Goal: Task Accomplishment & Management: Use online tool/utility

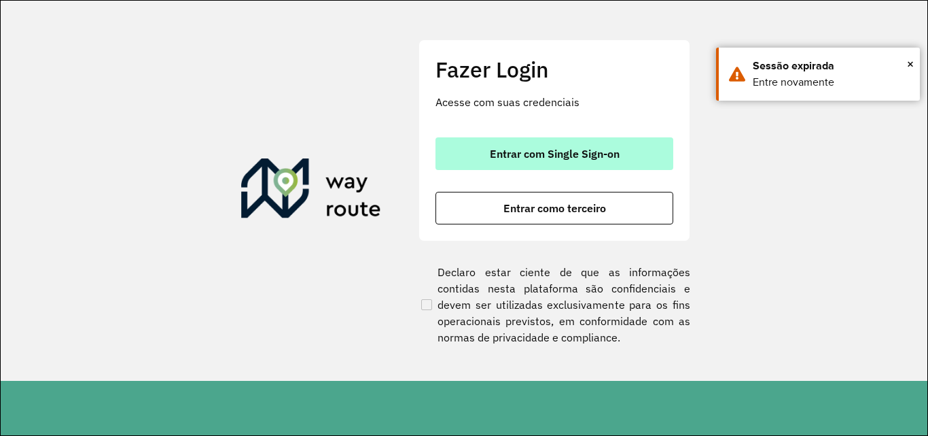
click at [502, 159] on span "Entrar com Single Sign-on" at bounding box center [555, 153] width 130 height 11
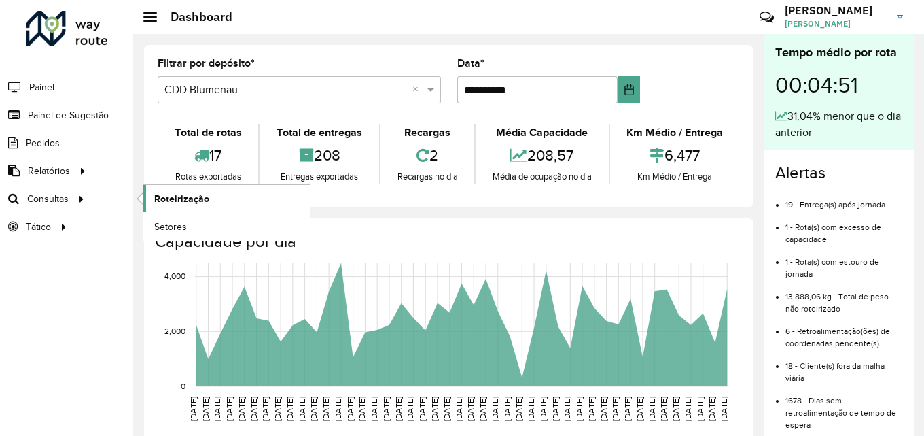
click at [230, 198] on link "Roteirização" at bounding box center [226, 198] width 167 height 27
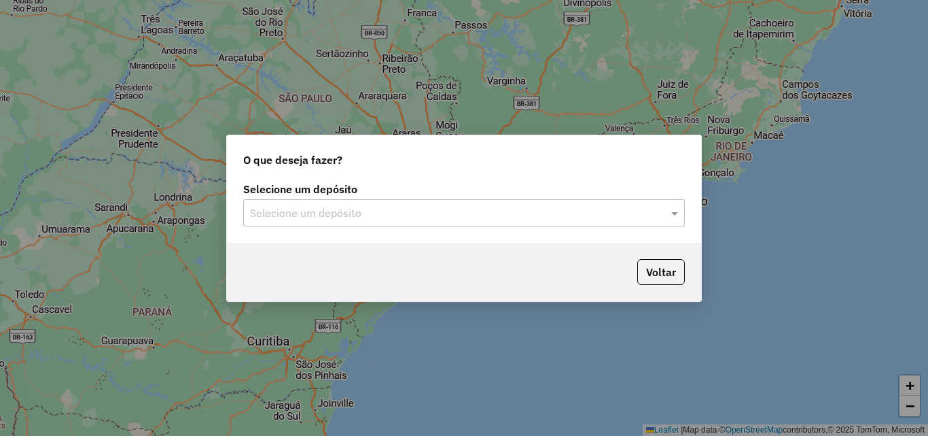
click at [326, 222] on div "Selecione um depósito" at bounding box center [464, 212] width 442 height 27
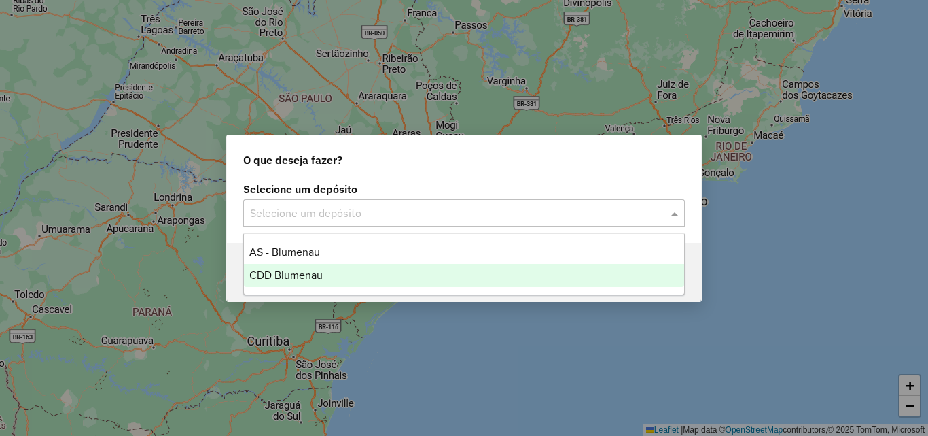
click at [294, 270] on span "CDD Blumenau" at bounding box center [285, 275] width 73 height 12
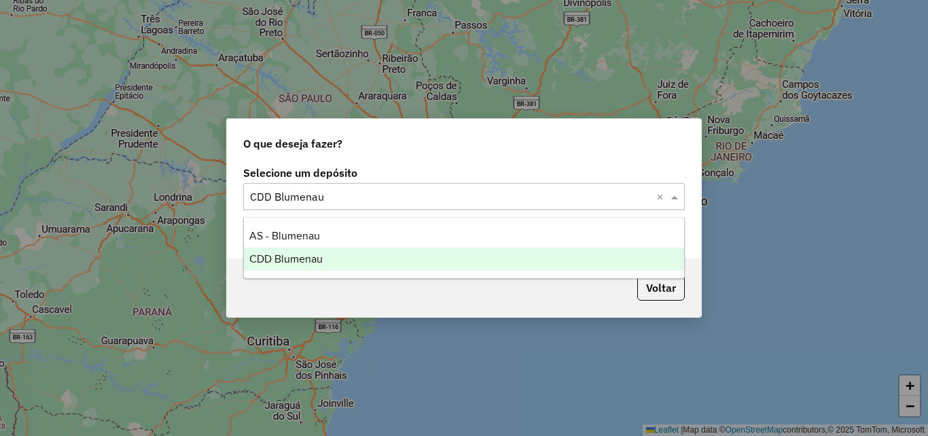
drag, startPoint x: 504, startPoint y: 205, endPoint x: 438, endPoint y: 243, distance: 76.1
click at [491, 215] on div "Selecione um depósito Selecione um depósito × CDD Blumenau × Pesquisar por sess…" at bounding box center [464, 210] width 474 height 96
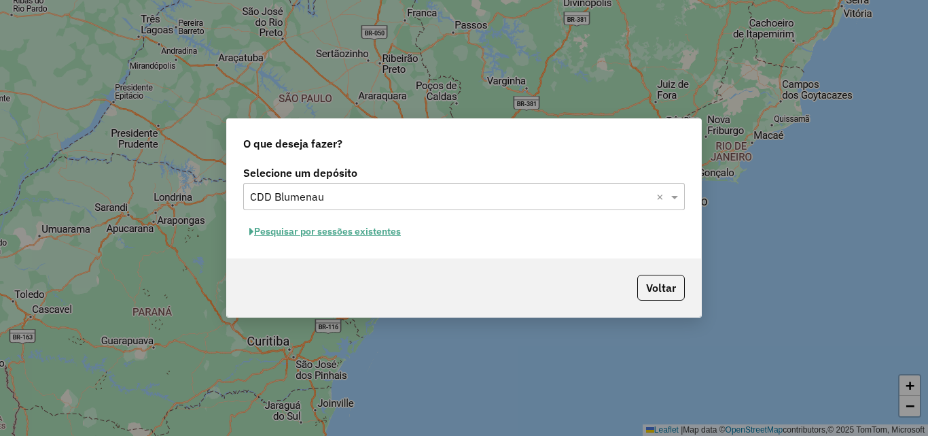
click at [380, 236] on button "Pesquisar por sessões existentes" at bounding box center [325, 231] width 164 height 21
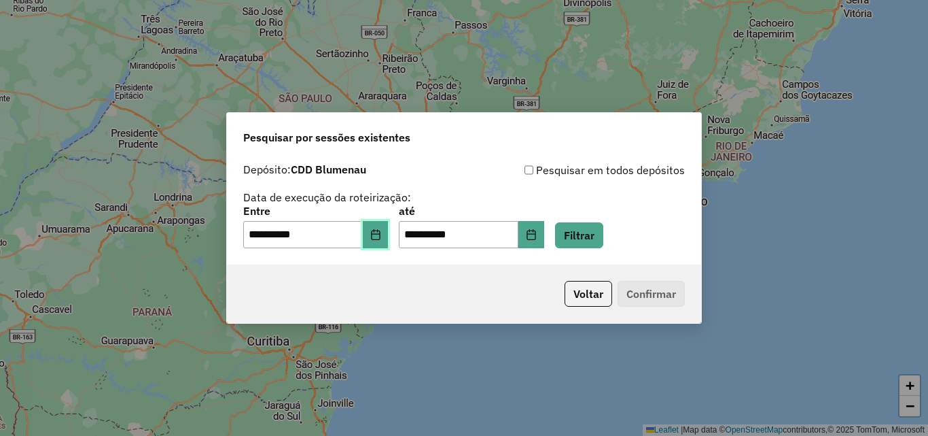
click at [389, 243] on button "Choose Date" at bounding box center [376, 234] width 26 height 27
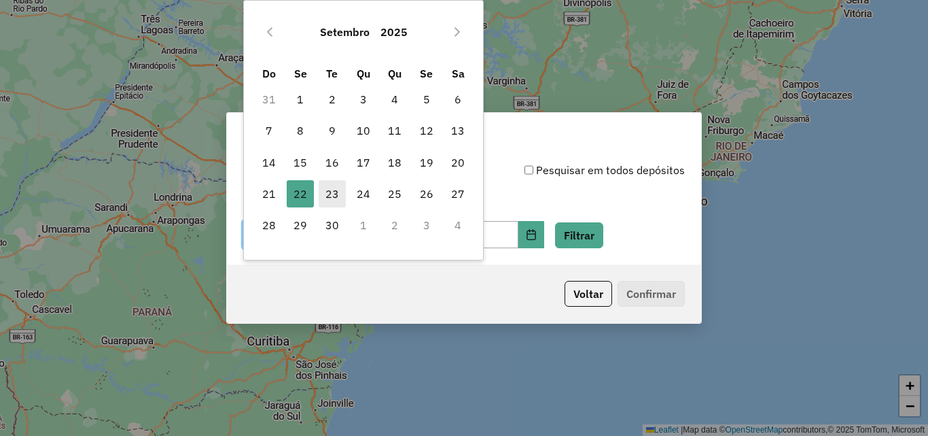
click at [340, 198] on span "23" at bounding box center [332, 193] width 27 height 27
type input "**********"
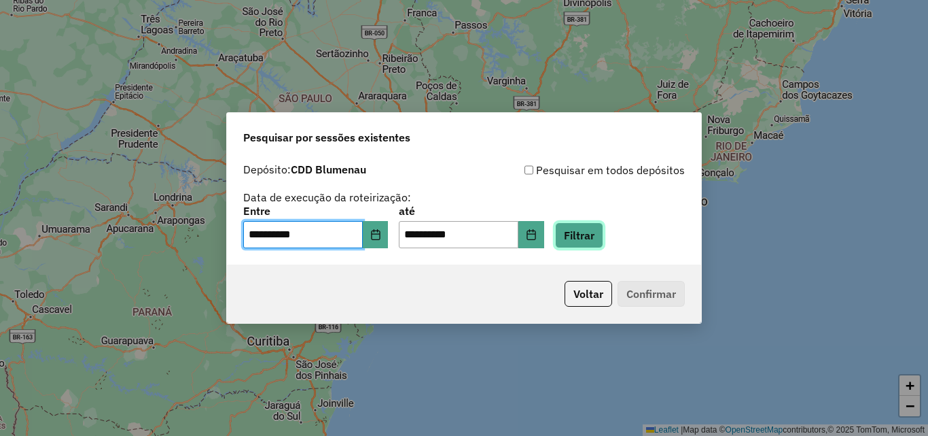
click at [600, 234] on button "Filtrar" at bounding box center [579, 235] width 48 height 26
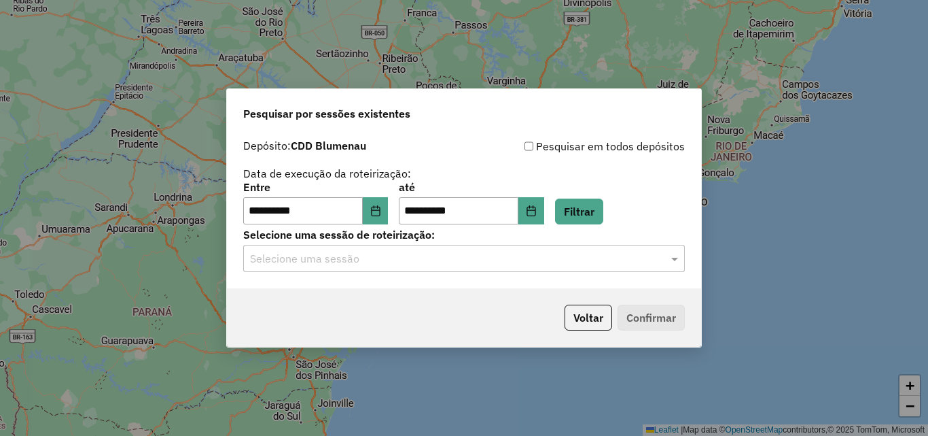
click at [383, 264] on hb-app "**********" at bounding box center [464, 218] width 928 height 436
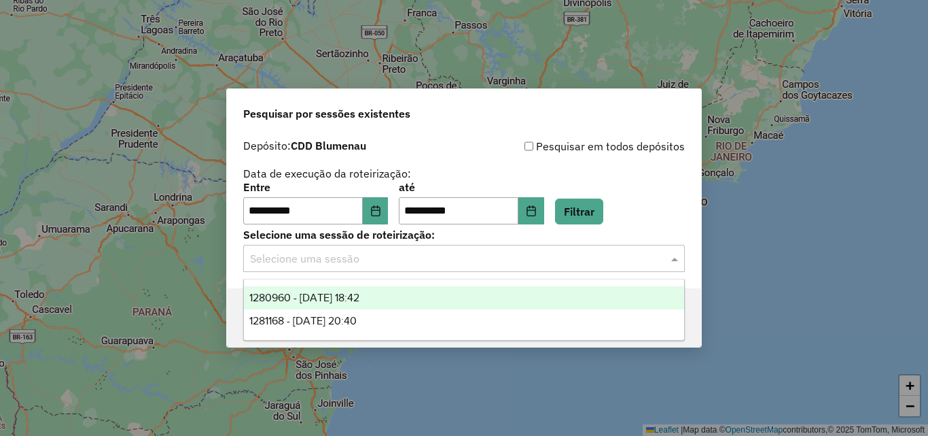
click at [380, 266] on input "text" at bounding box center [450, 259] width 401 height 16
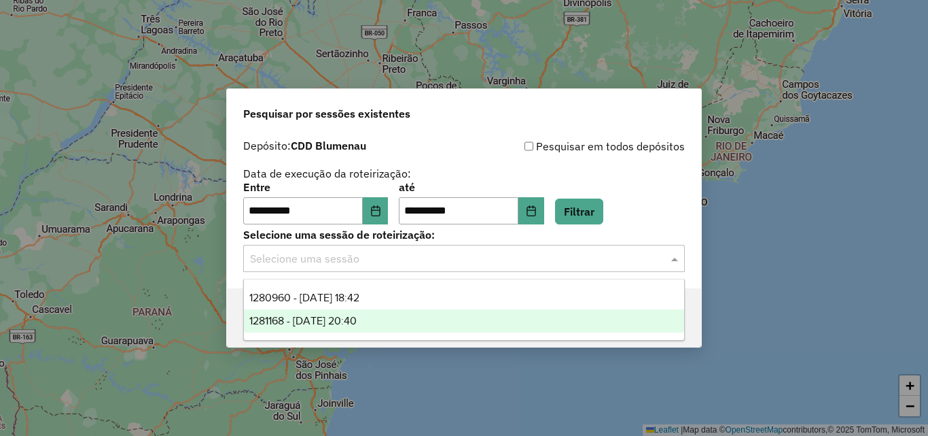
drag, startPoint x: 361, startPoint y: 319, endPoint x: 391, endPoint y: 318, distance: 30.6
click at [357, 319] on span "1281168 - 23/09/2025 20:40" at bounding box center [302, 321] width 107 height 12
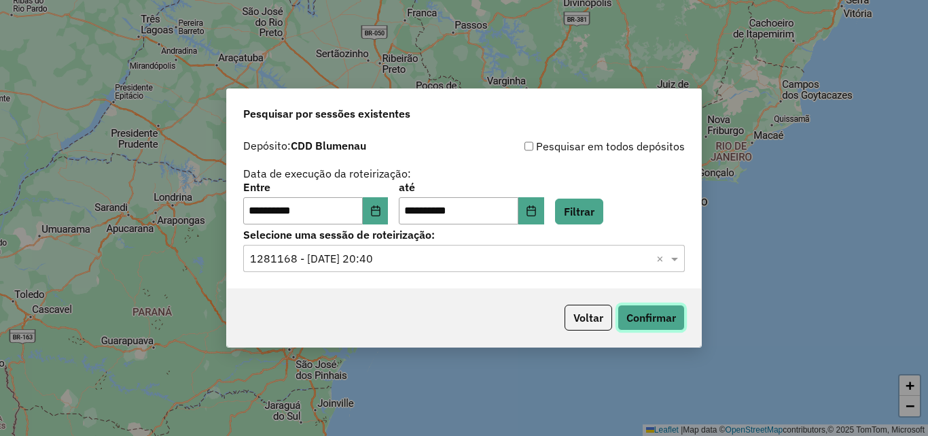
click at [662, 316] on button "Confirmar" at bounding box center [651, 317] width 67 height 26
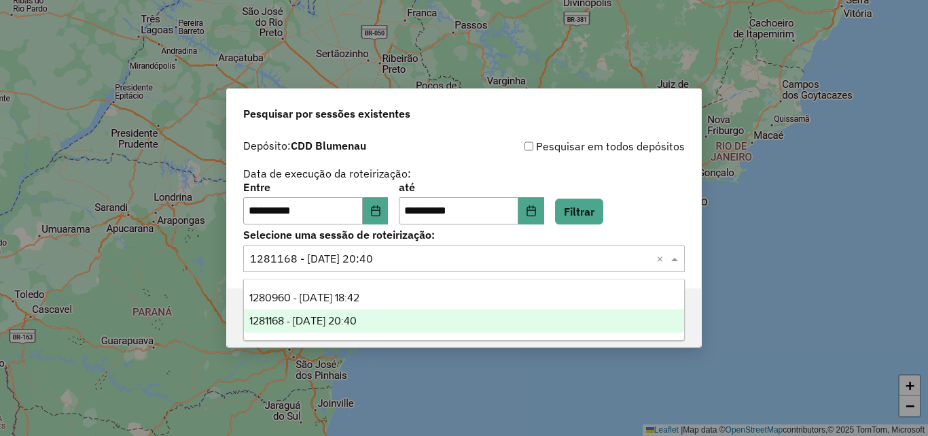
click at [438, 257] on input "text" at bounding box center [450, 259] width 401 height 16
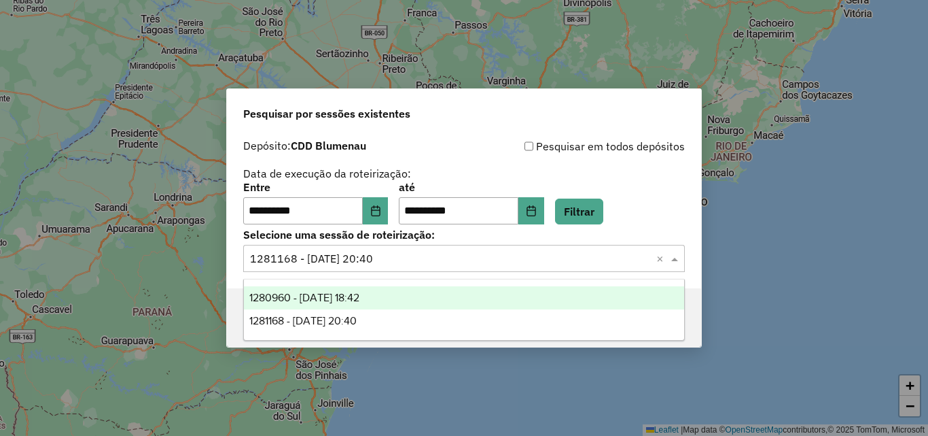
click at [360, 297] on span "1280960 - 23/09/2025 18:42" at bounding box center [304, 298] width 110 height 12
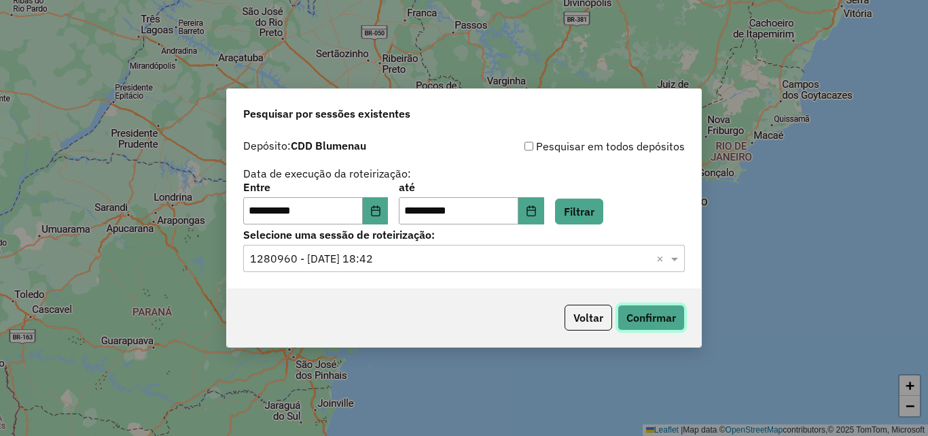
click at [657, 317] on button "Confirmar" at bounding box center [651, 317] width 67 height 26
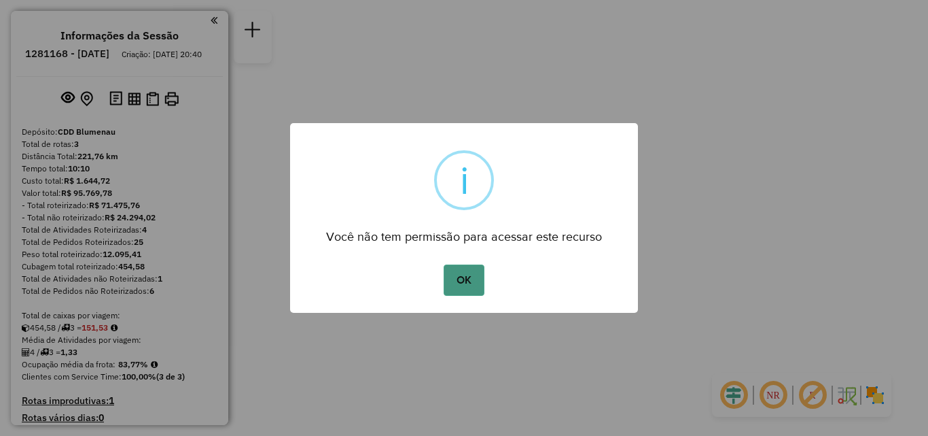
click at [476, 290] on button "OK" at bounding box center [464, 279] width 40 height 31
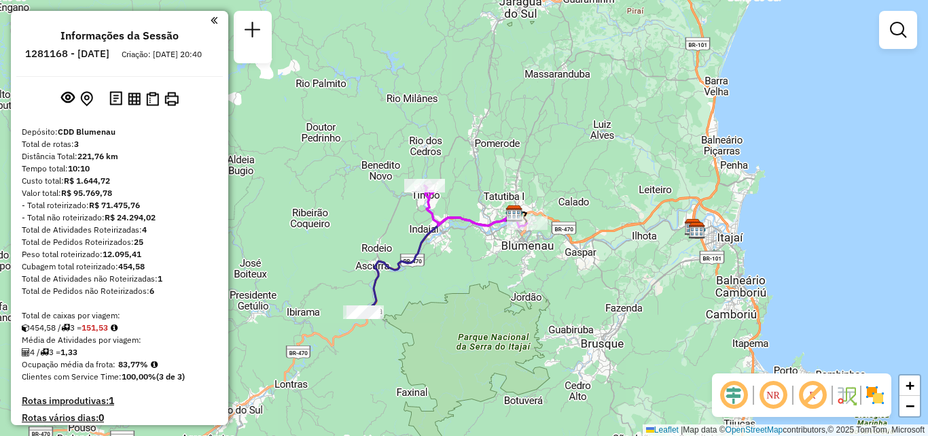
drag, startPoint x: 474, startPoint y: 298, endPoint x: 529, endPoint y: 290, distance: 55.6
click at [525, 291] on div "Janela de atendimento Grade de atendimento Capacidade Transportadoras Veículos …" at bounding box center [464, 218] width 928 height 436
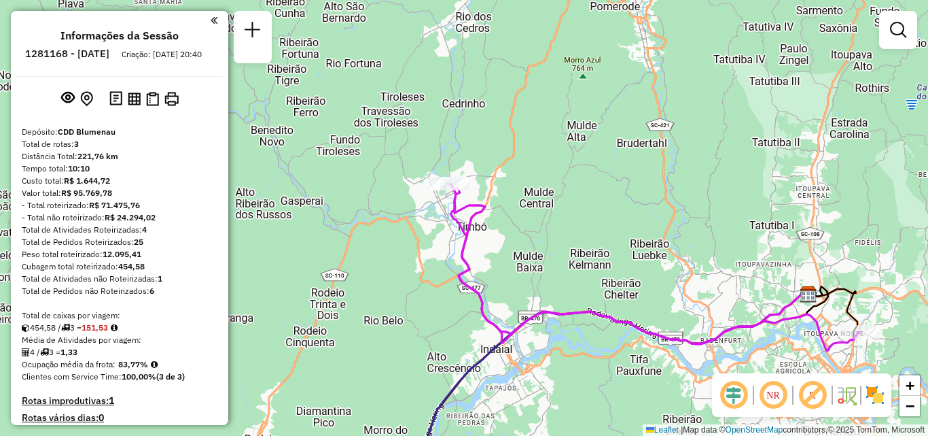
drag, startPoint x: 714, startPoint y: 278, endPoint x: 688, endPoint y: 243, distance: 43.2
click at [691, 247] on div "Rota 3 - Placa MHK0H55 92805152 - SUPERMERCADO ALVES F Janela de atendimento Gr…" at bounding box center [464, 218] width 928 height 436
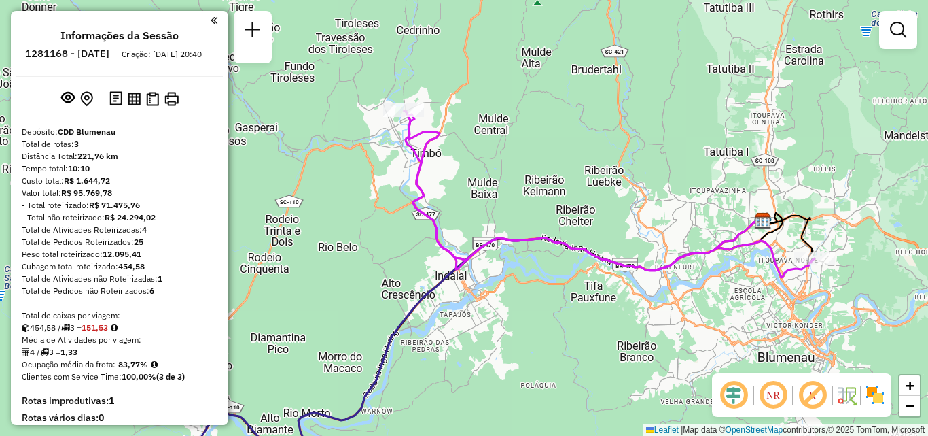
drag, startPoint x: 657, startPoint y: 291, endPoint x: 614, endPoint y: 281, distance: 44.5
click at [614, 281] on div "Janela de atendimento Grade de atendimento Capacidade Transportadoras Veículos …" at bounding box center [464, 218] width 928 height 436
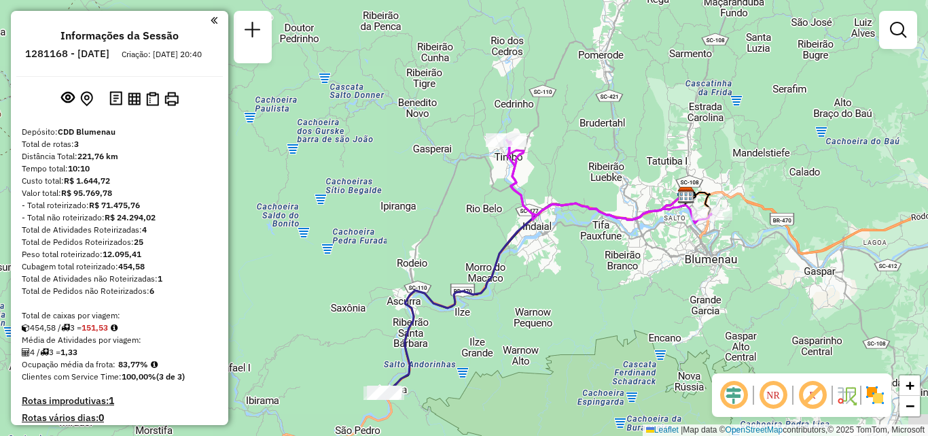
drag, startPoint x: 565, startPoint y: 324, endPoint x: 534, endPoint y: 294, distance: 43.7
click at [554, 293] on div "Janela de atendimento Grade de atendimento Capacidade Transportadoras Veículos …" at bounding box center [464, 218] width 928 height 436
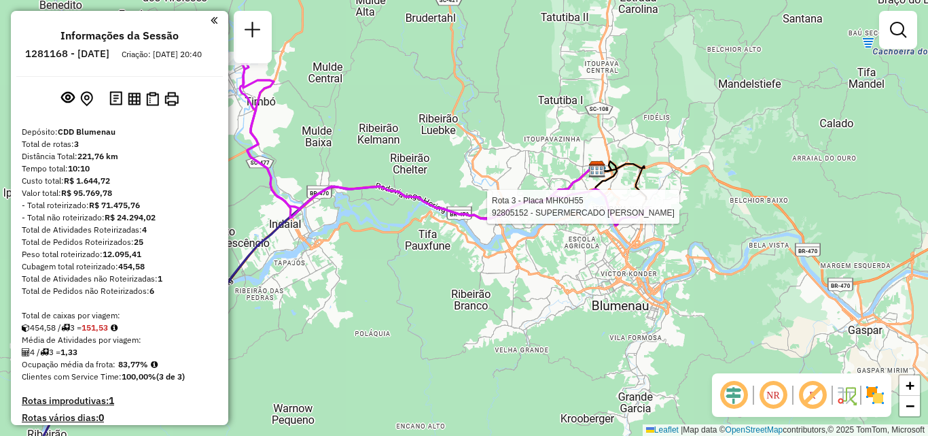
select select "**********"
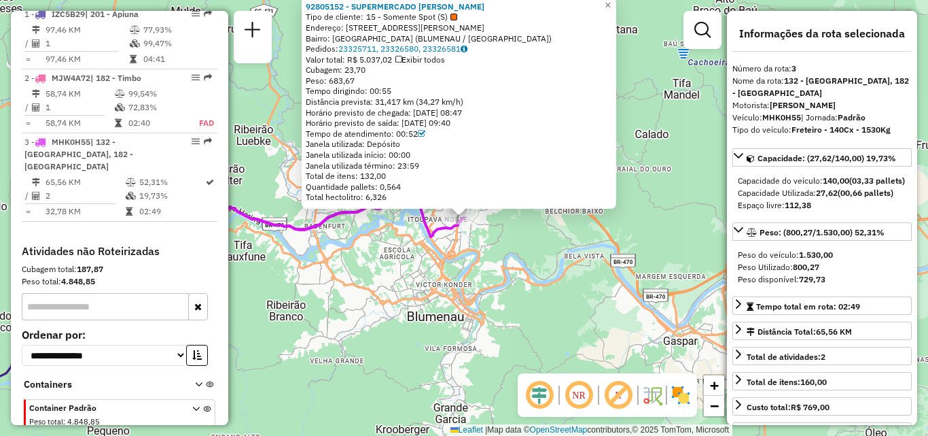
scroll to position [572, 0]
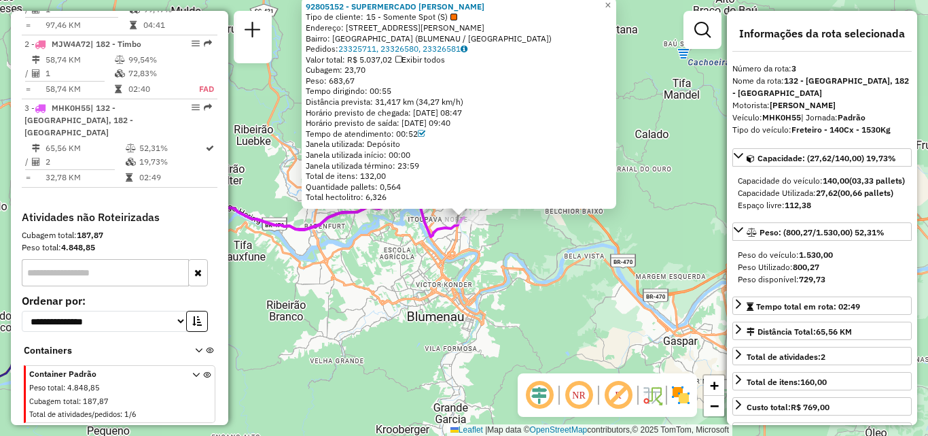
click at [479, 297] on div "92805152 - SUPERMERCADO ALVES F Tipo de cliente: 15 - Somente Spot (S) Endereço…" at bounding box center [464, 218] width 928 height 436
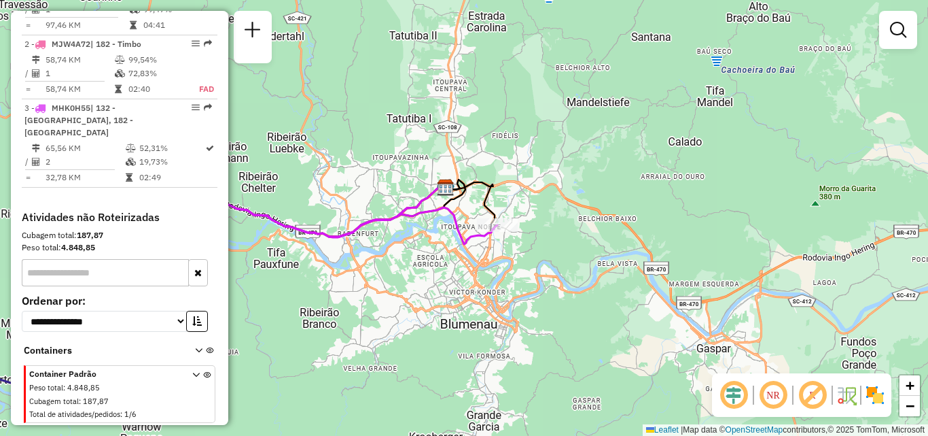
drag, startPoint x: 463, startPoint y: 304, endPoint x: 628, endPoint y: 339, distance: 168.9
click at [628, 339] on div "Janela de atendimento Grade de atendimento Capacidade Transportadoras Veículos …" at bounding box center [464, 218] width 928 height 436
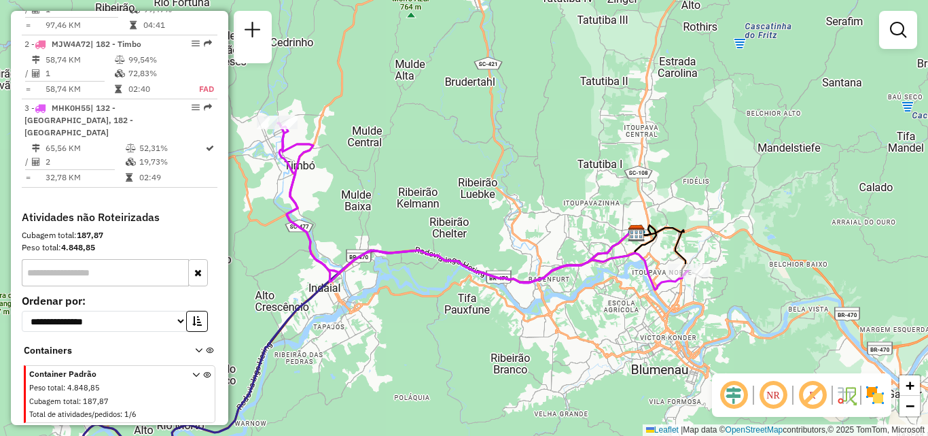
drag, startPoint x: 532, startPoint y: 307, endPoint x: 536, endPoint y: 325, distance: 18.8
click at [603, 350] on div "Janela de atendimento Grade de atendimento Capacidade Transportadoras Veículos …" at bounding box center [464, 218] width 928 height 436
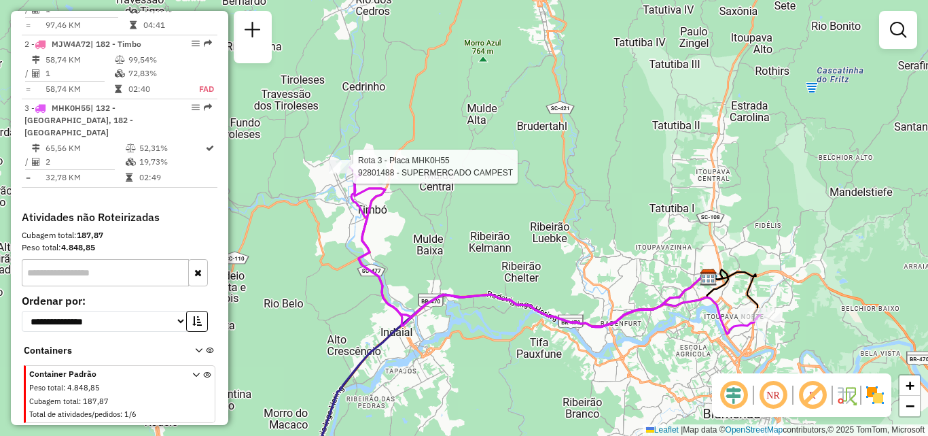
select select "**********"
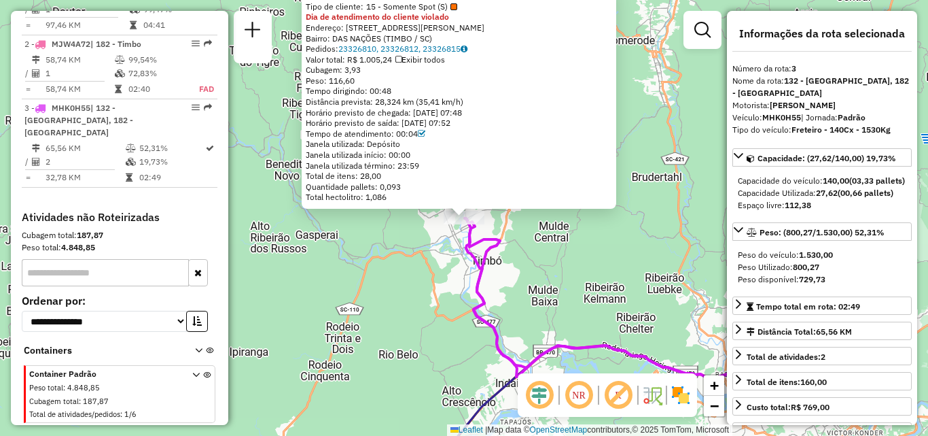
click at [459, 326] on div "92801488 - SUPERMERCADO CAMPEST Tipo de cliente: 15 - Somente Spot (S) Dia de a…" at bounding box center [464, 218] width 928 height 436
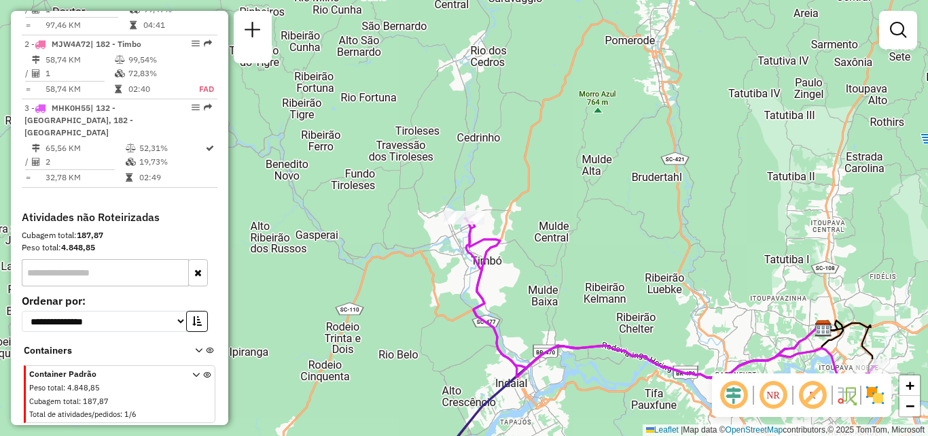
click at [429, 277] on div "Janela de atendimento Grade de atendimento Capacidade Transportadoras Veículos …" at bounding box center [464, 218] width 928 height 436
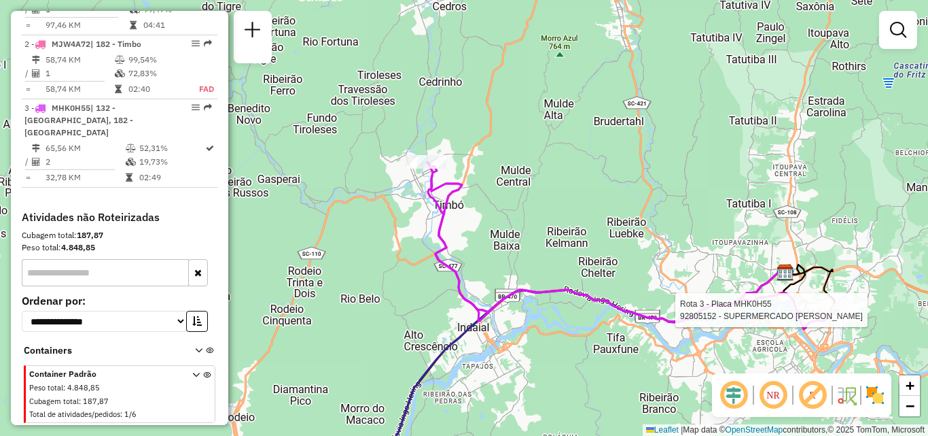
select select "**********"
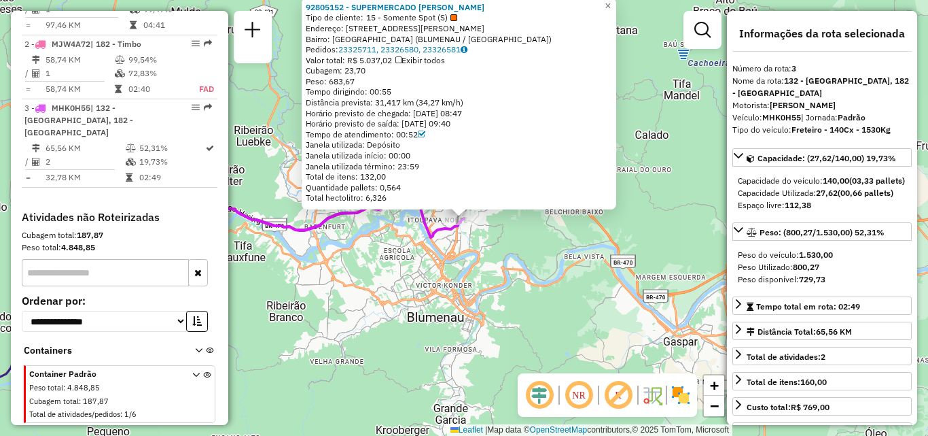
click at [571, 264] on div "92805152 - SUPERMERCADO ALVES F Tipo de cliente: 15 - Somente Spot (S) Endereço…" at bounding box center [464, 218] width 928 height 436
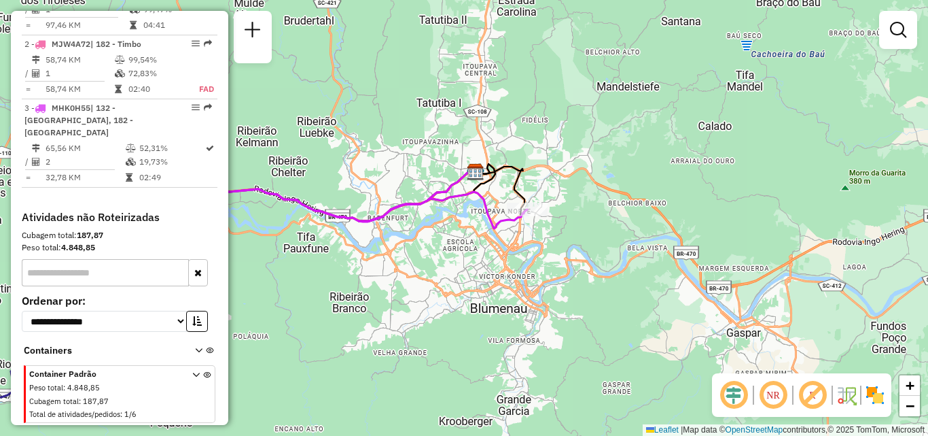
drag, startPoint x: 559, startPoint y: 269, endPoint x: 596, endPoint y: 246, distance: 43.9
click at [625, 258] on div "Janela de atendimento Grade de atendimento Capacidade Transportadoras Veículos …" at bounding box center [464, 218] width 928 height 436
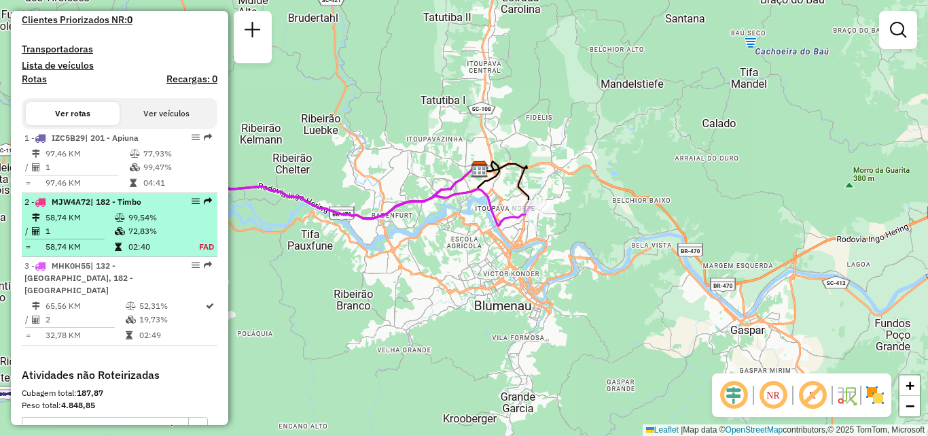
scroll to position [436, 0]
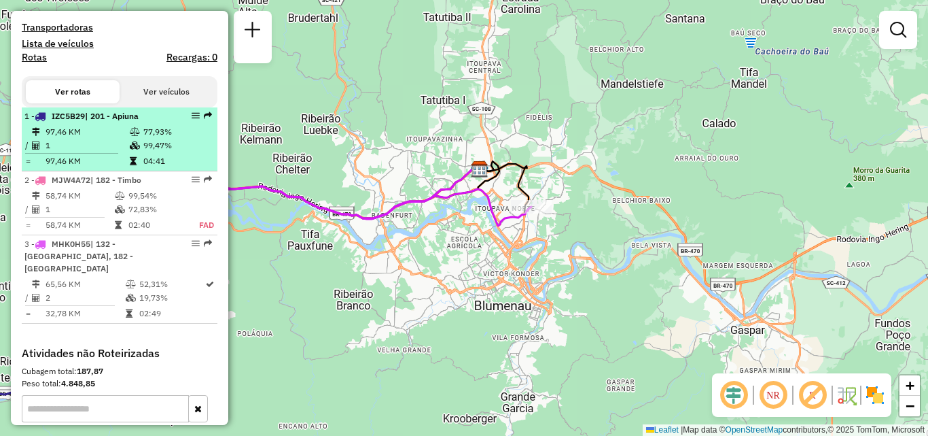
click at [88, 152] on td "1" at bounding box center [87, 146] width 84 height 14
select select "**********"
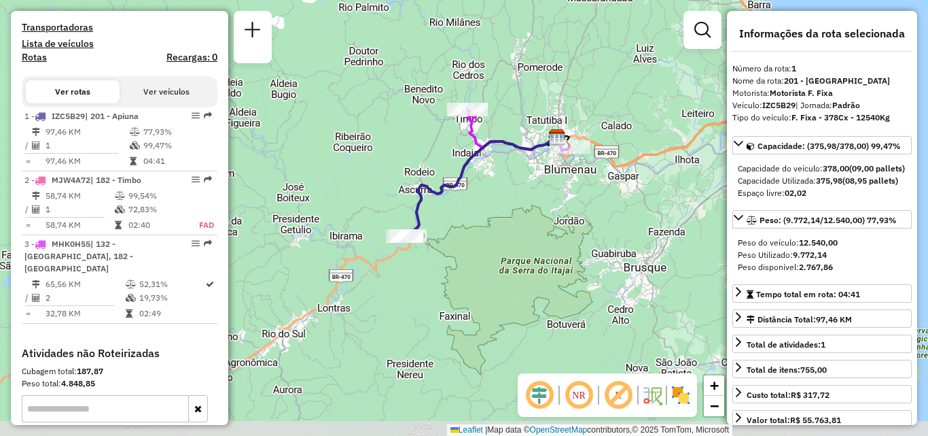
drag, startPoint x: 427, startPoint y: 225, endPoint x: 493, endPoint y: 210, distance: 67.6
click at [492, 211] on div "Janela de atendimento Grade de atendimento Capacidade Transportadoras Veículos …" at bounding box center [464, 218] width 928 height 436
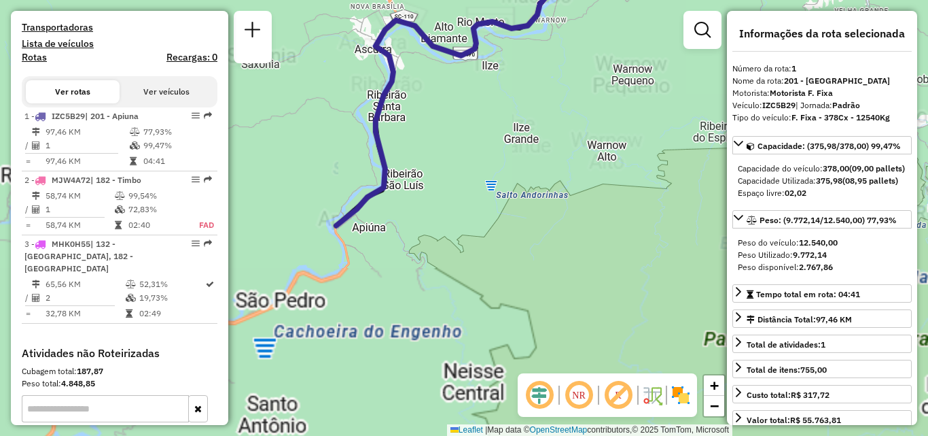
drag, startPoint x: 493, startPoint y: 226, endPoint x: 536, endPoint y: 226, distance: 42.8
click at [536, 226] on div "Janela de atendimento Grade de atendimento Capacidade Transportadoras Veículos …" at bounding box center [464, 218] width 928 height 436
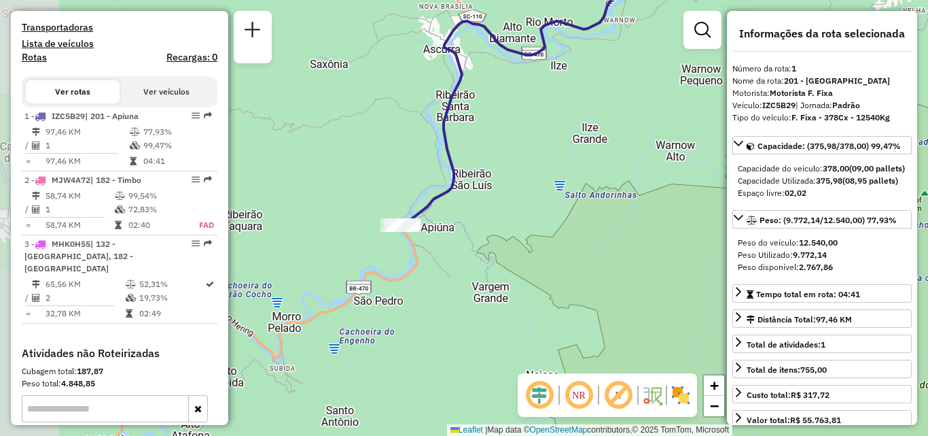
click at [453, 239] on div "Janela de atendimento Grade de atendimento Capacidade Transportadoras Veículos …" at bounding box center [464, 218] width 928 height 436
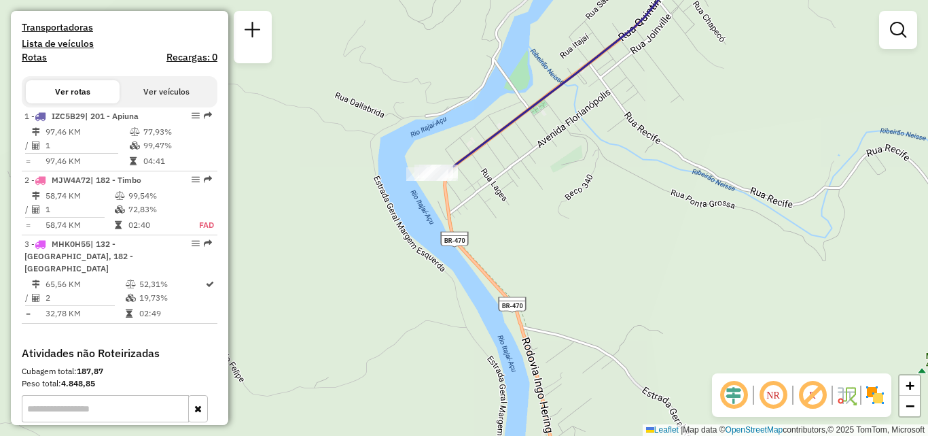
click at [769, 397] on em at bounding box center [773, 395] width 33 height 33
select select "**********"
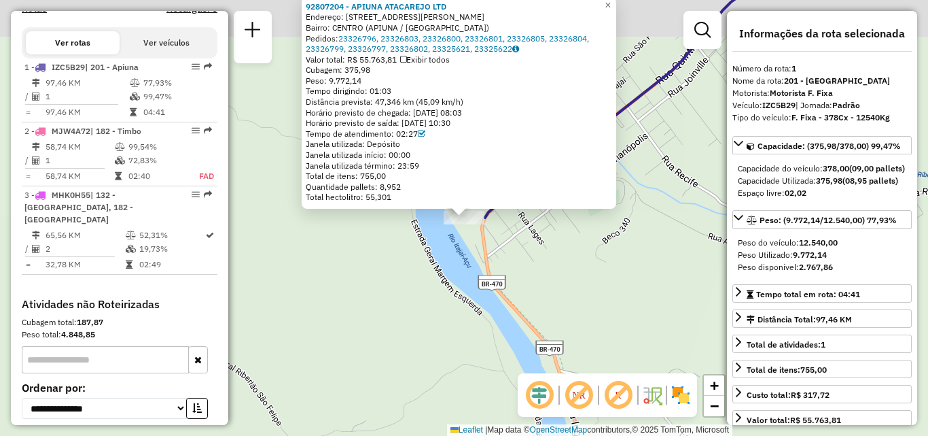
scroll to position [545, 0]
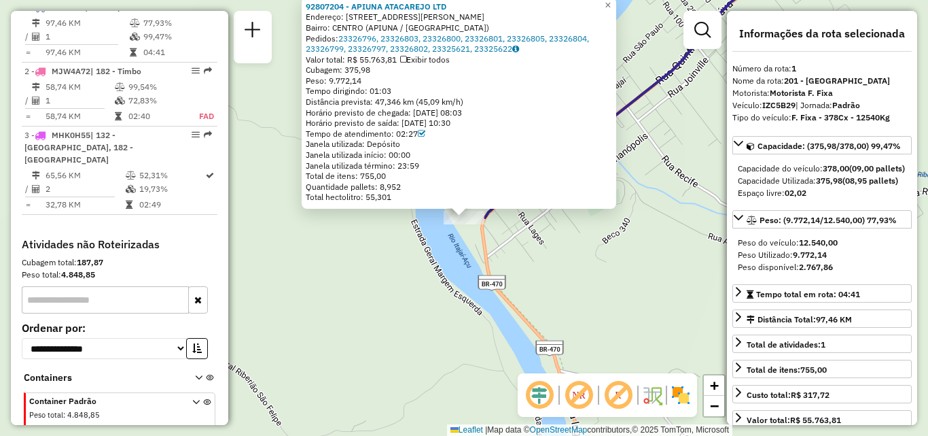
click at [370, 241] on div "92807204 - APIUNA ATACAREJO LTD Endereço: R RUA QUINTINO BOCAIUVA 898 Bairro: C…" at bounding box center [464, 218] width 928 height 436
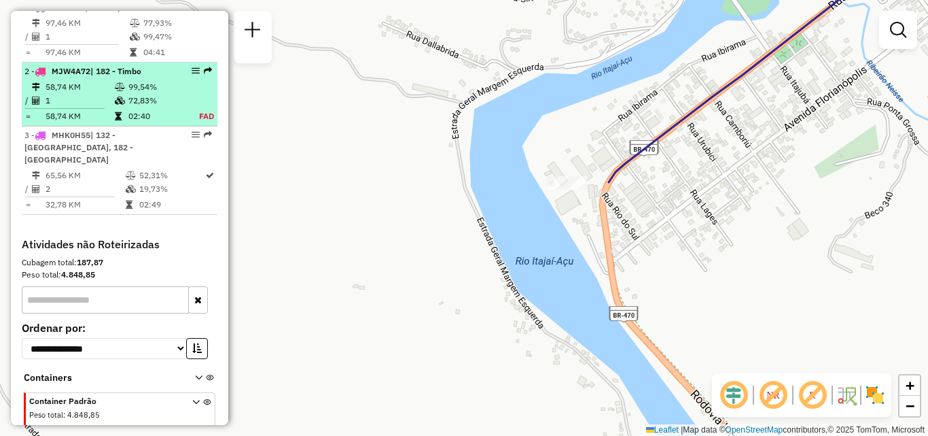
click at [106, 122] on td "58,74 KM" at bounding box center [79, 116] width 69 height 14
select select "**********"
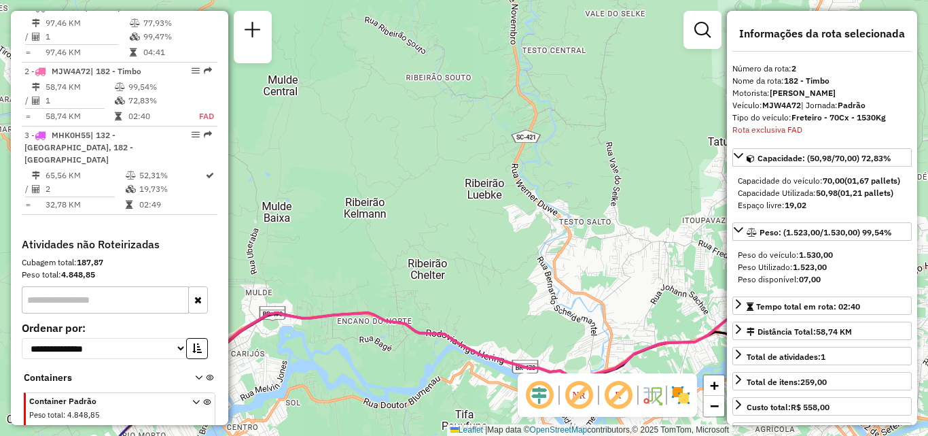
scroll to position [572, 0]
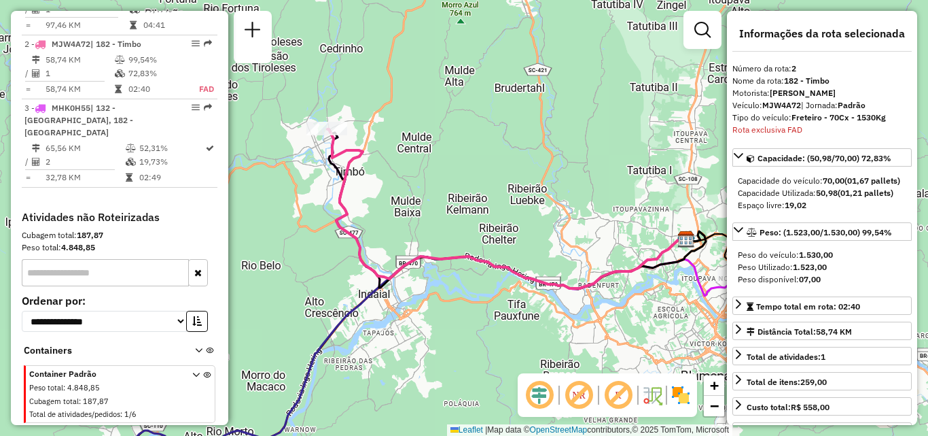
click at [527, 224] on div "Janela de atendimento Grade de atendimento Capacidade Transportadoras Veículos …" at bounding box center [464, 218] width 928 height 436
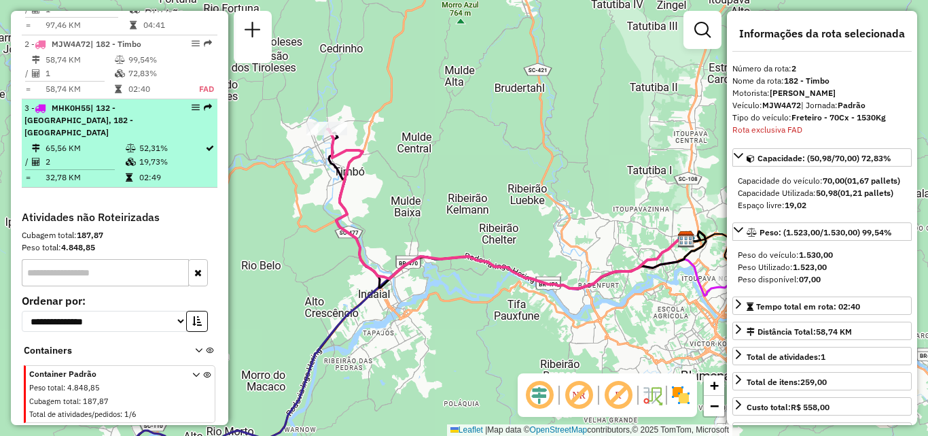
click at [109, 146] on td "65,56 KM" at bounding box center [85, 148] width 80 height 14
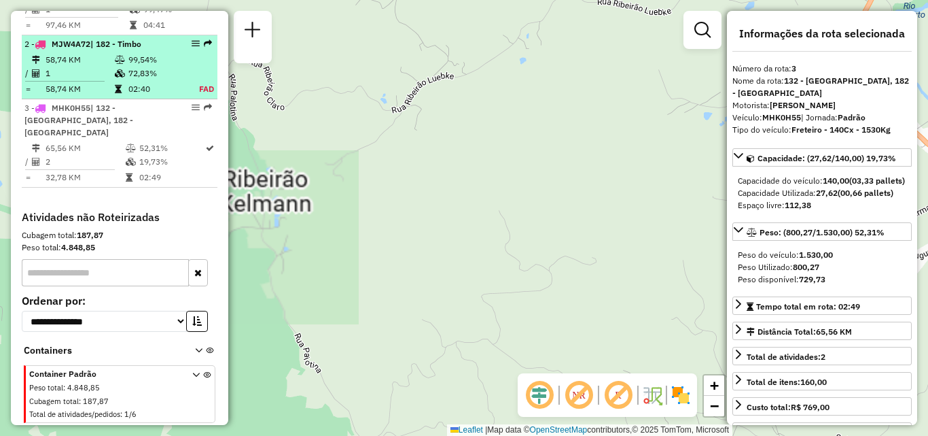
click at [75, 50] on div "2 - MJW4A72 | 182 - Timbo" at bounding box center [96, 44] width 144 height 12
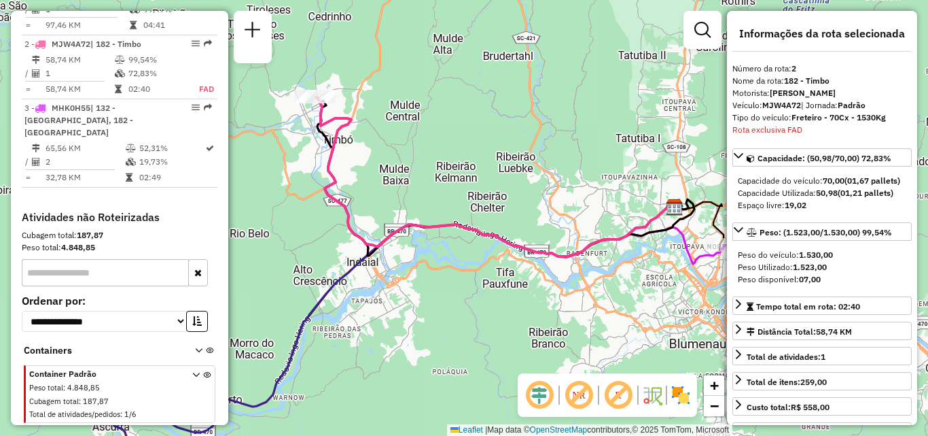
drag, startPoint x: 377, startPoint y: 203, endPoint x: 415, endPoint y: 194, distance: 38.3
click at [415, 194] on div "Janela de atendimento Grade de atendimento Capacidade Transportadoras Veículos …" at bounding box center [464, 218] width 928 height 436
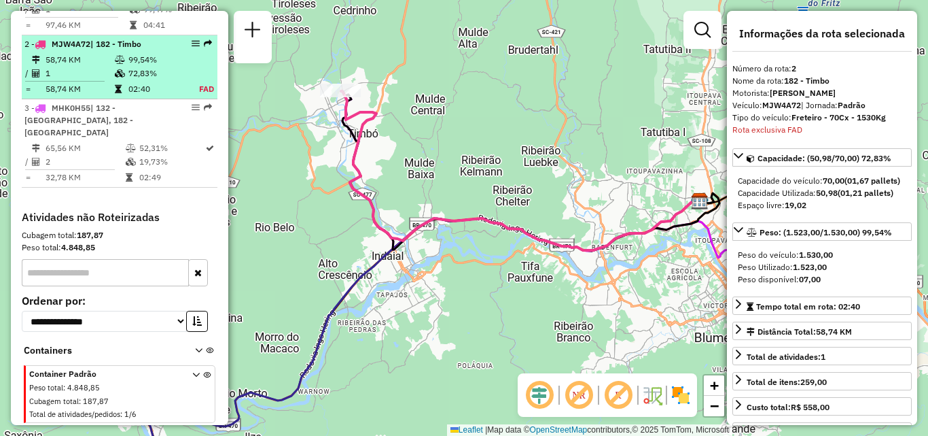
click at [82, 94] on td "58,74 KM" at bounding box center [79, 89] width 69 height 14
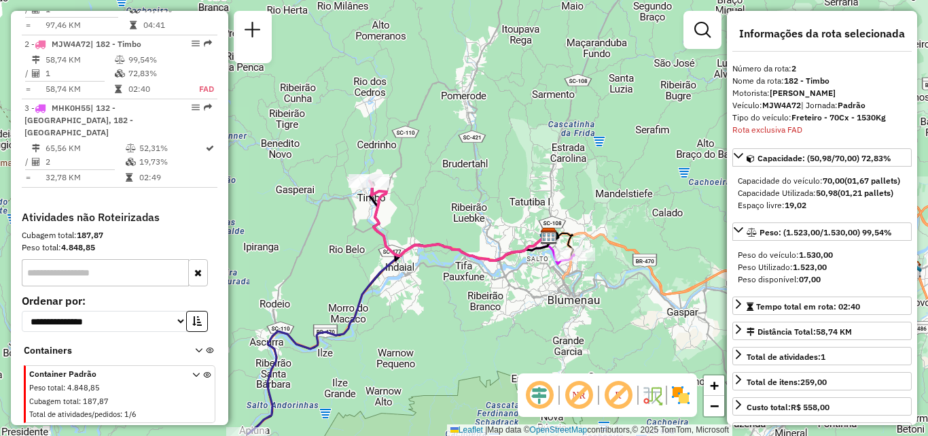
drag, startPoint x: 447, startPoint y: 215, endPoint x: 453, endPoint y: 219, distance: 7.0
click at [453, 219] on div "Janela de atendimento Grade de atendimento Capacidade Transportadoras Veículos …" at bounding box center [464, 218] width 928 height 436
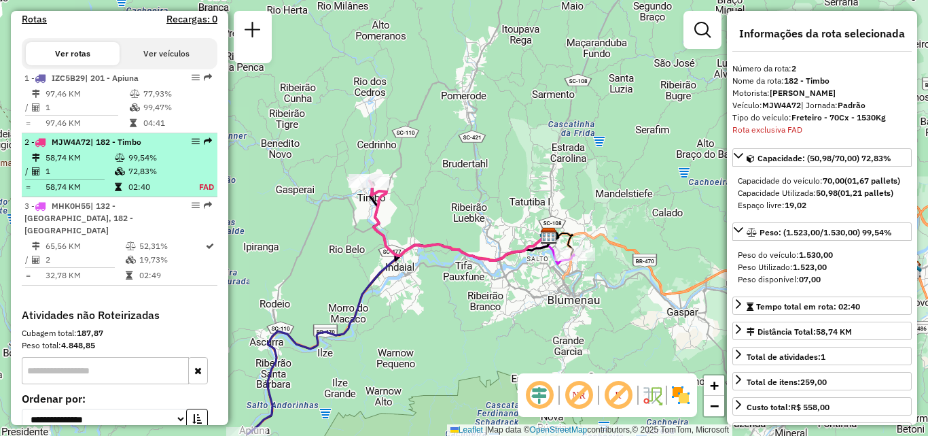
scroll to position [436, 0]
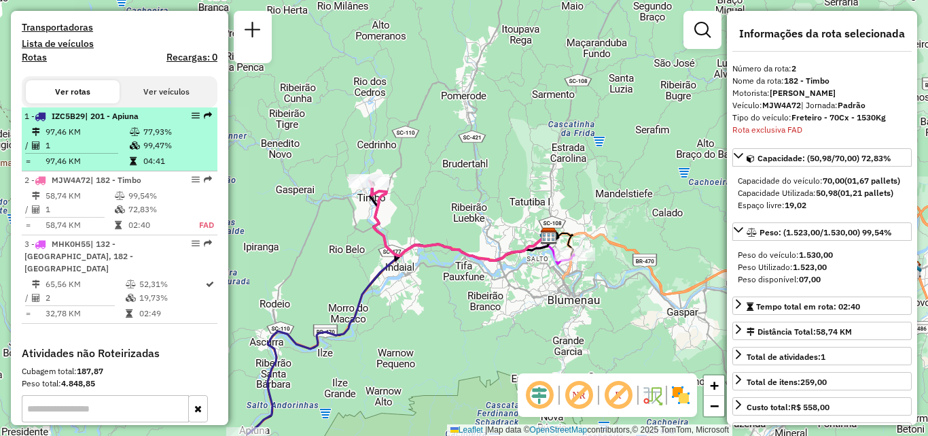
click at [69, 139] on td "97,46 KM" at bounding box center [87, 132] width 84 height 14
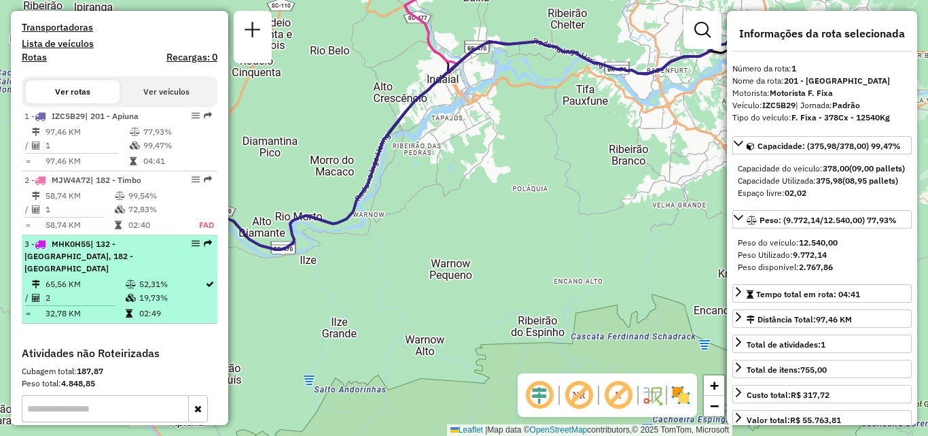
click at [73, 269] on div "3 - MHK0H55 | 132 - Fortaleza, 182 - Timbo" at bounding box center [96, 256] width 144 height 37
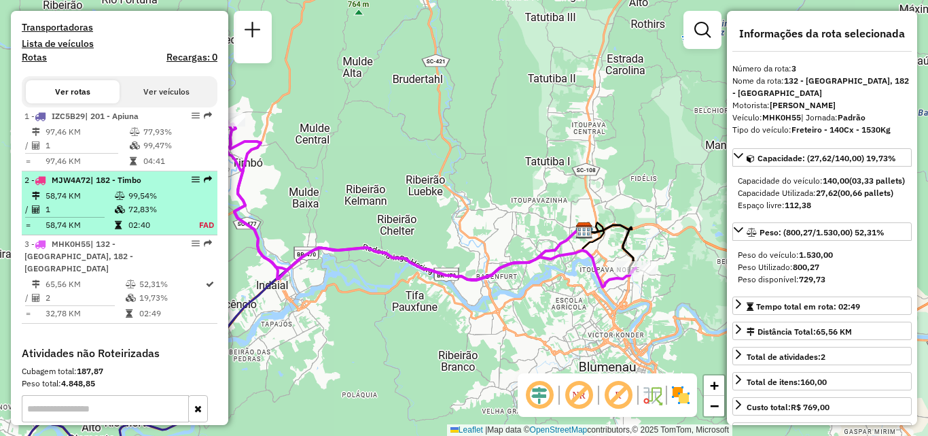
click at [121, 185] on span "| 182 - Timbo" at bounding box center [115, 180] width 51 height 10
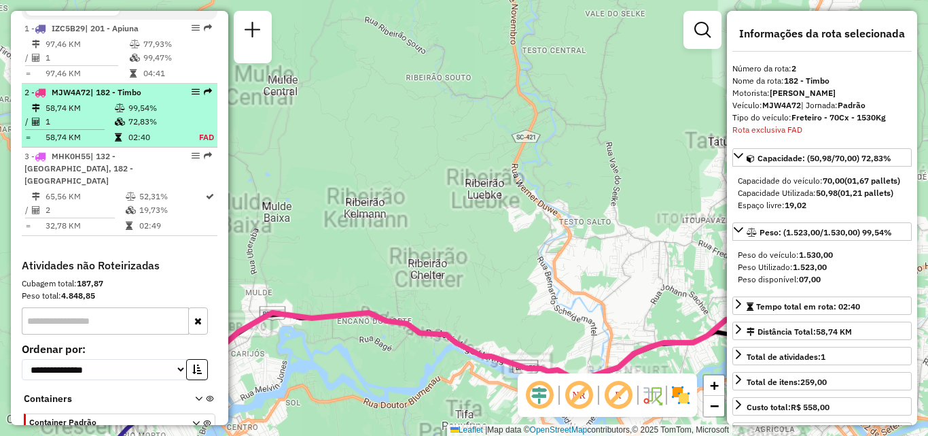
scroll to position [572, 0]
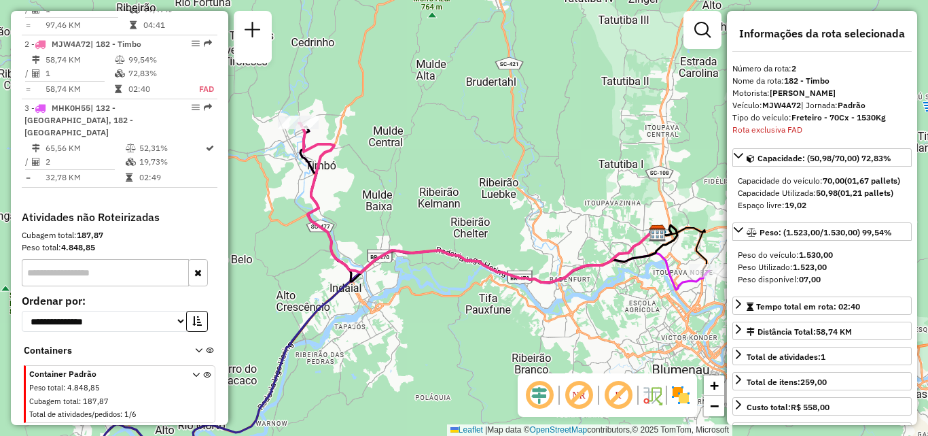
drag, startPoint x: 397, startPoint y: 181, endPoint x: 476, endPoint y: 179, distance: 78.9
click at [476, 179] on div "Janela de atendimento Grade de atendimento Capacidade Transportadoras Veículos …" at bounding box center [464, 218] width 928 height 436
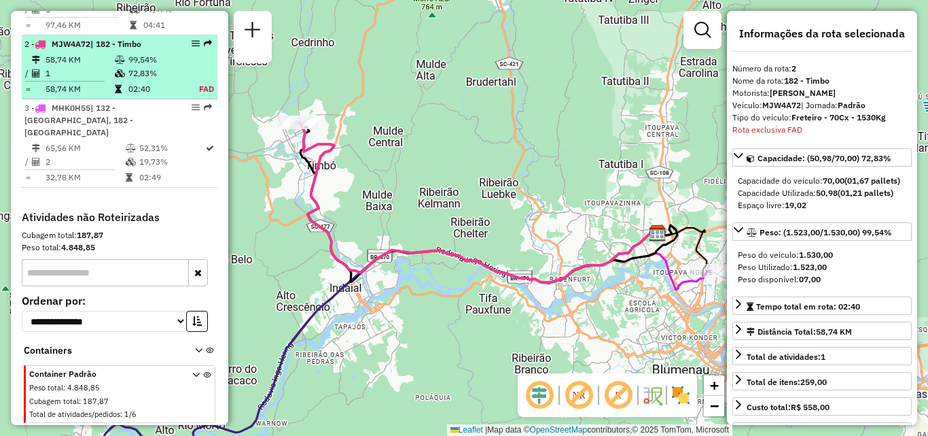
scroll to position [504, 0]
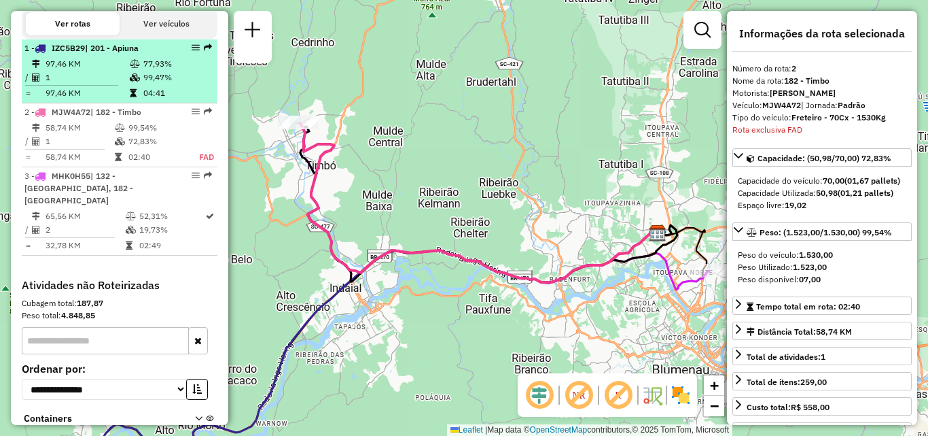
click at [90, 71] on td "97,46 KM" at bounding box center [87, 64] width 84 height 14
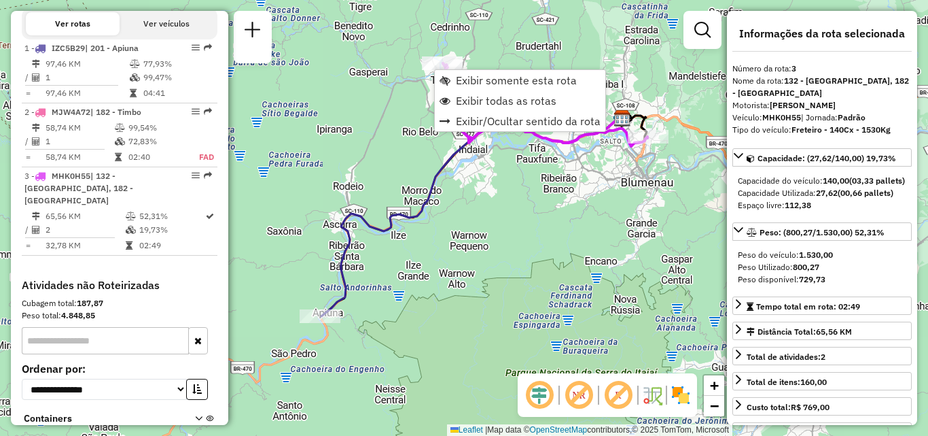
scroll to position [572, 0]
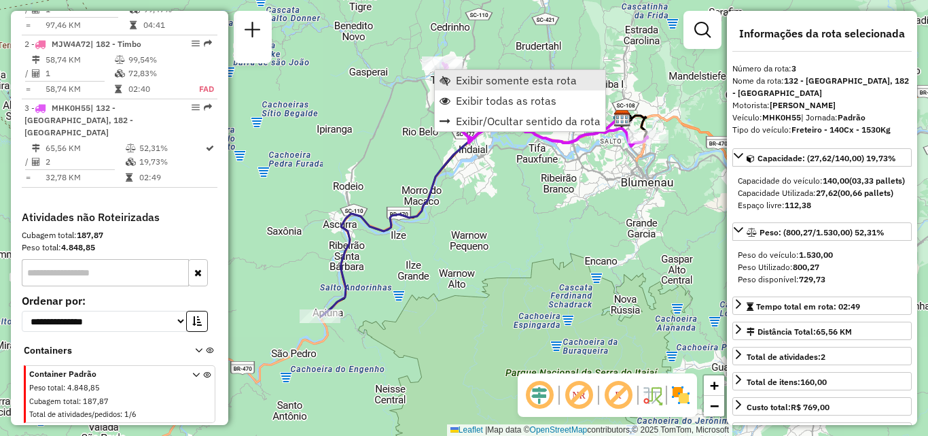
click at [466, 82] on span "Exibir somente esta rota" at bounding box center [516, 80] width 121 height 11
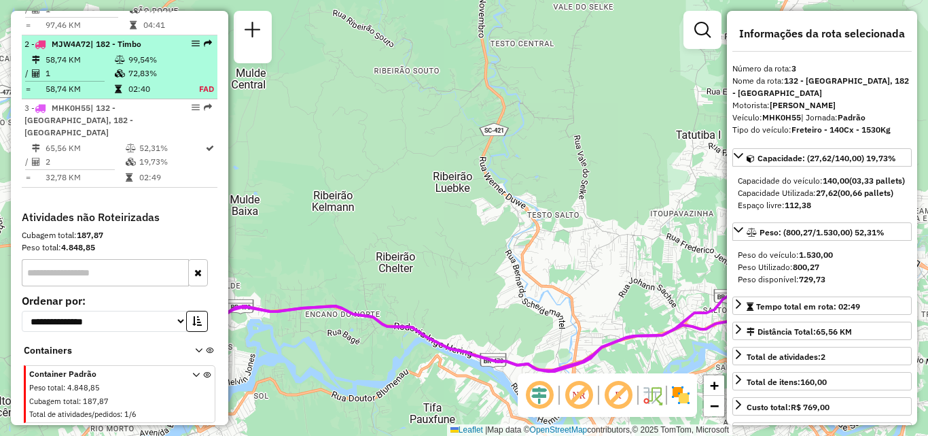
click at [108, 67] on td "58,74 KM" at bounding box center [79, 60] width 69 height 14
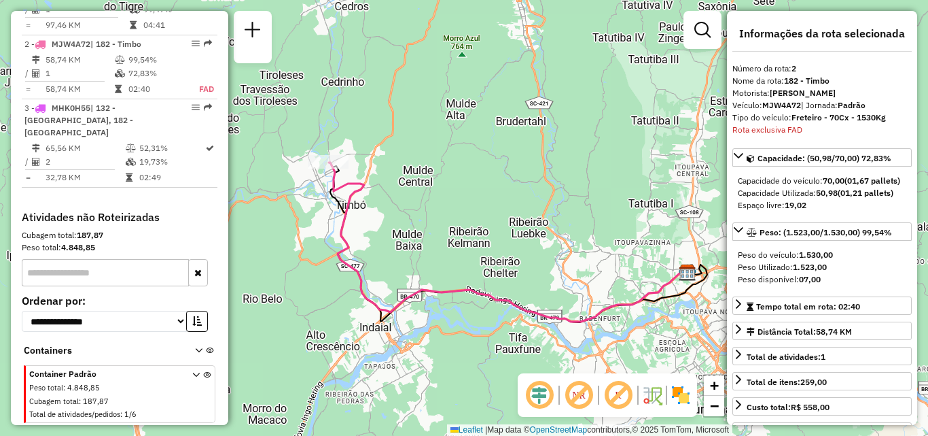
drag, startPoint x: 432, startPoint y: 279, endPoint x: 497, endPoint y: 273, distance: 65.5
click at [497, 273] on div "Janela de atendimento Grade de atendimento Capacidade Transportadoras Veículos …" at bounding box center [464, 218] width 928 height 436
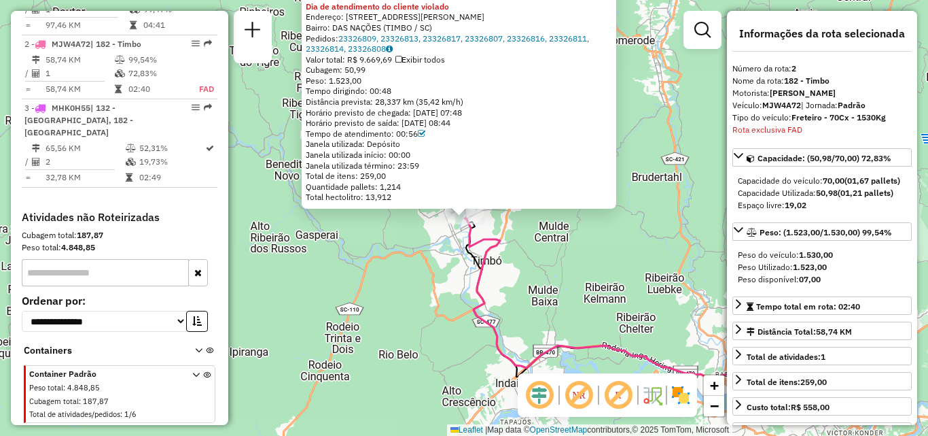
click at [377, 254] on div "92801488 - SUPERMERCADO CAMPEST Tipo de cliente: 15 - Somente Spot (S) Dia de a…" at bounding box center [464, 218] width 928 height 436
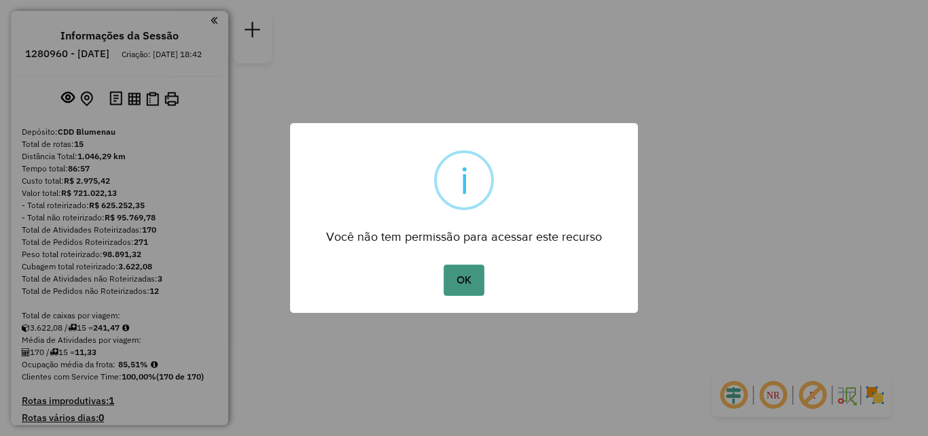
click at [474, 289] on button "OK" at bounding box center [464, 279] width 40 height 31
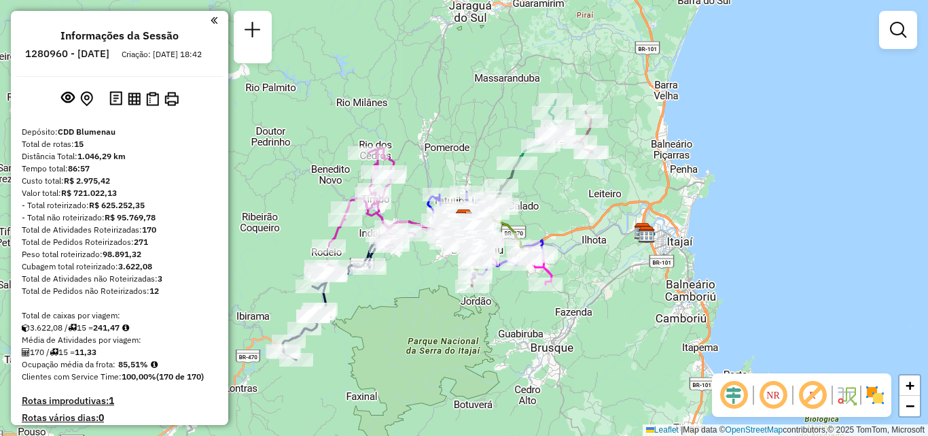
drag, startPoint x: 438, startPoint y: 309, endPoint x: 487, endPoint y: 268, distance: 64.2
click at [482, 273] on div "Janela de atendimento Grade de atendimento Capacidade Transportadoras Veículos …" at bounding box center [464, 218] width 928 height 436
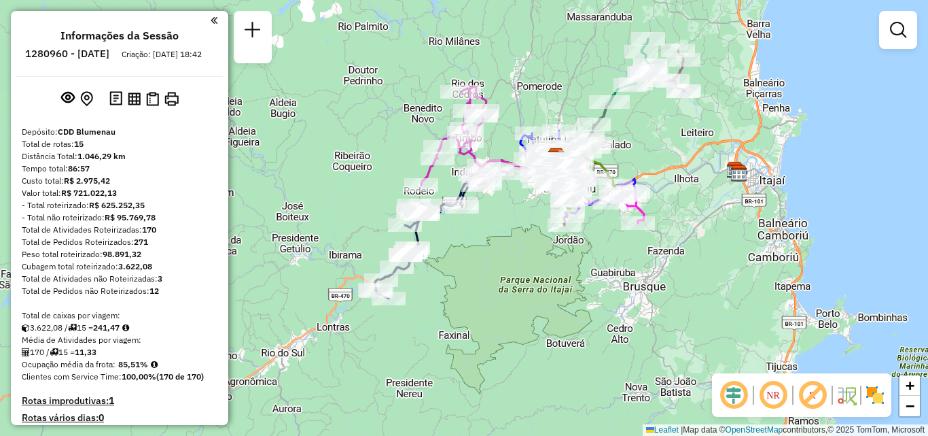
drag, startPoint x: 433, startPoint y: 283, endPoint x: 464, endPoint y: 272, distance: 33.3
click at [464, 272] on div "Janela de atendimento Grade de atendimento Capacidade Transportadoras Veículos …" at bounding box center [464, 218] width 928 height 436
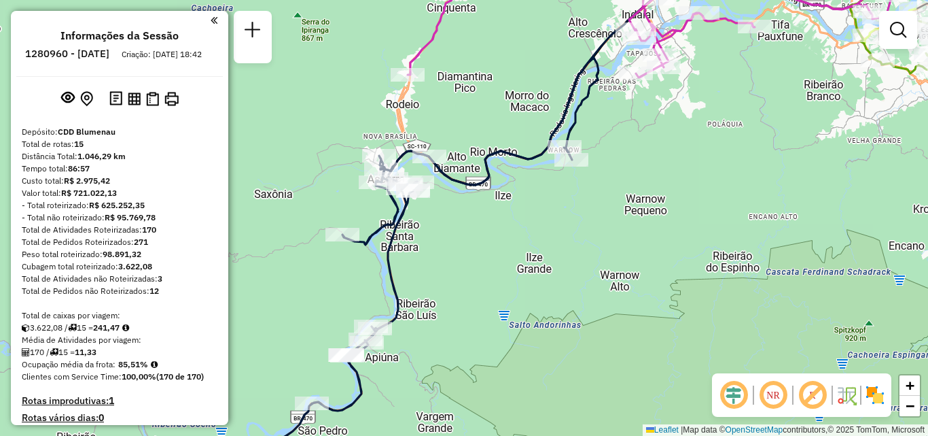
drag, startPoint x: 474, startPoint y: 295, endPoint x: 485, endPoint y: 271, distance: 25.9
click at [398, 346] on div "Janela de atendimento Grade de atendimento Capacidade Transportadoras Veículos …" at bounding box center [464, 218] width 928 height 436
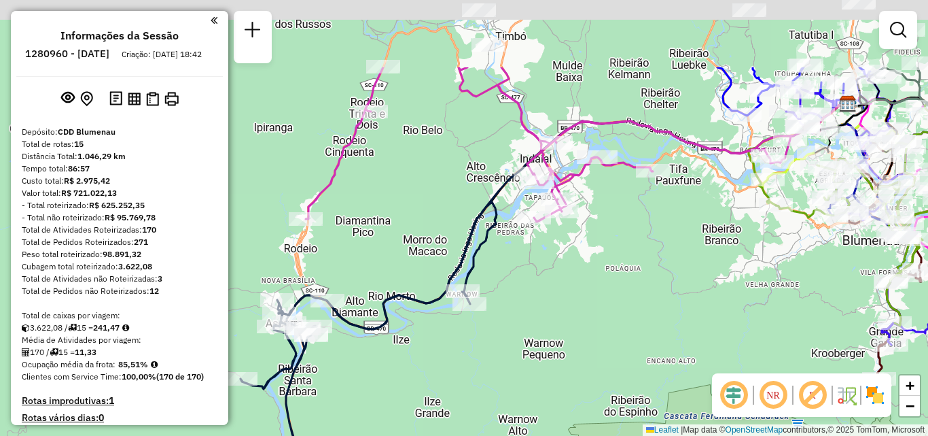
drag, startPoint x: 670, startPoint y: 167, endPoint x: 552, endPoint y: 327, distance: 198.7
click at [557, 324] on div "Janela de atendimento Grade de atendimento Capacidade Transportadoras Veículos …" at bounding box center [464, 218] width 928 height 436
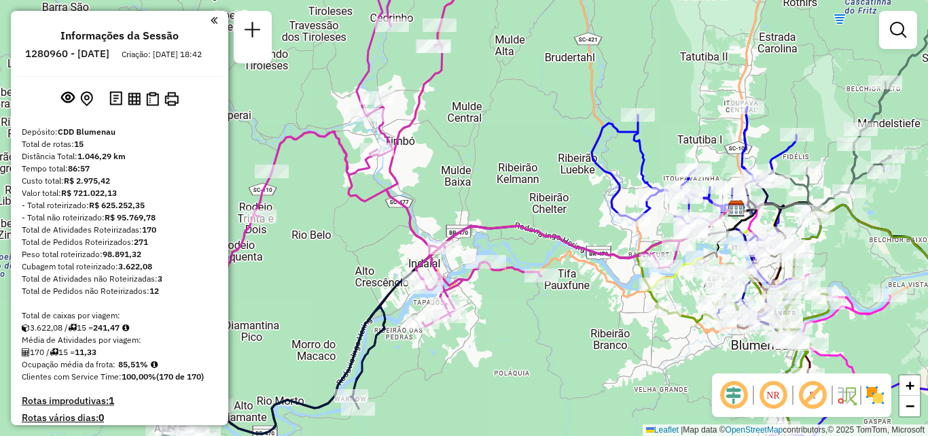
drag, startPoint x: 563, startPoint y: 277, endPoint x: 449, endPoint y: 354, distance: 138.5
click at [451, 358] on div "Janela de atendimento Grade de atendimento Capacidade Transportadoras Veículos …" at bounding box center [464, 218] width 928 height 436
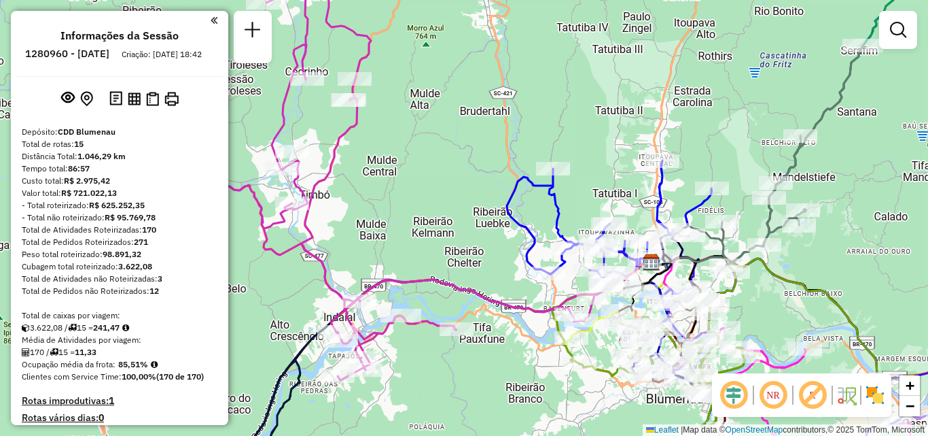
drag, startPoint x: 455, startPoint y: 285, endPoint x: 463, endPoint y: 230, distance: 55.0
click at [462, 234] on div "Rota 11 - Placa RAF8650 92809544 - DALCIO KOPSCH 827114 Janela de atendimento G…" at bounding box center [464, 218] width 928 height 436
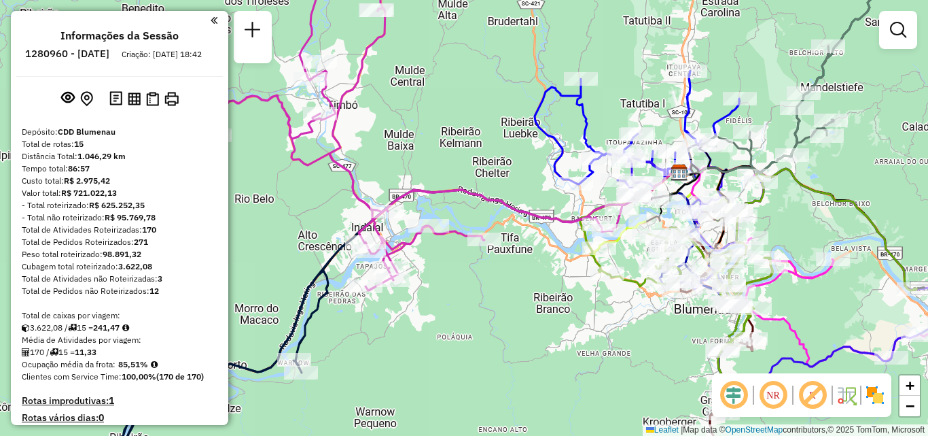
drag, startPoint x: 412, startPoint y: 283, endPoint x: 466, endPoint y: 272, distance: 54.8
click at [463, 273] on div "Janela de atendimento Grade de atendimento Capacidade Transportadoras Veículos …" at bounding box center [464, 218] width 928 height 436
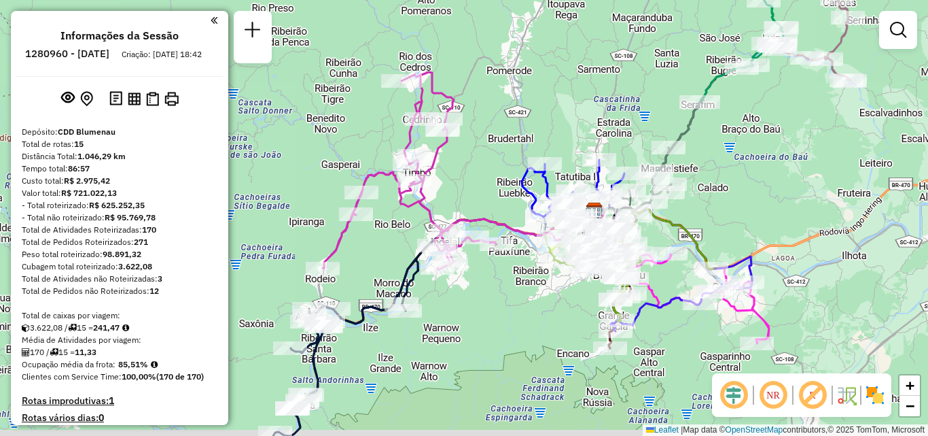
drag, startPoint x: 483, startPoint y: 302, endPoint x: 465, endPoint y: 281, distance: 27.4
click at [471, 290] on div "Janela de atendimento Grade de atendimento Capacidade Transportadoras Veículos …" at bounding box center [464, 218] width 928 height 436
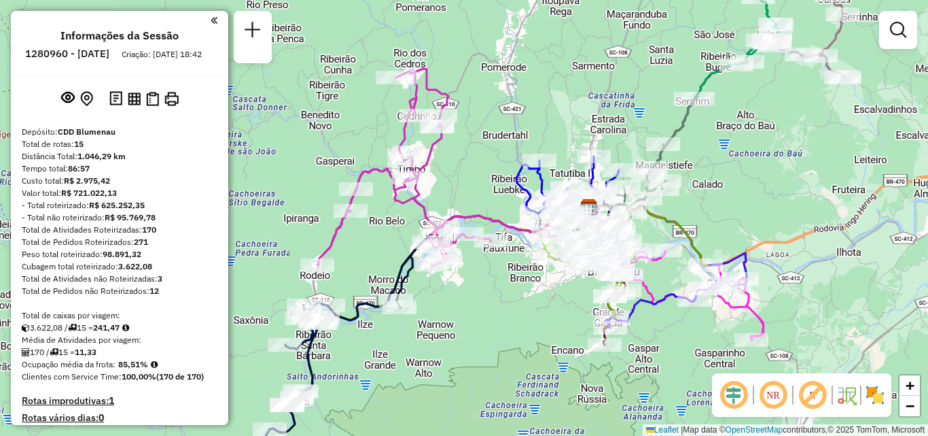
drag, startPoint x: 567, startPoint y: 107, endPoint x: 469, endPoint y: 107, distance: 97.9
click at [476, 106] on div "Janela de atendimento Grade de atendimento Capacidade Transportadoras Veículos …" at bounding box center [464, 218] width 928 height 436
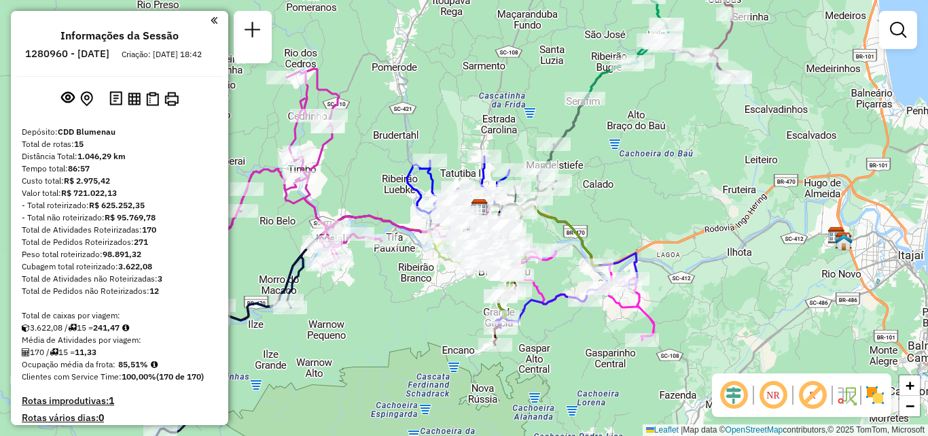
drag, startPoint x: 631, startPoint y: 130, endPoint x: 567, endPoint y: 198, distance: 94.2
click at [568, 196] on div "Janela de atendimento Grade de atendimento Capacidade Transportadoras Veículos …" at bounding box center [464, 218] width 928 height 436
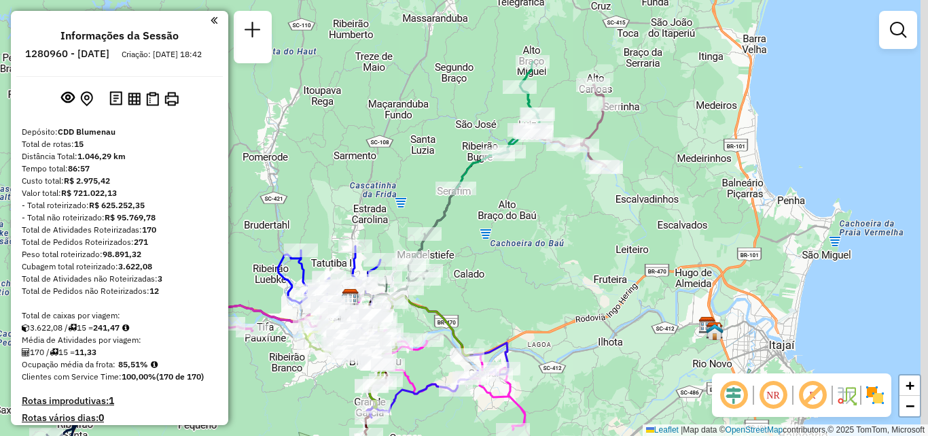
drag, startPoint x: 581, startPoint y: 181, endPoint x: 536, endPoint y: 184, distance: 45.0
click at [538, 188] on div "Janela de atendimento Grade de atendimento Capacidade Transportadoras Veículos …" at bounding box center [464, 218] width 928 height 436
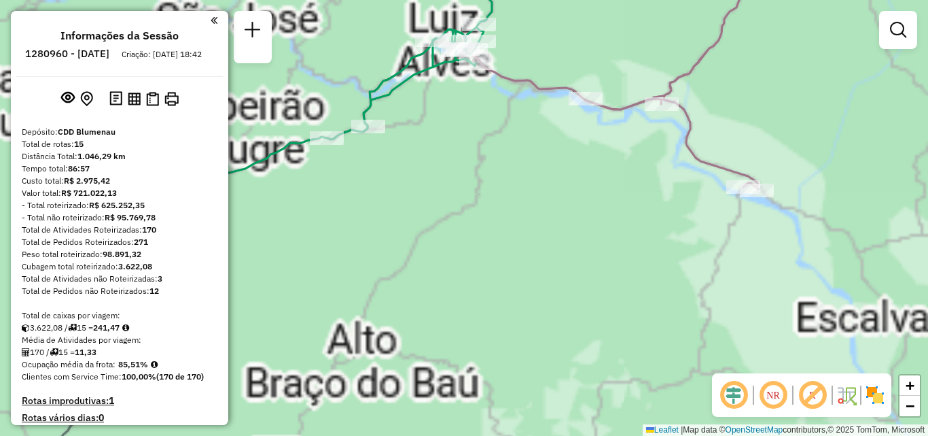
drag, startPoint x: 517, startPoint y: 185, endPoint x: 569, endPoint y: 205, distance: 55.9
click at [567, 206] on div "Janela de atendimento Grade de atendimento Capacidade Transportadoras Veículos …" at bounding box center [464, 218] width 928 height 436
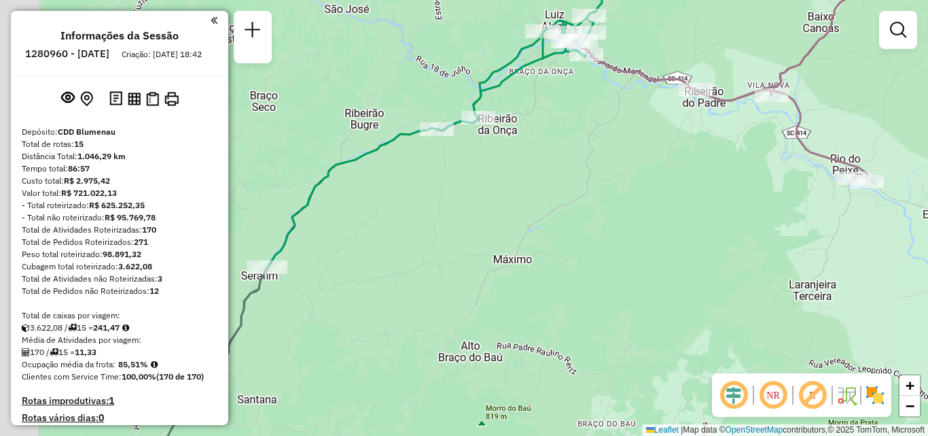
drag, startPoint x: 502, startPoint y: 211, endPoint x: 599, endPoint y: 154, distance: 113.3
click at [583, 165] on div "Janela de atendimento Grade de atendimento Capacidade Transportadoras Veículos …" at bounding box center [464, 218] width 928 height 436
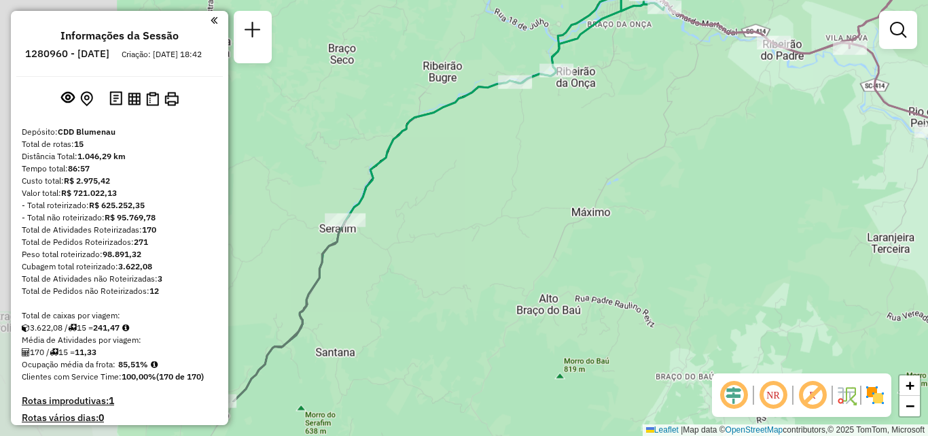
drag, startPoint x: 584, startPoint y: 171, endPoint x: 603, endPoint y: 139, distance: 36.6
click at [597, 151] on div "Janela de atendimento Grade de atendimento Capacidade Transportadoras Veículos …" at bounding box center [464, 218] width 928 height 436
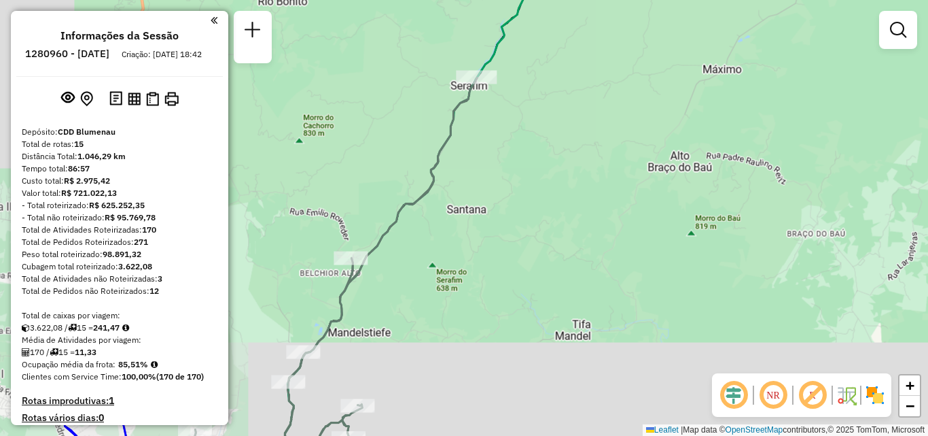
drag, startPoint x: 525, startPoint y: 229, endPoint x: 651, endPoint y: 247, distance: 127.0
click at [648, 253] on div "Janela de atendimento Grade de atendimento Capacidade Transportadoras Veículos …" at bounding box center [464, 218] width 928 height 436
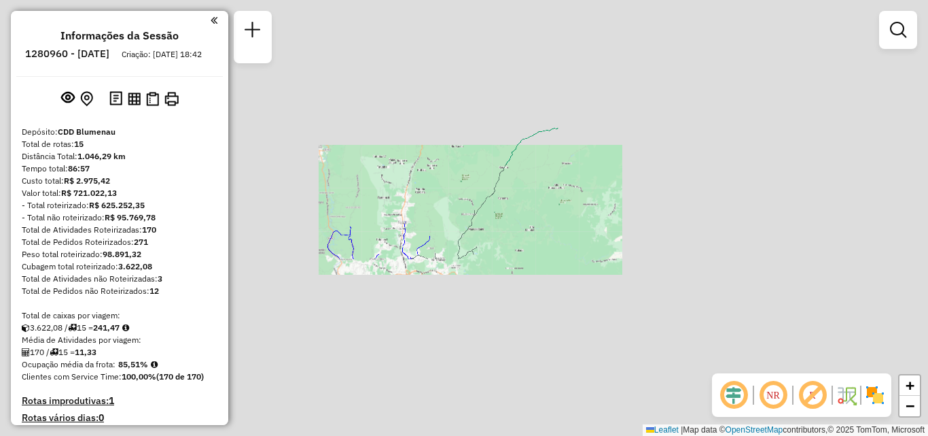
click at [497, 204] on div "Janela de atendimento Grade de atendimento Capacidade Transportadoras Veículos …" at bounding box center [464, 218] width 928 height 436
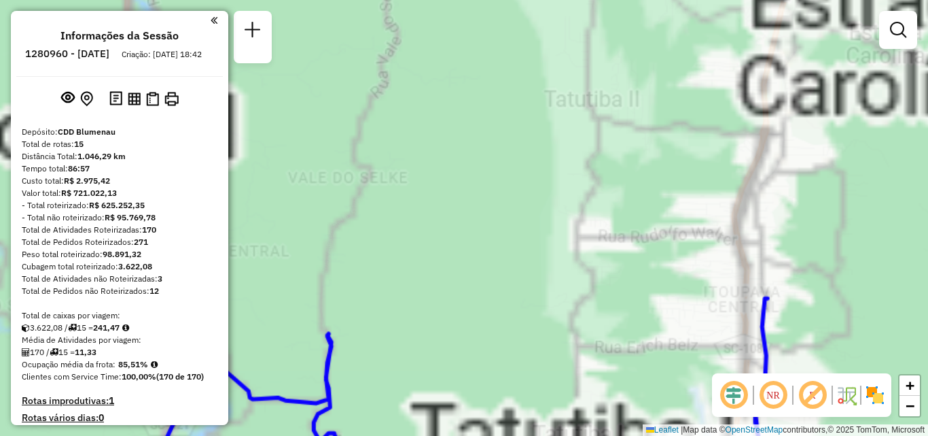
drag, startPoint x: 466, startPoint y: 219, endPoint x: 440, endPoint y: 129, distance: 93.4
click at [442, 138] on div "Janela de atendimento Grade de atendimento Capacidade Transportadoras Veículos …" at bounding box center [464, 218] width 928 height 436
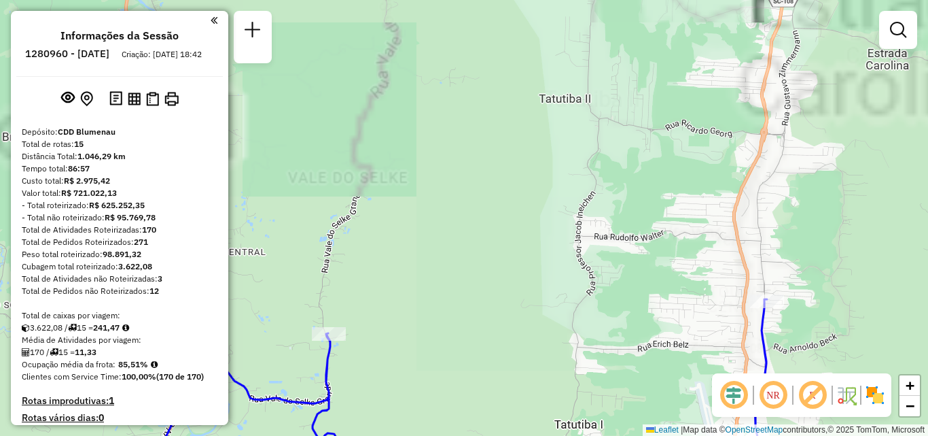
drag, startPoint x: 510, startPoint y: 163, endPoint x: 489, endPoint y: 102, distance: 64.9
click at [490, 110] on div "Janela de atendimento Grade de atendimento Capacidade Transportadoras Veículos …" at bounding box center [464, 218] width 928 height 436
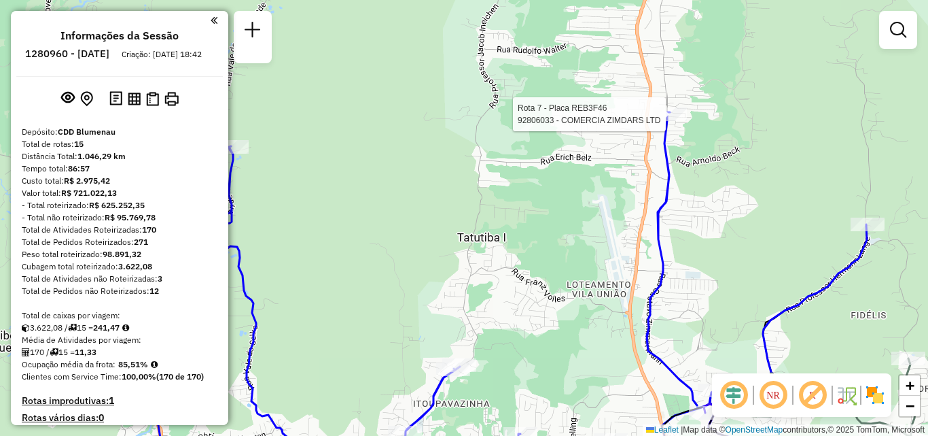
select select "**********"
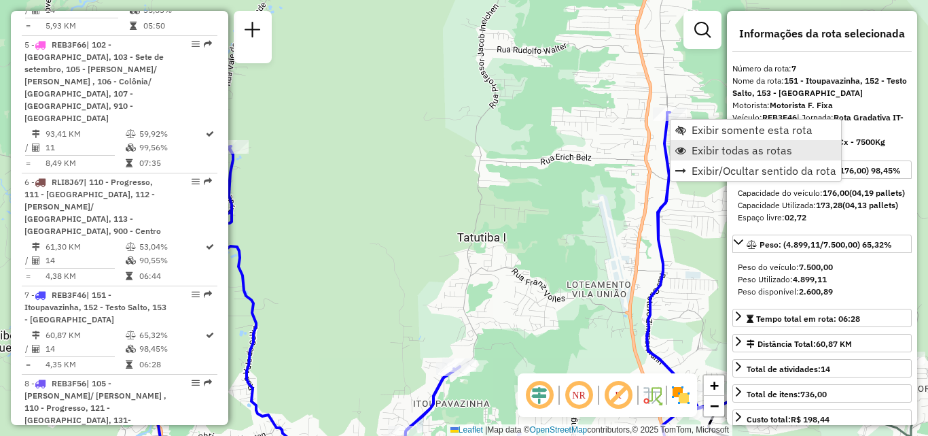
scroll to position [1129, 0]
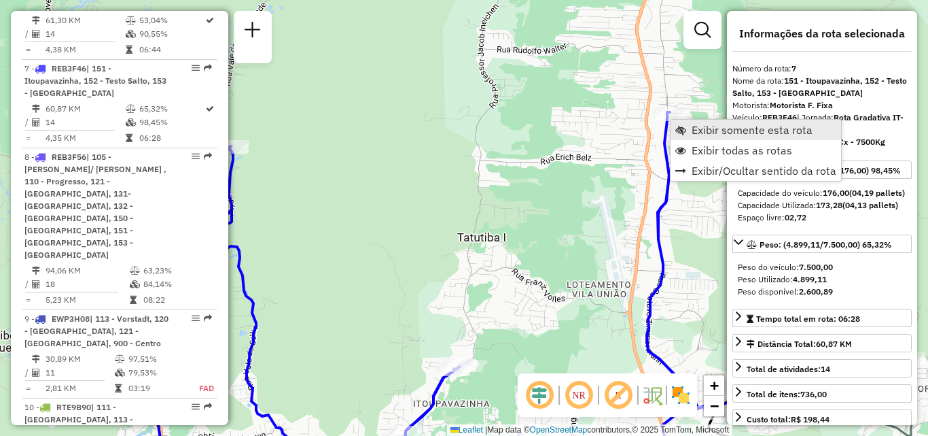
click at [711, 135] on span "Exibir somente esta rota" at bounding box center [752, 129] width 121 height 11
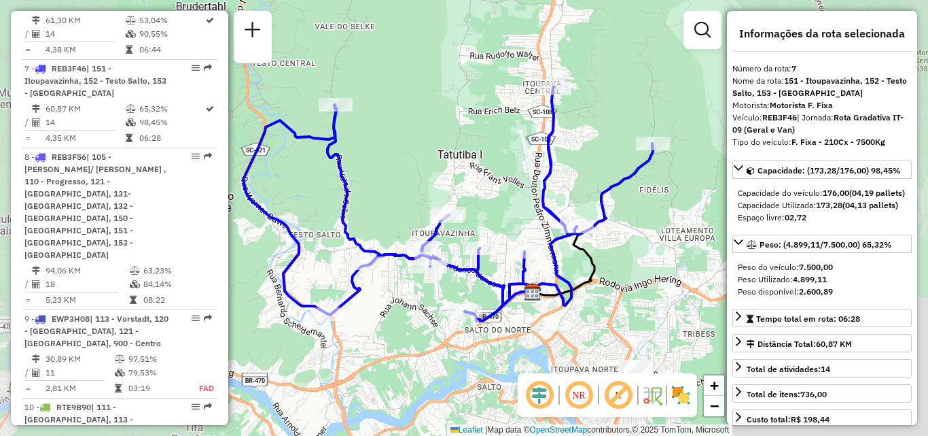
drag, startPoint x: 550, startPoint y: 197, endPoint x: 506, endPoint y: 133, distance: 78.6
click at [509, 137] on icon at bounding box center [448, 204] width 410 height 234
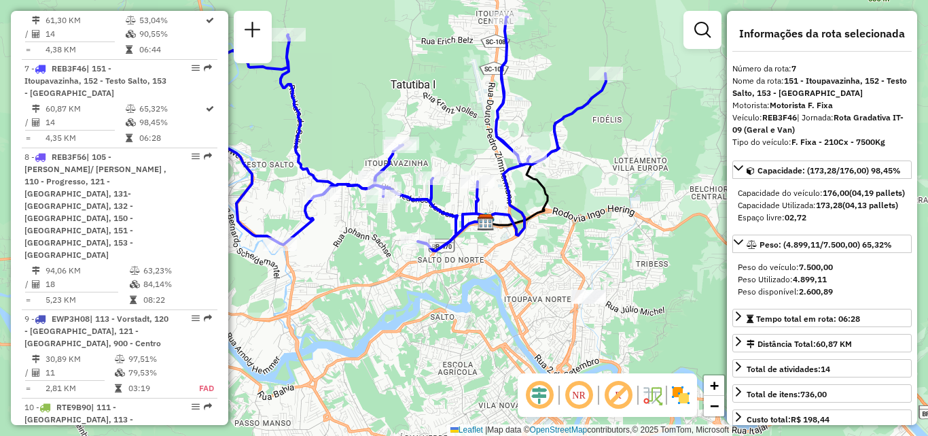
drag, startPoint x: 493, startPoint y: 247, endPoint x: 524, endPoint y: 264, distance: 35.0
click at [524, 264] on div "Janela de atendimento Grade de atendimento Capacidade Transportadoras Veículos …" at bounding box center [464, 218] width 928 height 436
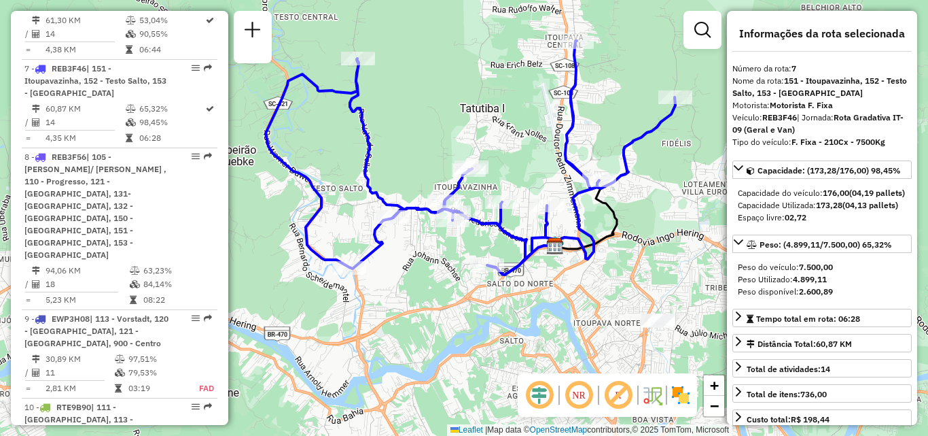
drag, startPoint x: 390, startPoint y: 160, endPoint x: 470, endPoint y: 171, distance: 81.0
click at [470, 171] on div "Janela de atendimento Grade de atendimento Capacidade Transportadoras Veículos …" at bounding box center [464, 218] width 928 height 436
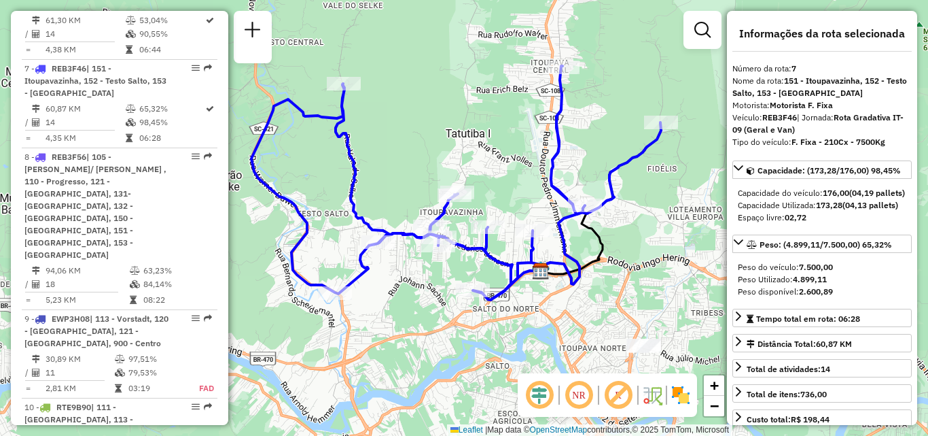
drag, startPoint x: 471, startPoint y: 262, endPoint x: 422, endPoint y: 268, distance: 49.2
click at [420, 282] on div "Janela de atendimento Grade de atendimento Capacidade Transportadoras Veículos …" at bounding box center [464, 218] width 928 height 436
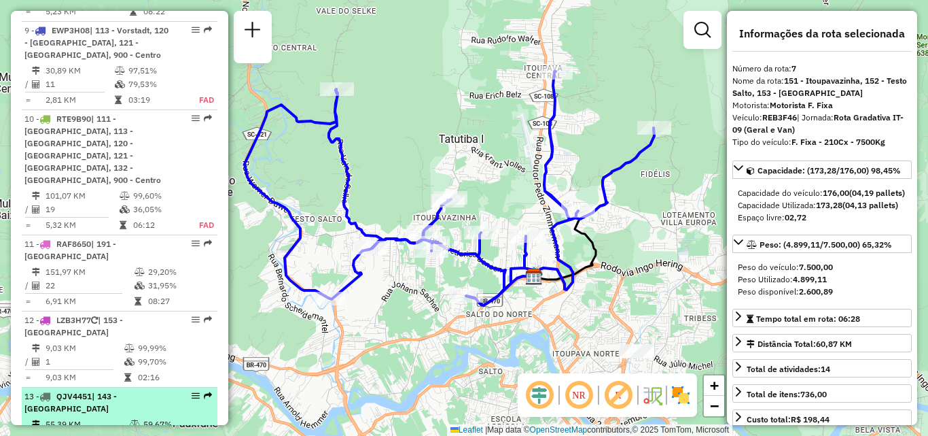
scroll to position [1537, 0]
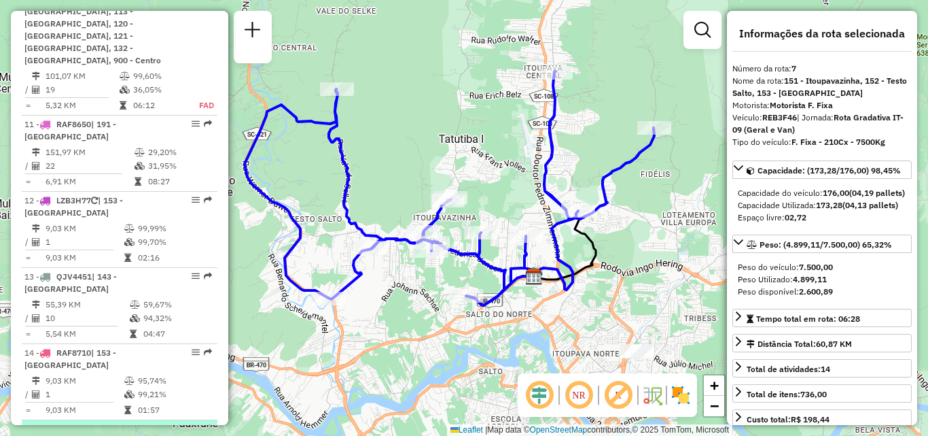
click at [87, 423] on div "15 - LZB3H77 | 153 - [GEOGRAPHIC_DATA]" at bounding box center [96, 435] width 144 height 24
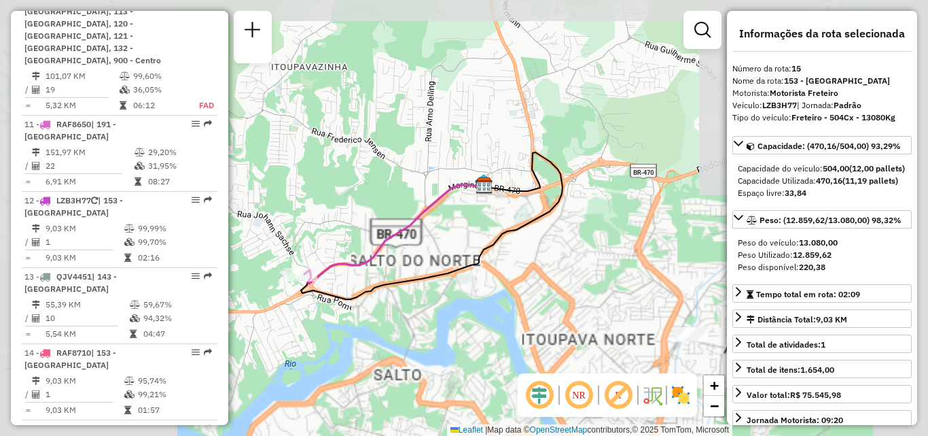
drag, startPoint x: 431, startPoint y: 237, endPoint x: 480, endPoint y: 226, distance: 50.1
click at [480, 226] on div "Janela de atendimento Grade de atendimento Capacidade Transportadoras Veículos …" at bounding box center [464, 218] width 928 height 436
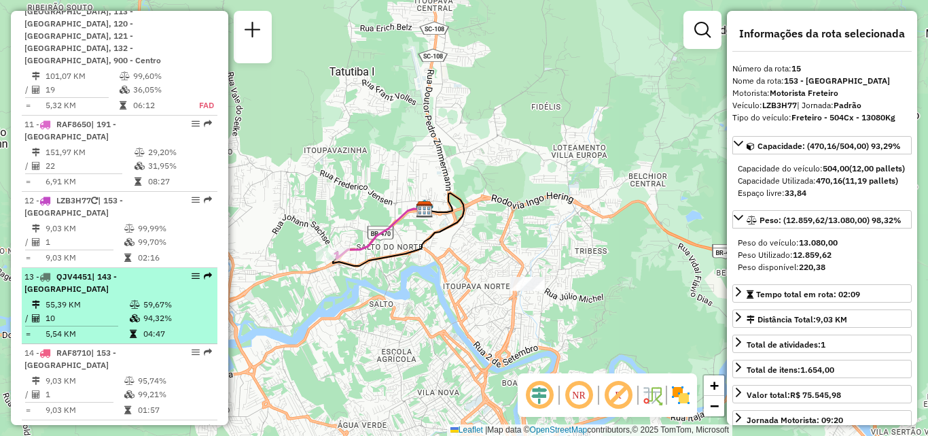
click at [60, 270] on div "13 - QJV4451 | 143 - [GEOGRAPHIC_DATA]" at bounding box center [96, 282] width 144 height 24
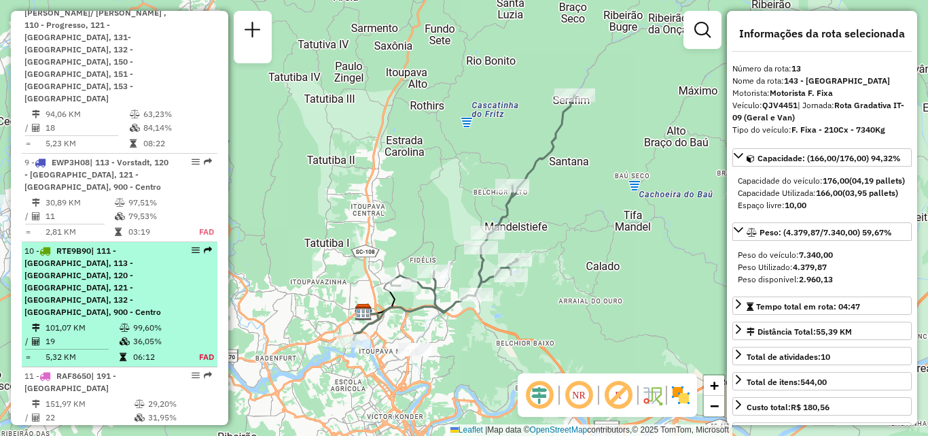
scroll to position [1265, 0]
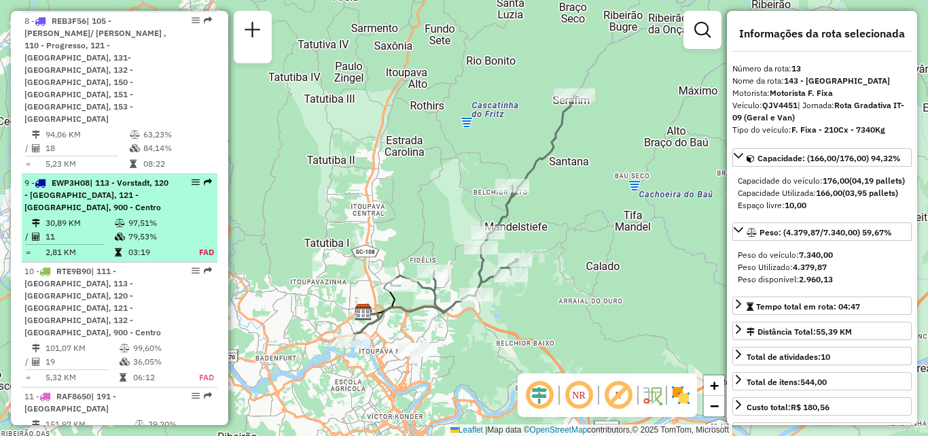
click at [77, 230] on td "11" at bounding box center [79, 237] width 69 height 14
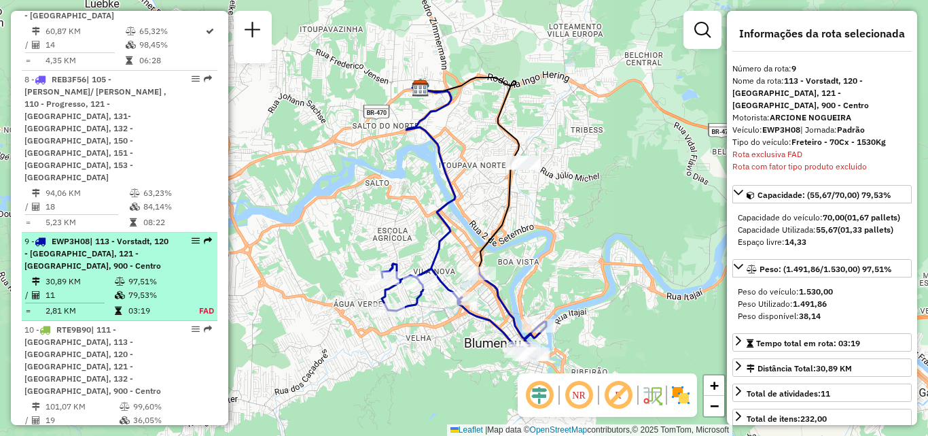
click at [63, 236] on span "| 113 - Vorstadt, 120 - [GEOGRAPHIC_DATA], 121 - [GEOGRAPHIC_DATA], 900 - Centro" at bounding box center [96, 253] width 144 height 35
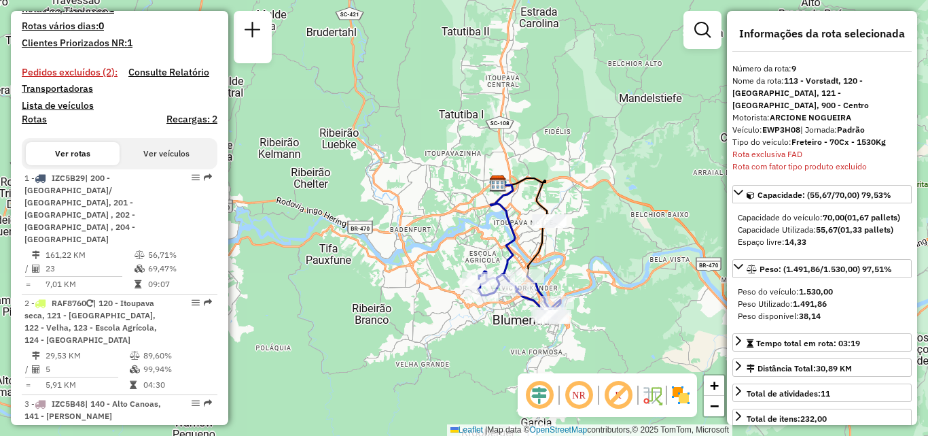
scroll to position [391, 0]
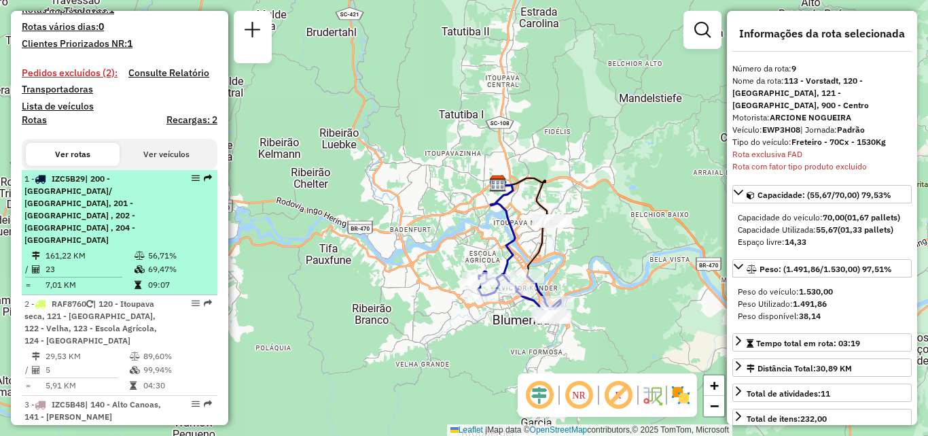
click at [60, 249] on td "161,22 KM" at bounding box center [89, 256] width 89 height 14
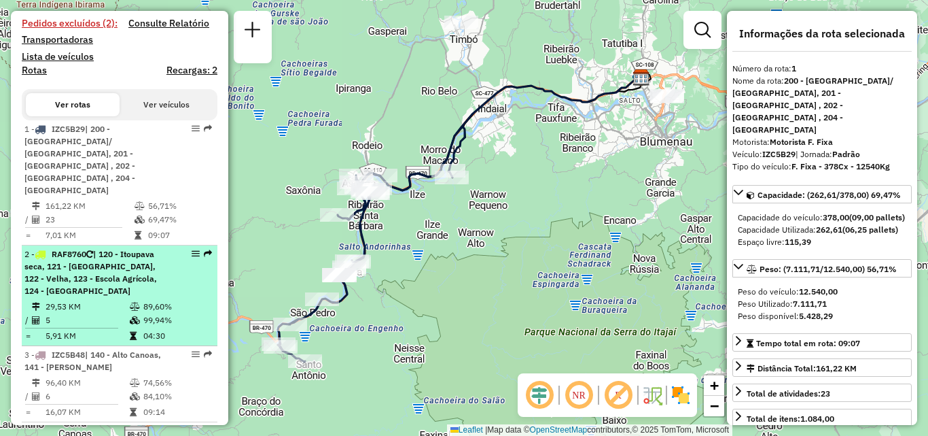
scroll to position [459, 0]
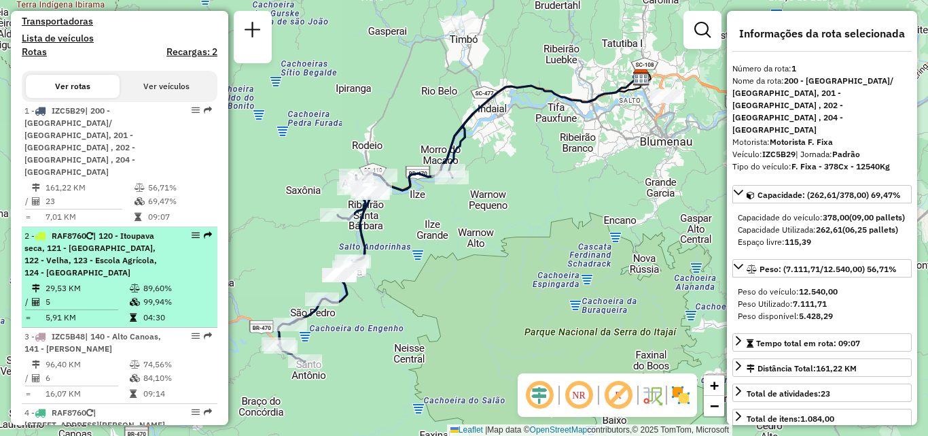
click at [75, 237] on span "| 120 - Itoupava seca, 121 - [GEOGRAPHIC_DATA], 122 - Velha, 123 - Escola Agríc…" at bounding box center [90, 253] width 133 height 47
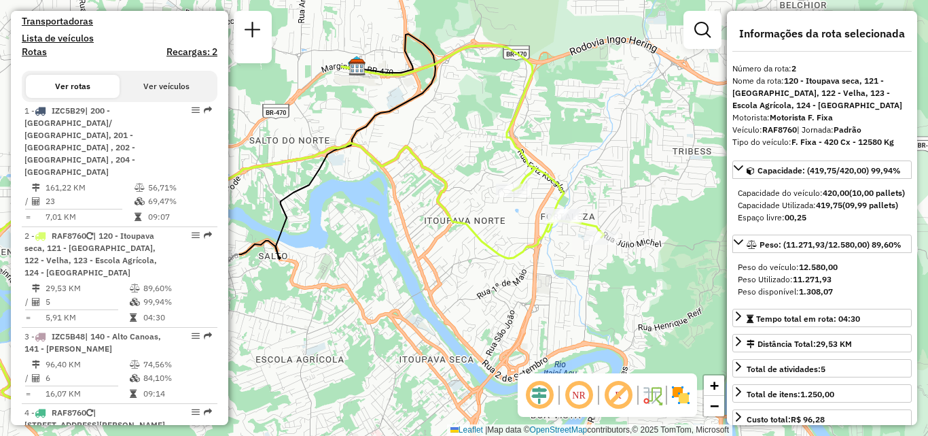
click at [530, 258] on div "Janela de atendimento Grade de atendimento Capacidade Transportadoras Veículos …" at bounding box center [464, 218] width 928 height 436
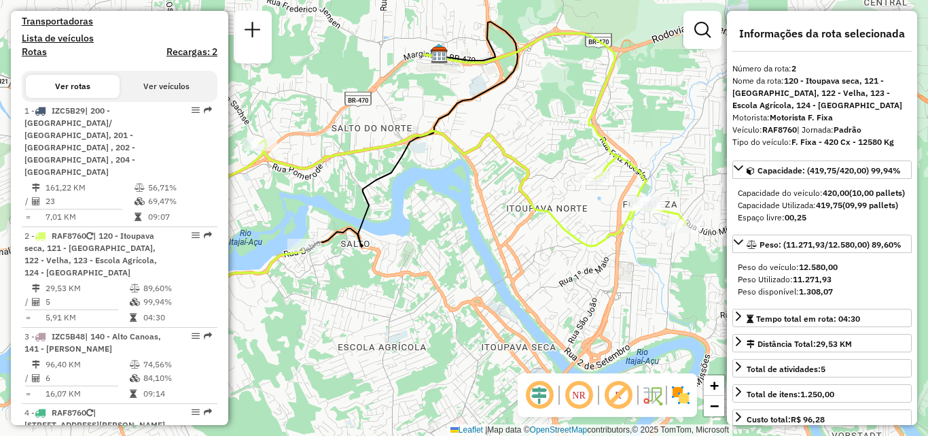
click at [582, 390] on em at bounding box center [579, 395] width 33 height 33
click at [626, 312] on div "Janela de atendimento Grade de atendimento Capacidade Transportadoras Veículos …" at bounding box center [464, 218] width 928 height 436
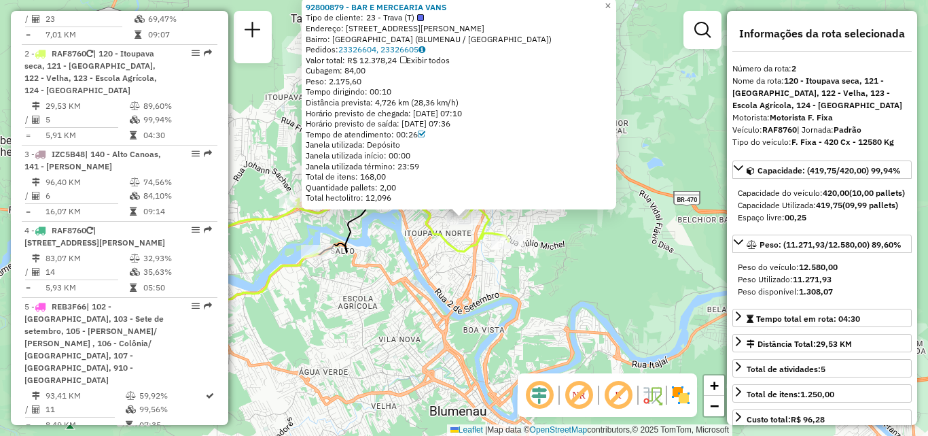
scroll to position [650, 0]
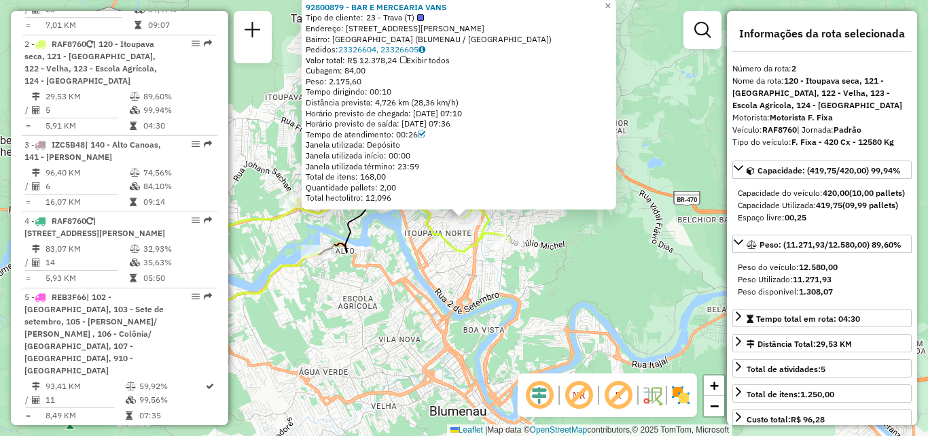
click at [533, 294] on div "92800879 - BAR E MERCEARIA VANS Tipo de cliente: 23 - Trava (T) Endereço: [STRE…" at bounding box center [464, 218] width 928 height 436
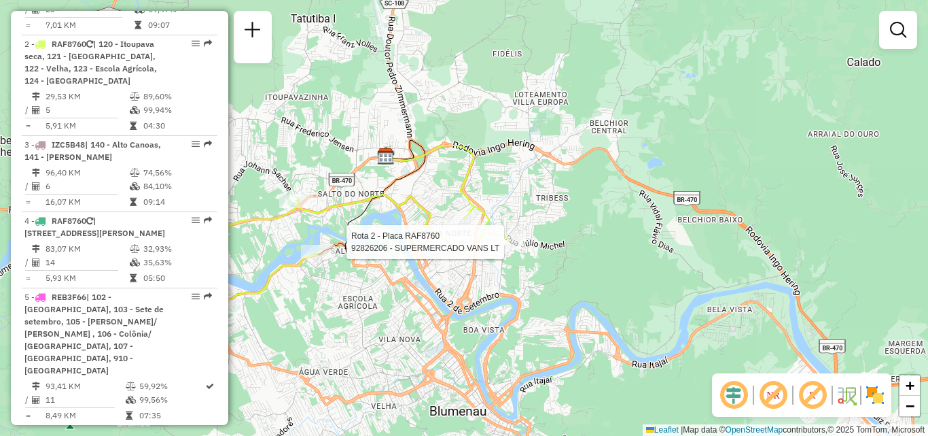
select select "**********"
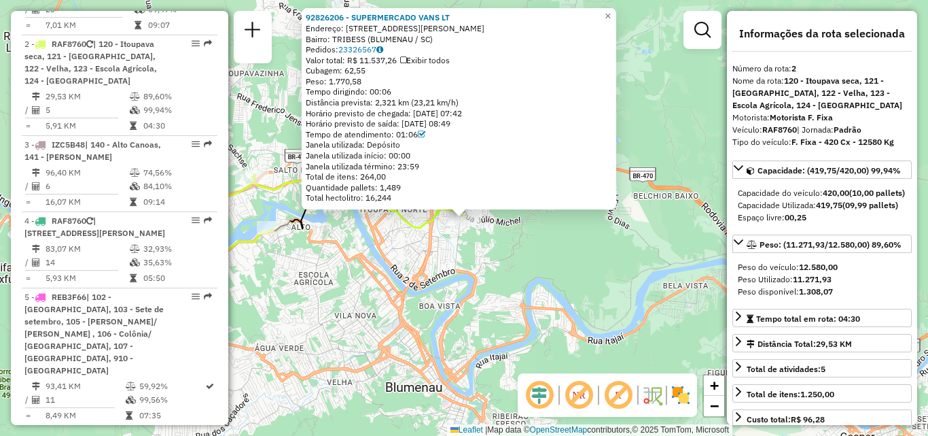
click at [394, 296] on div "92826206 - SUPERMERCADO VANS LT Endereço: R [PERSON_NAME] 730 Bairro: TRIBESS (…" at bounding box center [464, 218] width 928 height 436
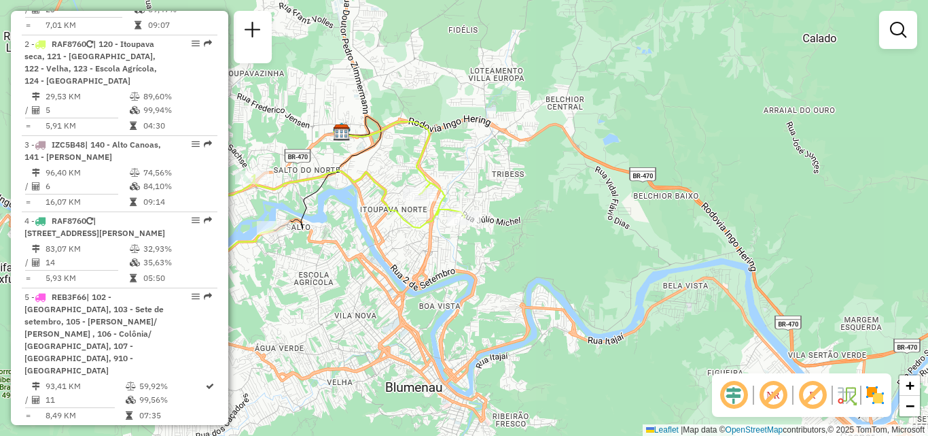
drag, startPoint x: 381, startPoint y: 275, endPoint x: 544, endPoint y: 323, distance: 170.3
click at [541, 323] on div "Janela de atendimento Grade de atendimento Capacidade Transportadoras Veículos …" at bounding box center [464, 218] width 928 height 436
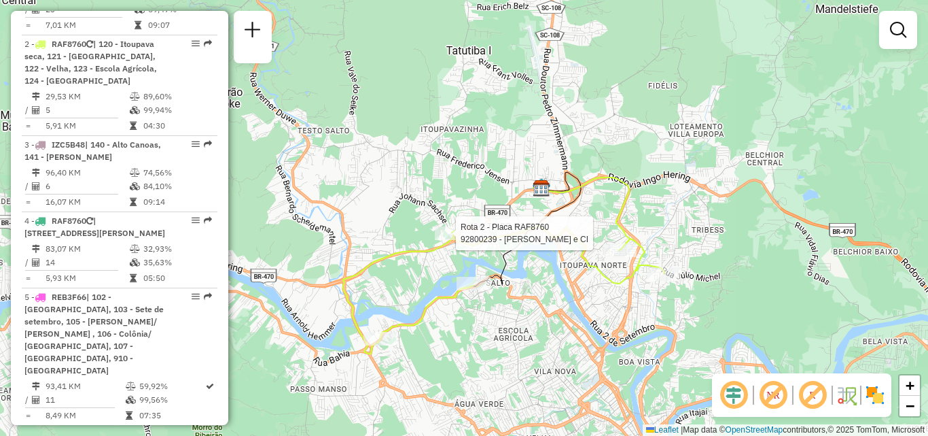
select select "**********"
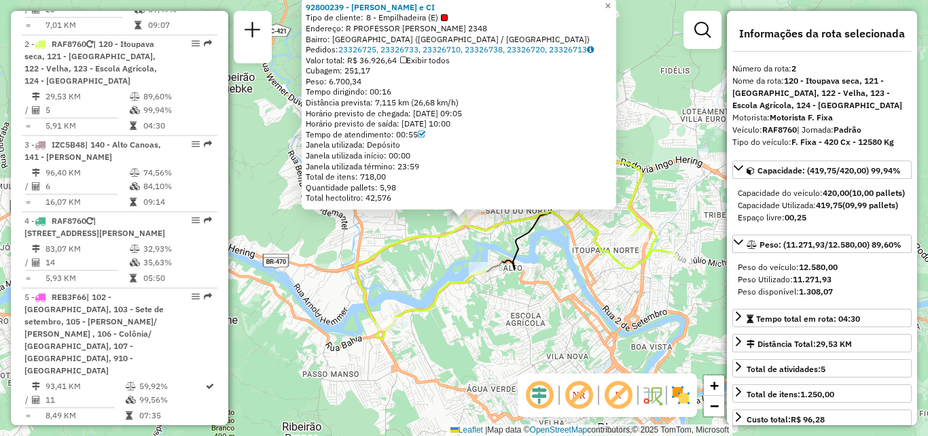
click at [476, 336] on div "92800239 - [PERSON_NAME] e CI Tipo de cliente: 8 - Empilhadeira (E) Endereço: R…" at bounding box center [464, 218] width 928 height 436
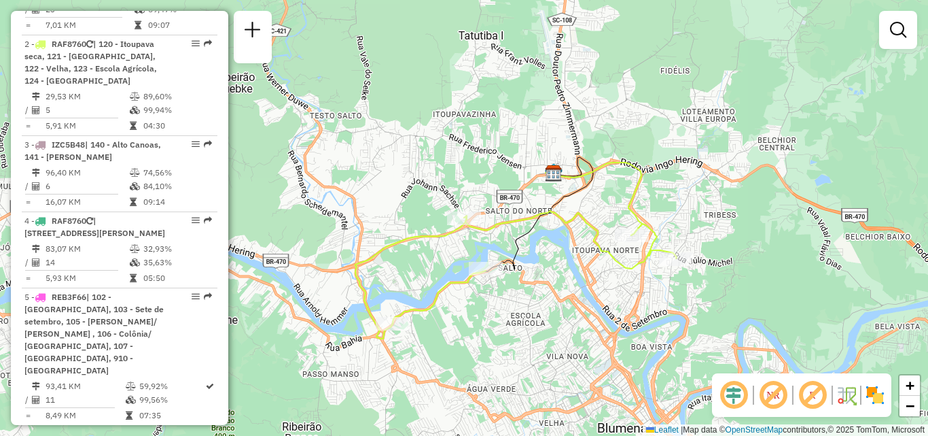
drag, startPoint x: 470, startPoint y: 340, endPoint x: 547, endPoint y: 323, distance: 79.2
click at [546, 323] on div "Janela de atendimento Grade de atendimento Capacidade Transportadoras Veículos …" at bounding box center [464, 218] width 928 height 436
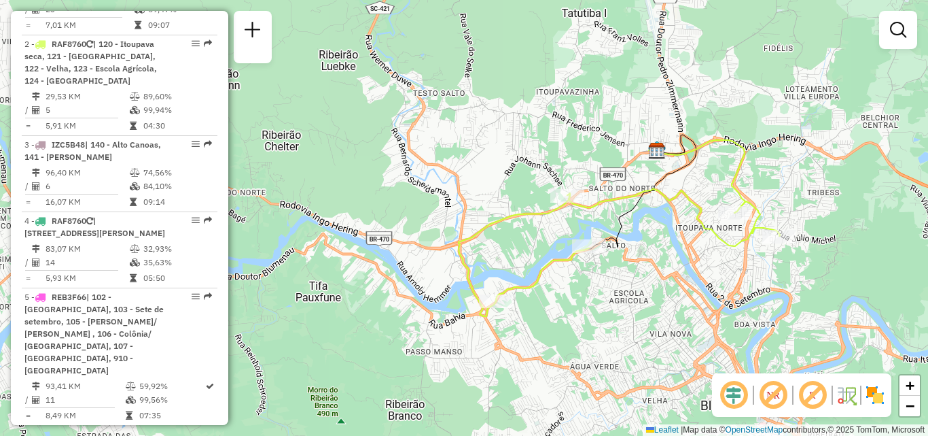
select select "**********"
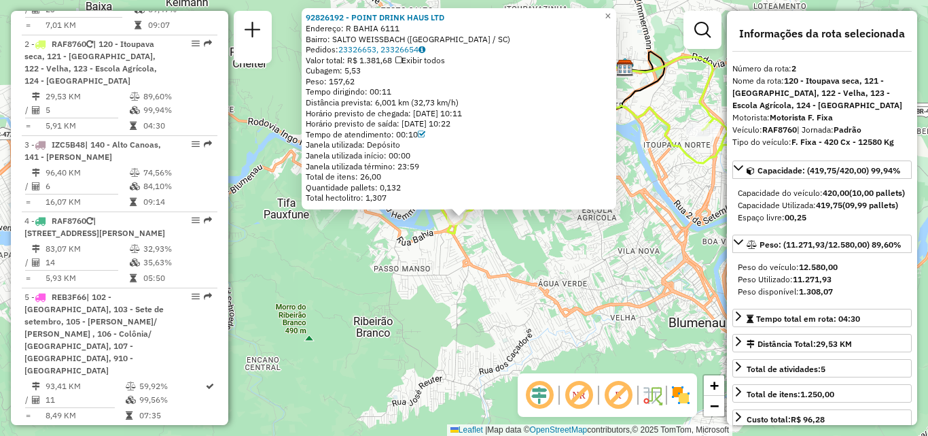
click at [572, 294] on div "92826192 - POINT DRINK HAUS LTD Endereço: R BAHIA 6111 Bairro: SALTO WEISSBACH …" at bounding box center [464, 218] width 928 height 436
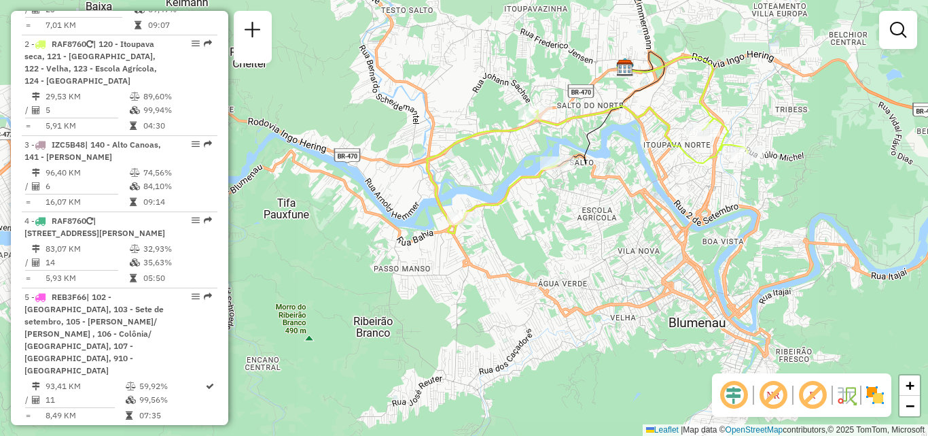
click at [529, 325] on div "Janela de atendimento Grade de atendimento Capacidade Transportadoras Veículos …" at bounding box center [464, 218] width 928 height 436
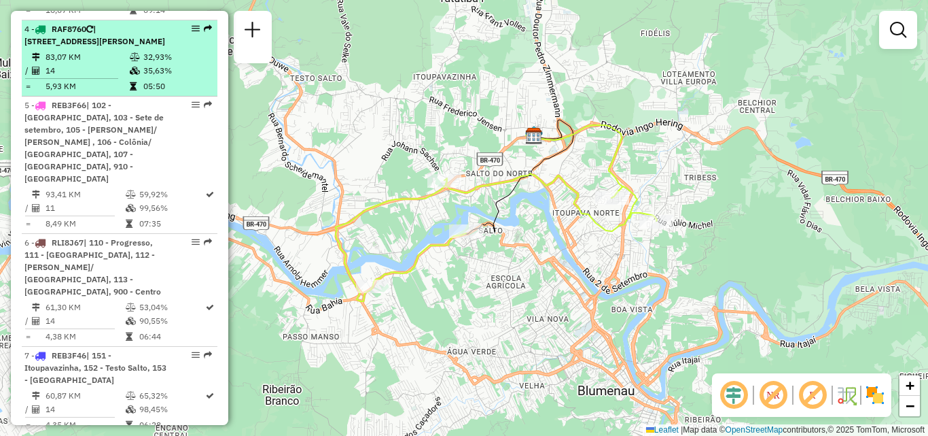
scroll to position [854, 0]
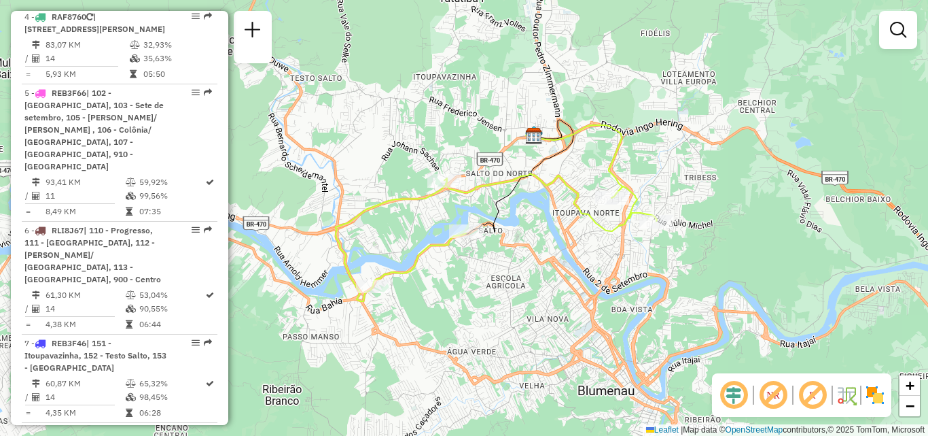
select select "**********"
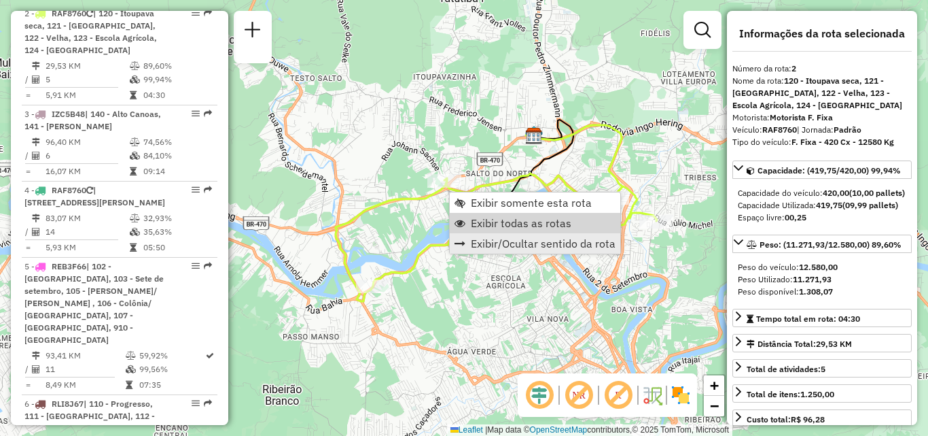
scroll to position [650, 0]
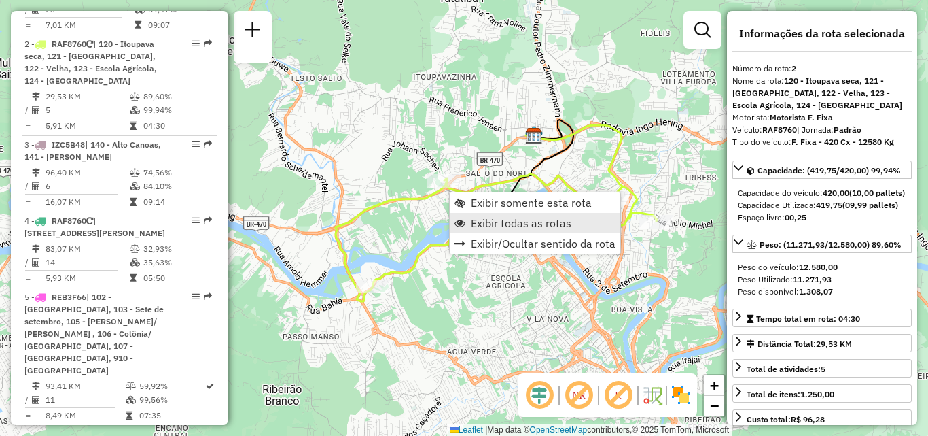
click at [481, 222] on span "Exibir todas as rotas" at bounding box center [521, 222] width 101 height 11
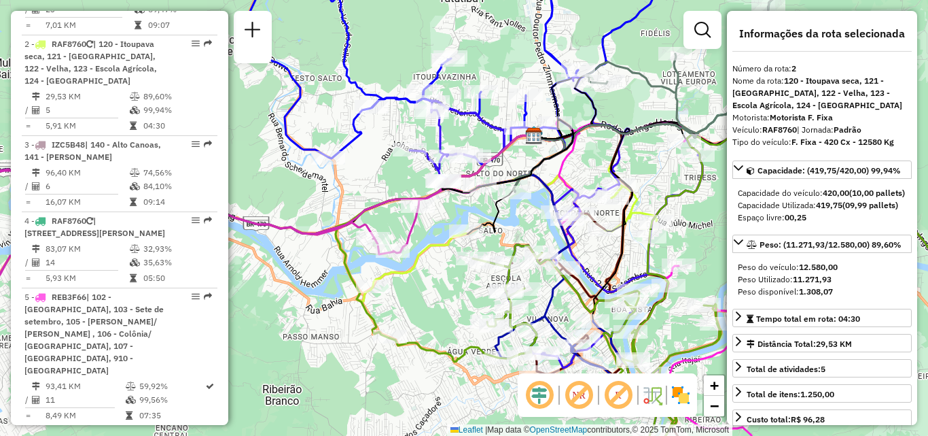
click at [488, 303] on div "Janela de atendimento Grade de atendimento Capacidade Transportadoras Veículos …" at bounding box center [464, 218] width 928 height 436
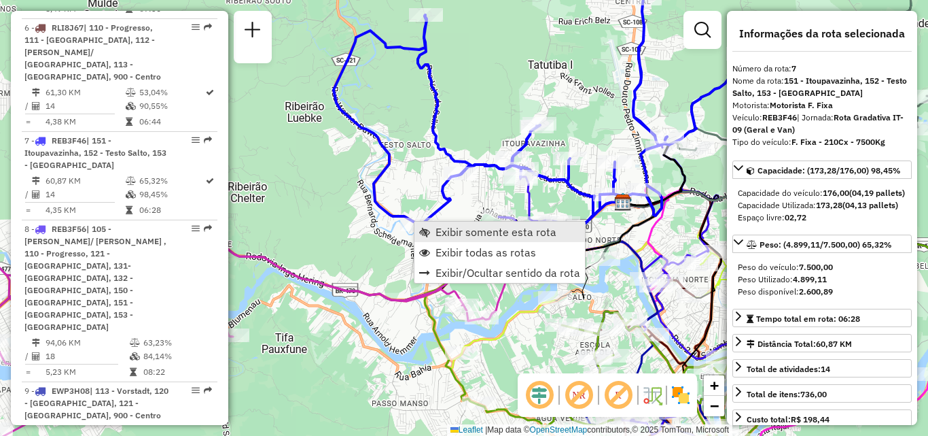
scroll to position [1129, 0]
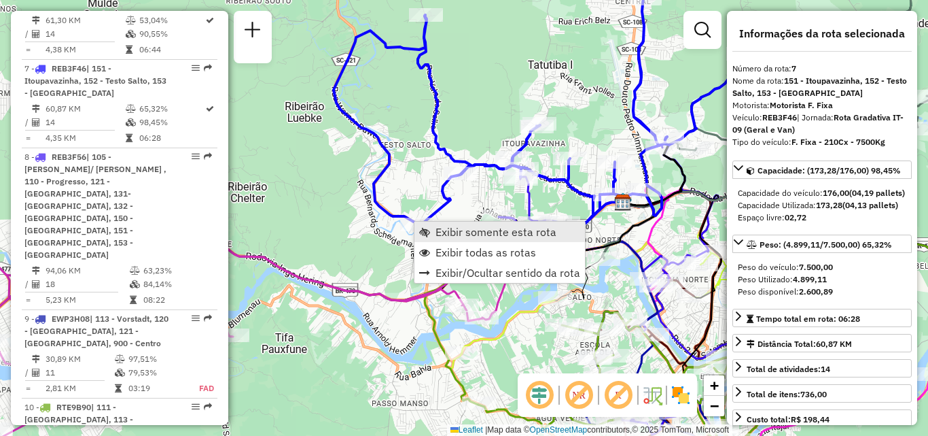
click at [462, 230] on span "Exibir somente esta rota" at bounding box center [496, 231] width 121 height 11
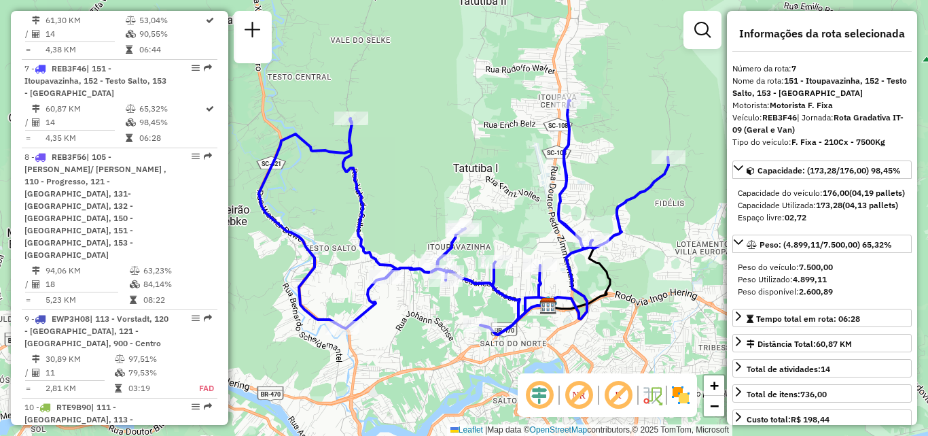
click at [529, 213] on div "Rota 7 - Placa REB3F46 92827080 - A C P MADRUGA ME Rota 7 - Placa REB3F46 92807…" at bounding box center [464, 218] width 928 height 436
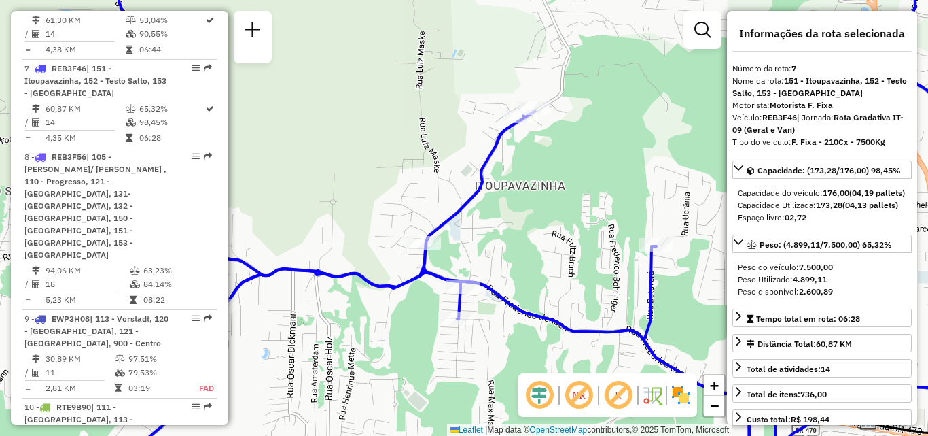
drag, startPoint x: 460, startPoint y: 279, endPoint x: 470, endPoint y: 275, distance: 10.4
click at [470, 275] on icon at bounding box center [478, 216] width 1114 height 523
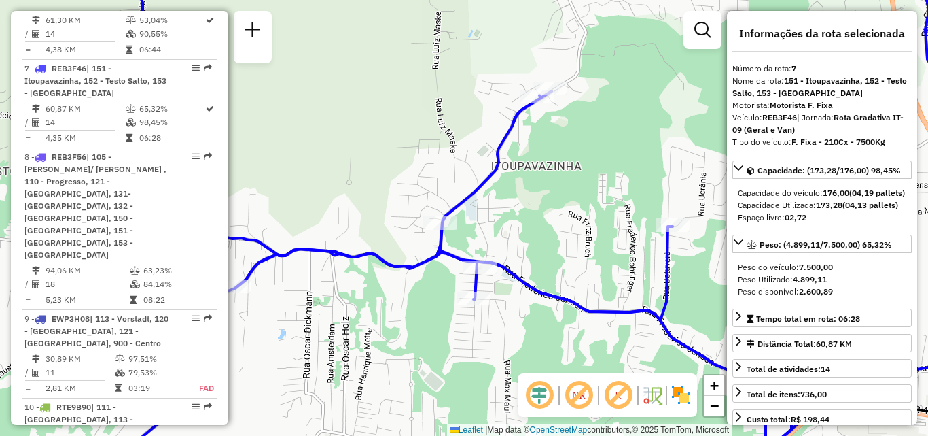
drag, startPoint x: 476, startPoint y: 338, endPoint x: 454, endPoint y: 306, distance: 39.2
click at [454, 306] on div "Janela de atendimento Grade de atendimento Capacidade Transportadoras Veículos …" at bounding box center [464, 218] width 928 height 436
drag, startPoint x: 444, startPoint y: 283, endPoint x: 430, endPoint y: 229, distance: 56.2
click at [431, 231] on div "Rota 7 - Placa REB3F46 92800935 - MERCEARIA [PERSON_NAME] de atendimento Grade …" at bounding box center [464, 218] width 928 height 436
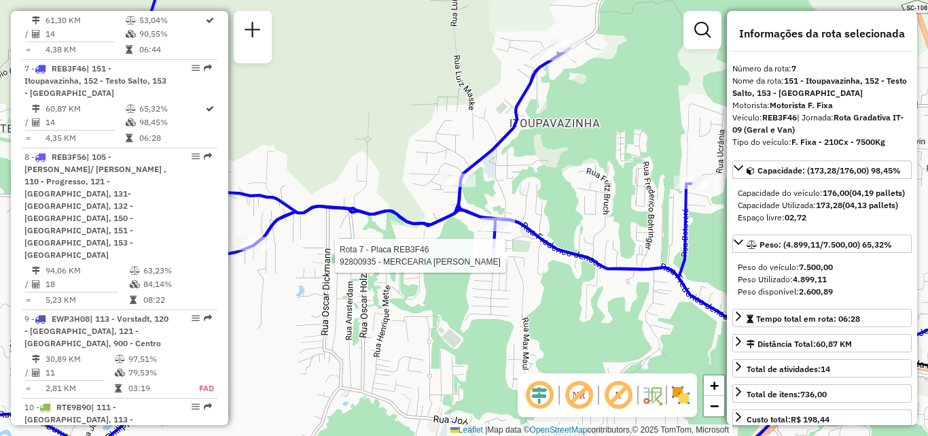
drag, startPoint x: 491, startPoint y: 232, endPoint x: 520, endPoint y: 262, distance: 40.9
click at [520, 262] on div "Rota 7 - Placa REB3F46 92800935 - MERCEARIA [PERSON_NAME] de atendimento Grade …" at bounding box center [464, 218] width 928 height 436
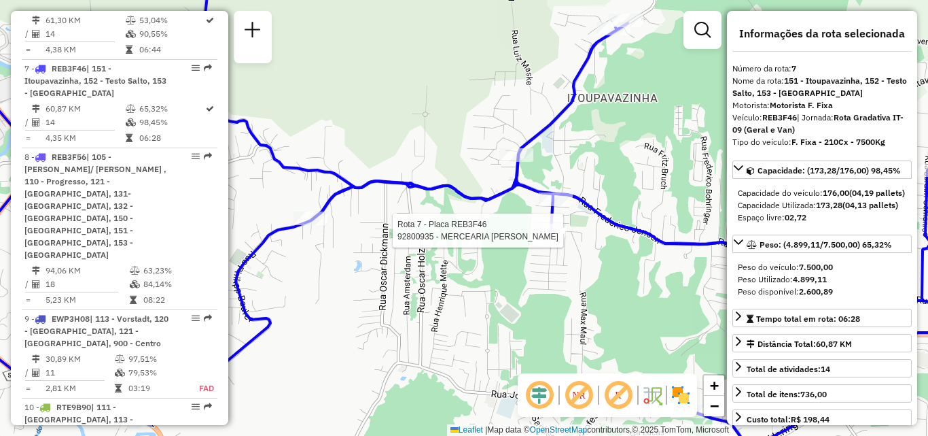
click at [474, 217] on div "Rota 7 - Placa REB3F46 92800935 - MERCEARIA [PERSON_NAME] de atendimento Grade …" at bounding box center [464, 218] width 928 height 436
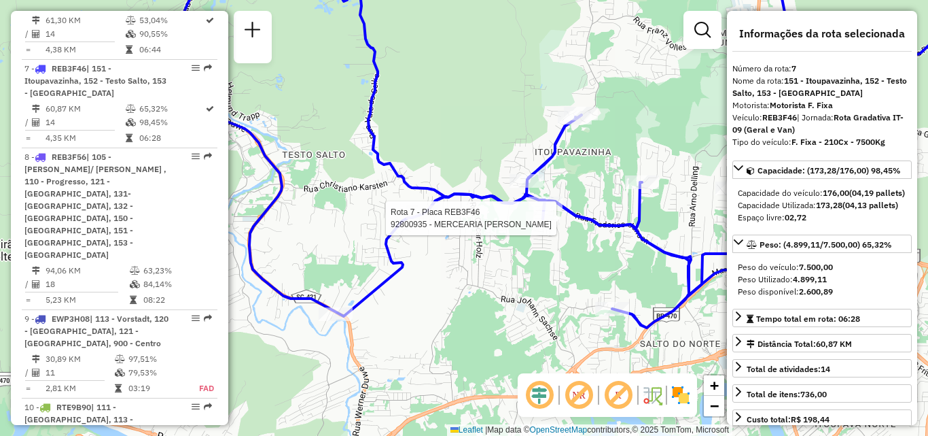
drag, startPoint x: 591, startPoint y: 259, endPoint x: 601, endPoint y: 267, distance: 13.1
click at [601, 267] on div "Rota 7 - Placa REB3F46 92800935 - MERCEARIA [PERSON_NAME] de atendimento Grade …" at bounding box center [464, 218] width 928 height 436
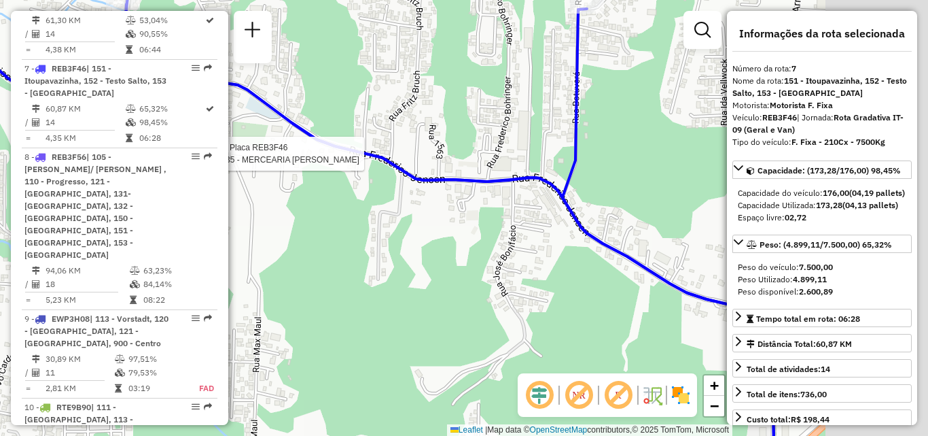
drag, startPoint x: 598, startPoint y: 251, endPoint x: 371, endPoint y: 283, distance: 229.1
click at [371, 283] on div "Rota 7 - Placa REB3F46 92800935 - MERCEARIA [PERSON_NAME] de atendimento Grade …" at bounding box center [464, 218] width 928 height 436
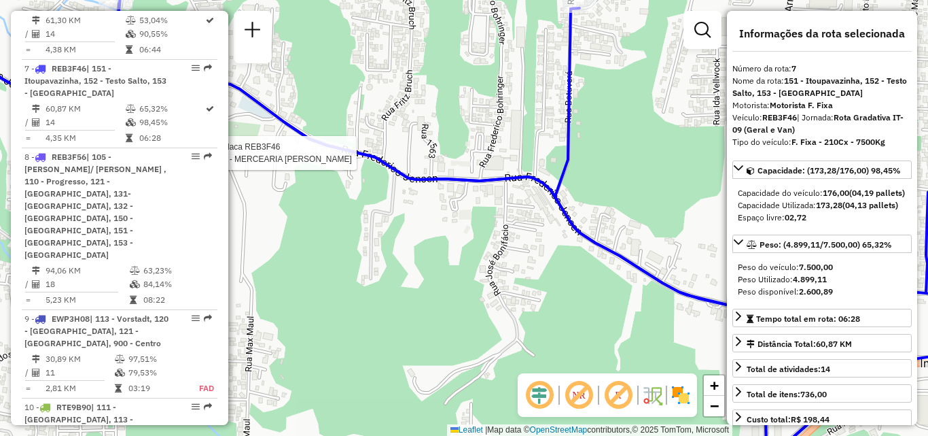
drag, startPoint x: 533, startPoint y: 306, endPoint x: 396, endPoint y: 266, distance: 143.0
click at [436, 285] on div "Rota 7 - Placa REB3F46 92800935 - MERCEARIA [PERSON_NAME] de atendimento Grade …" at bounding box center [464, 218] width 928 height 436
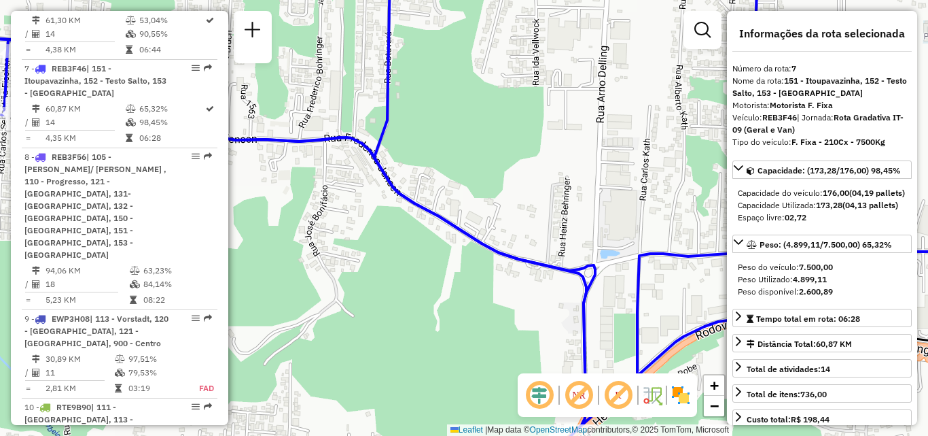
drag, startPoint x: 474, startPoint y: 294, endPoint x: 396, endPoint y: 221, distance: 106.7
click at [398, 222] on div "Rota 7 - Placa REB3F46 92800935 - MERCEARIA [PERSON_NAME] de atendimento Grade …" at bounding box center [464, 218] width 928 height 436
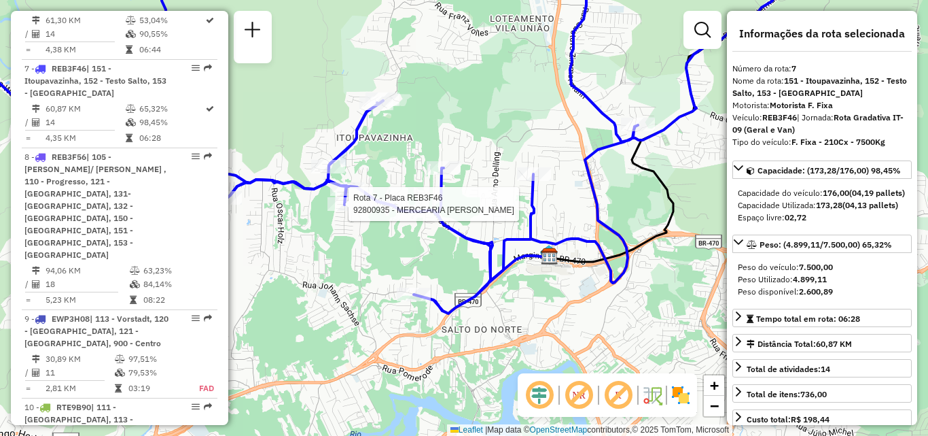
drag, startPoint x: 466, startPoint y: 264, endPoint x: 488, endPoint y: 266, distance: 22.5
click at [489, 266] on div "Rota 7 - Placa REB3F46 92800935 - MERCEARIA [PERSON_NAME] de atendimento Grade …" at bounding box center [464, 218] width 928 height 436
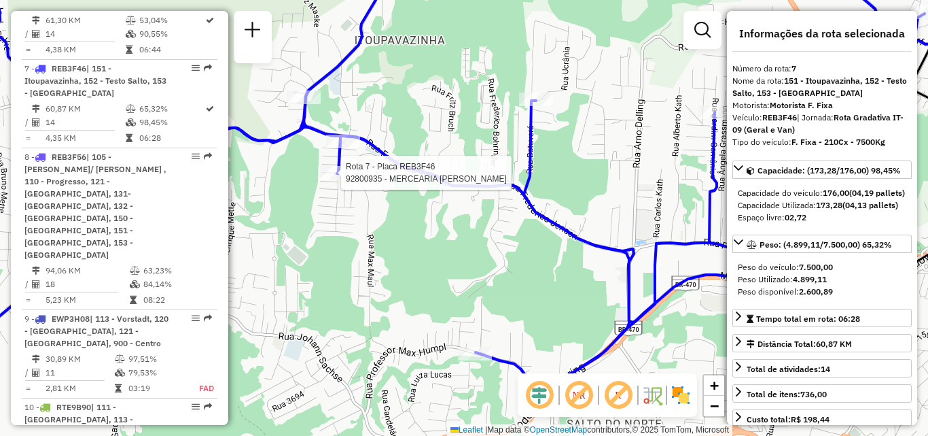
drag, startPoint x: 478, startPoint y: 251, endPoint x: 508, endPoint y: 254, distance: 30.0
click at [506, 254] on div "Rota 7 - Placa REB3F46 92800935 - MERCEARIA [PERSON_NAME] de atendimento Grade …" at bounding box center [464, 218] width 928 height 436
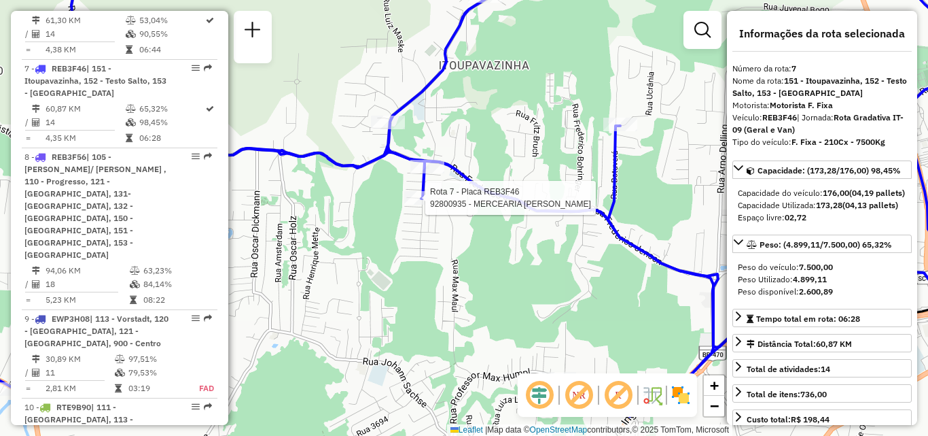
drag, startPoint x: 494, startPoint y: 264, endPoint x: 483, endPoint y: 261, distance: 11.2
click at [500, 268] on div "Rota 7 - Placa REB3F46 92800935 - MERCEARIA [PERSON_NAME] de atendimento Grade …" at bounding box center [464, 218] width 928 height 436
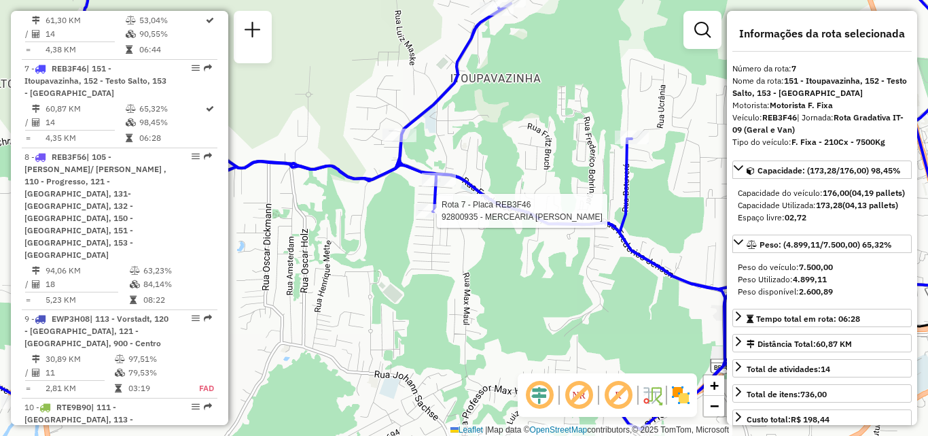
drag, startPoint x: 376, startPoint y: 220, endPoint x: 417, endPoint y: 280, distance: 73.3
click at [417, 280] on div "Rota 7 - Placa REB3F46 92800935 - MERCEARIA [PERSON_NAME] de atendimento Grade …" at bounding box center [464, 218] width 928 height 436
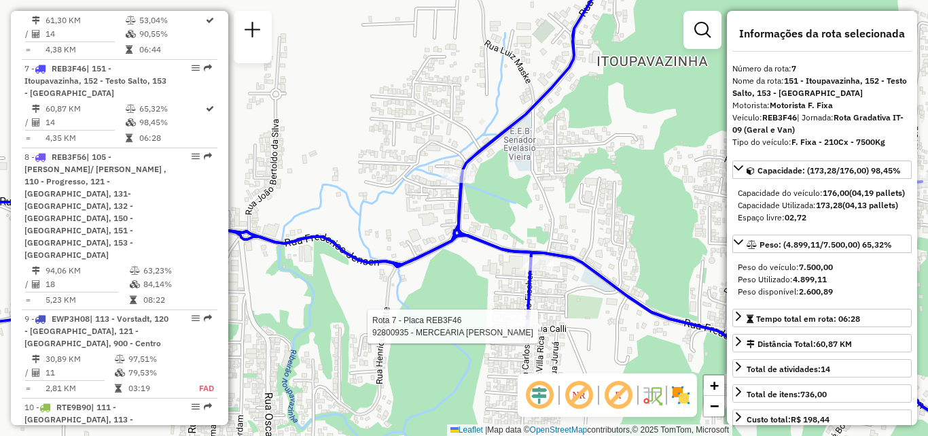
drag, startPoint x: 444, startPoint y: 213, endPoint x: 437, endPoint y: 230, distance: 18.9
click at [437, 230] on div "Rota 7 - Placa REB3F46 92800935 - MERCEARIA [PERSON_NAME] de atendimento Grade …" at bounding box center [464, 218] width 928 height 436
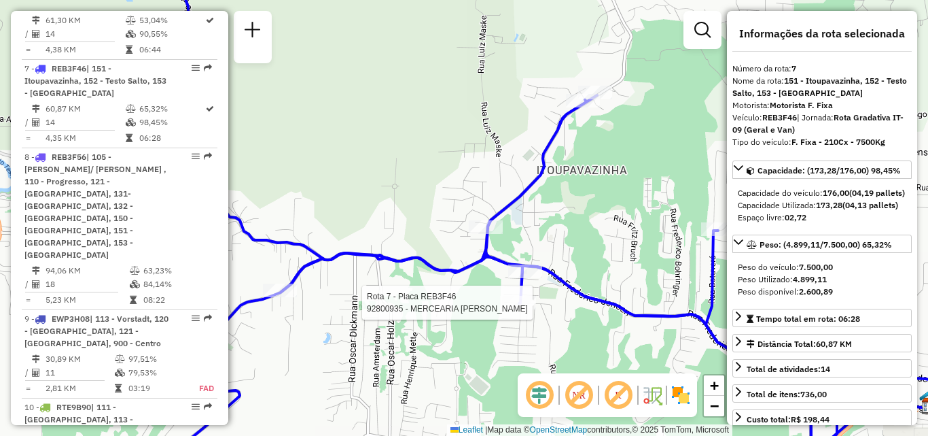
drag, startPoint x: 407, startPoint y: 234, endPoint x: 488, endPoint y: 191, distance: 91.5
click at [485, 194] on div "Rota 7 - Placa REB3F46 92800935 - MERCEARIA [PERSON_NAME] 7 - Placa REB3F46 928…" at bounding box center [464, 218] width 928 height 436
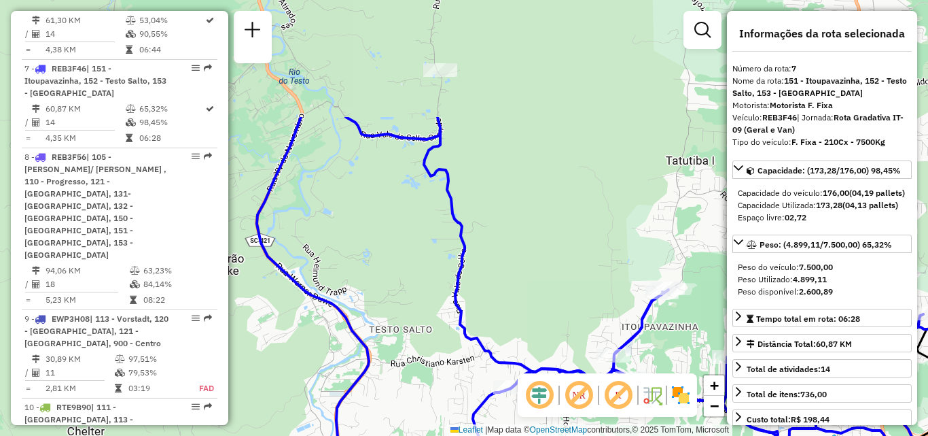
drag, startPoint x: 425, startPoint y: 144, endPoint x: 514, endPoint y: 201, distance: 105.8
click at [514, 283] on div "Janela de atendimento Grade de atendimento Capacidade Transportadoras Veículos …" at bounding box center [464, 218] width 928 height 436
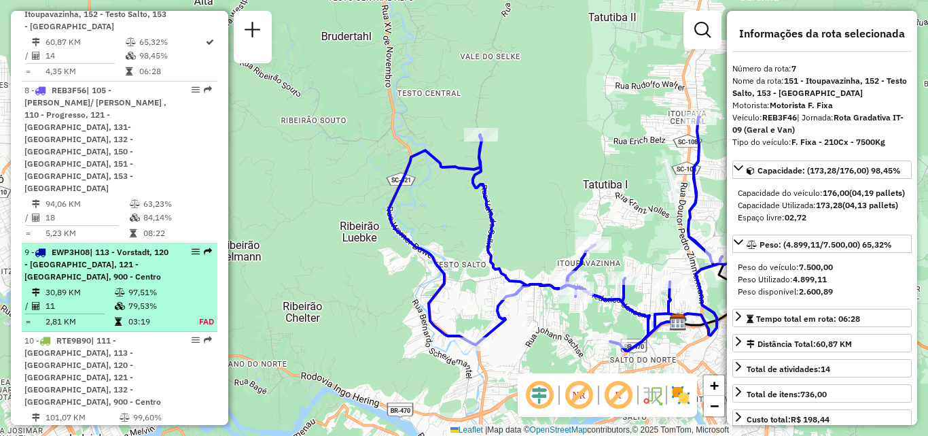
scroll to position [1197, 0]
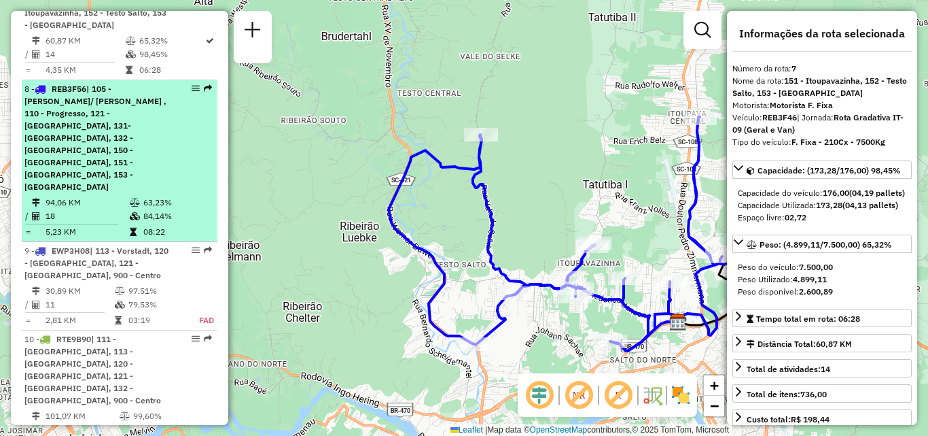
click at [98, 84] on span "| 105 - [PERSON_NAME]/ [PERSON_NAME] , 110 - Progresso, 121 - [GEOGRAPHIC_DATA]…" at bounding box center [95, 138] width 142 height 108
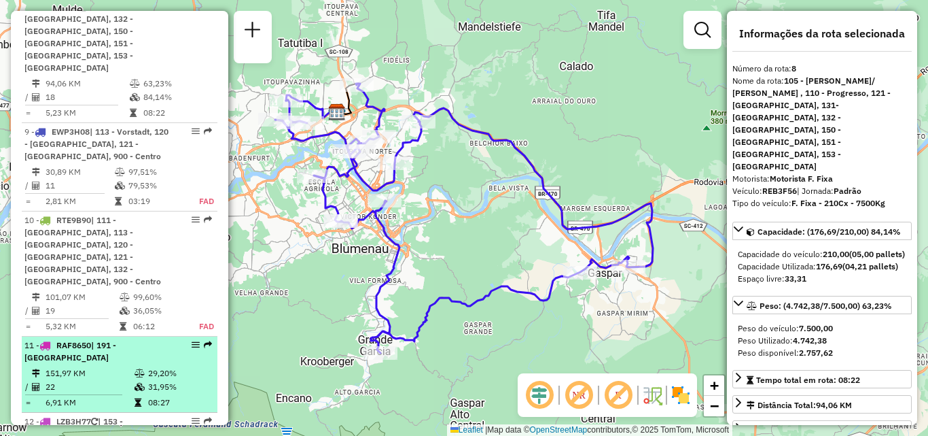
scroll to position [1333, 0]
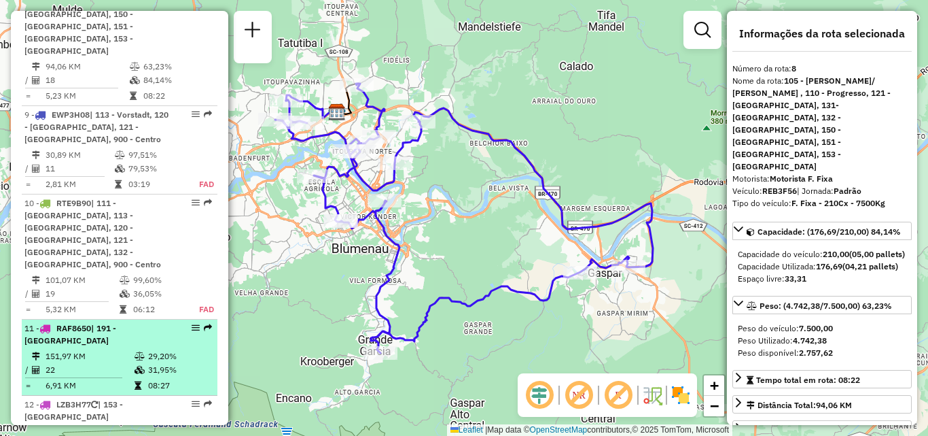
click at [76, 349] on td "151,97 KM" at bounding box center [89, 356] width 89 height 14
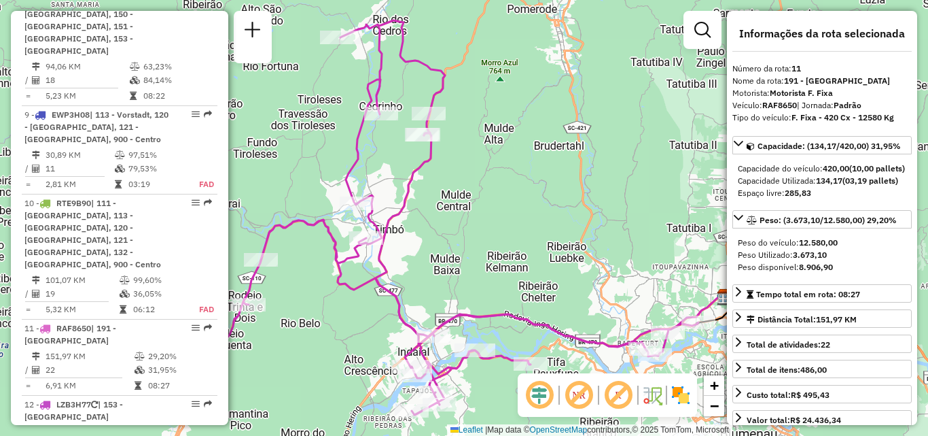
drag, startPoint x: 468, startPoint y: 235, endPoint x: 498, endPoint y: 164, distance: 76.7
click at [497, 170] on div "Janela de atendimento Grade de atendimento Capacidade Transportadoras Veículos …" at bounding box center [464, 218] width 928 height 436
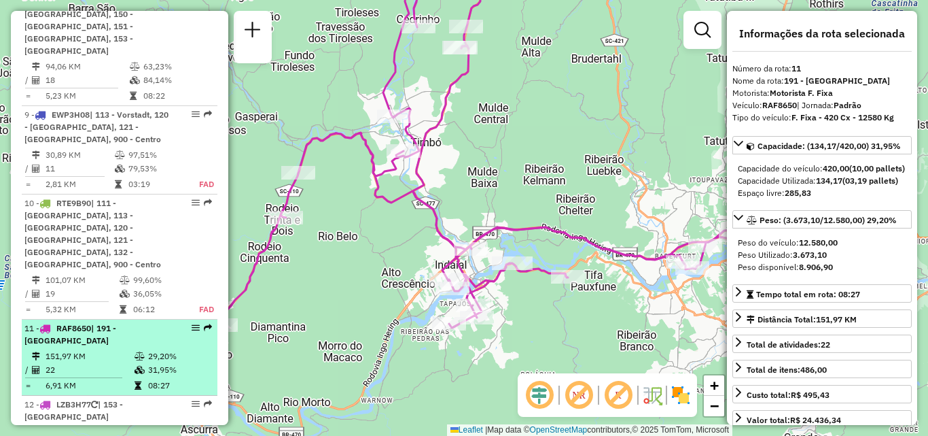
click at [116, 349] on td "151,97 KM" at bounding box center [89, 356] width 89 height 14
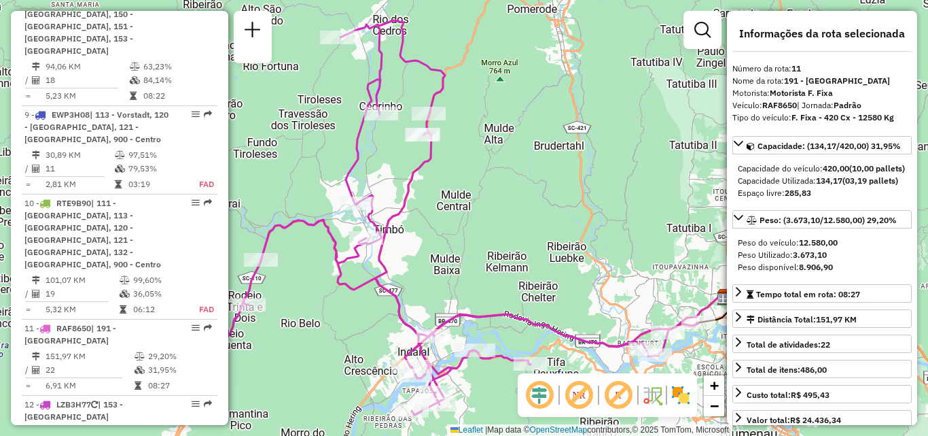
drag, startPoint x: 401, startPoint y: 240, endPoint x: 371, endPoint y: 224, distance: 34.1
click at [374, 226] on div "Rota 11 - Placa RAF8650 92826837 - ELENICE CAMPESTRINI Janela de atendimento Gr…" at bounding box center [464, 218] width 928 height 436
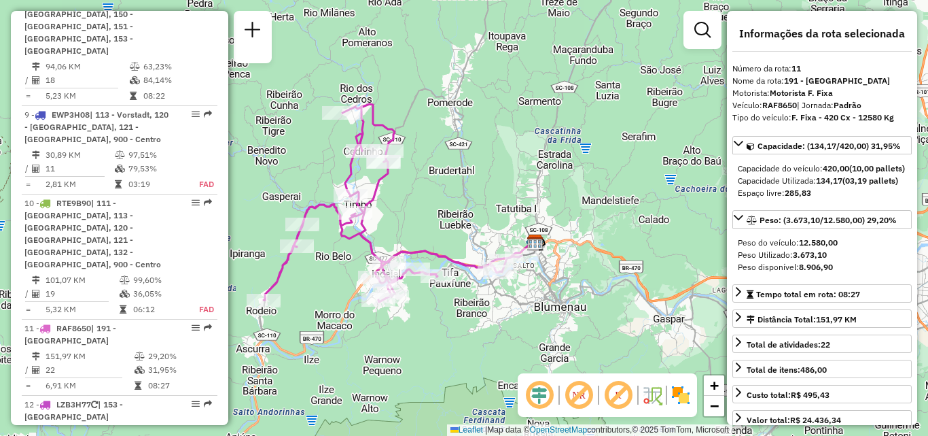
click at [457, 217] on div "Janela de atendimento Grade de atendimento Capacidade Transportadoras Veículos …" at bounding box center [464, 218] width 928 height 436
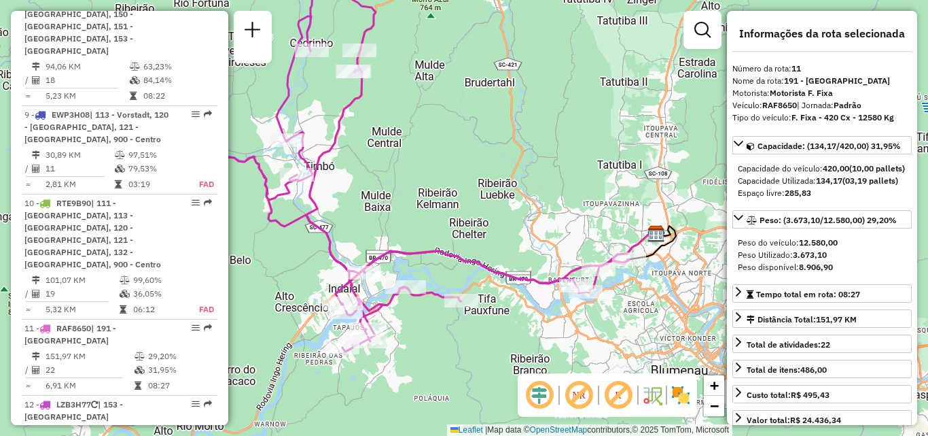
drag, startPoint x: 472, startPoint y: 243, endPoint x: 449, endPoint y: 239, distance: 24.1
click at [449, 239] on div "Janela de atendimento Grade de atendimento Capacidade Transportadoras Veículos …" at bounding box center [464, 218] width 928 height 436
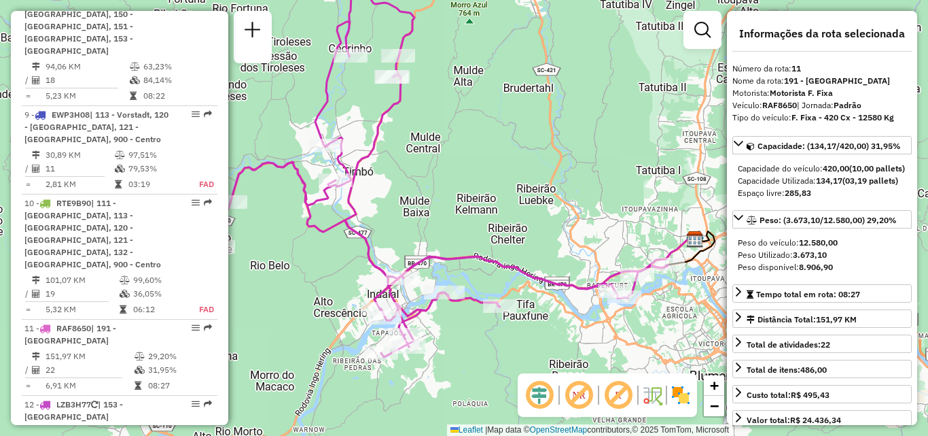
click at [499, 230] on div "Janela de atendimento Grade de atendimento Capacidade Transportadoras Veículos …" at bounding box center [464, 218] width 928 height 436
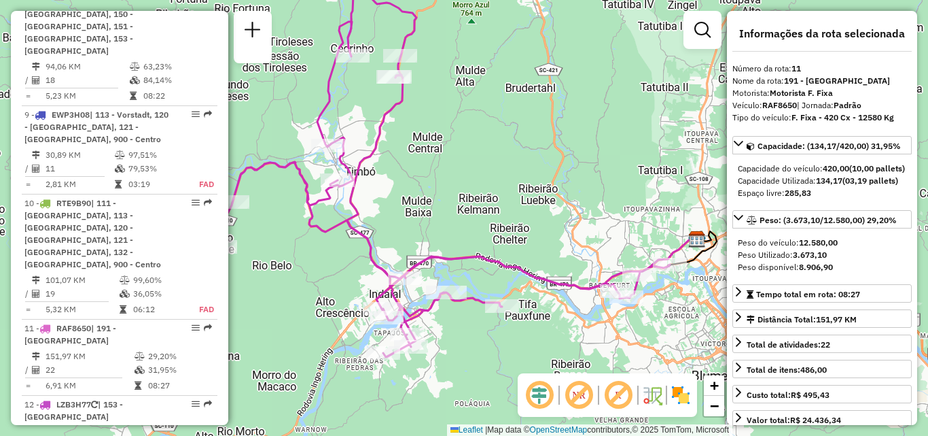
drag, startPoint x: 474, startPoint y: 230, endPoint x: 512, endPoint y: 230, distance: 38.7
click at [512, 230] on div "Janela de atendimento Grade de atendimento Capacidade Transportadoras Veículos …" at bounding box center [464, 218] width 928 height 436
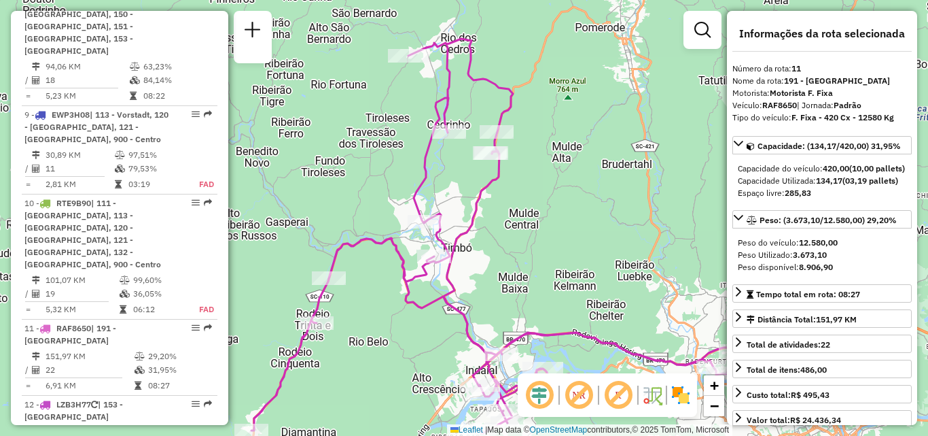
drag, startPoint x: 506, startPoint y: 223, endPoint x: 572, endPoint y: 227, distance: 65.4
click at [572, 232] on div "Janela de atendimento Grade de atendimento Capacidade Transportadoras Veículos …" at bounding box center [464, 218] width 928 height 436
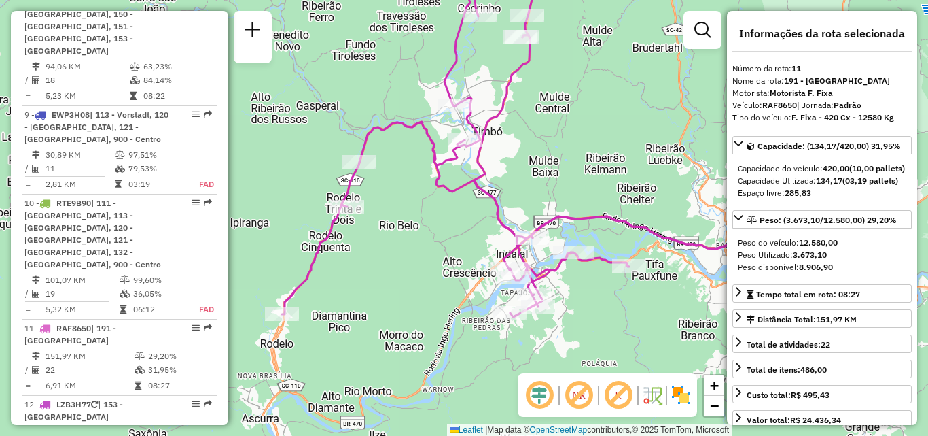
drag, startPoint x: 381, startPoint y: 305, endPoint x: 419, endPoint y: 270, distance: 51.9
click at [419, 271] on div "Janela de atendimento Grade de atendimento Capacidade Transportadoras Veículos …" at bounding box center [464, 218] width 928 height 436
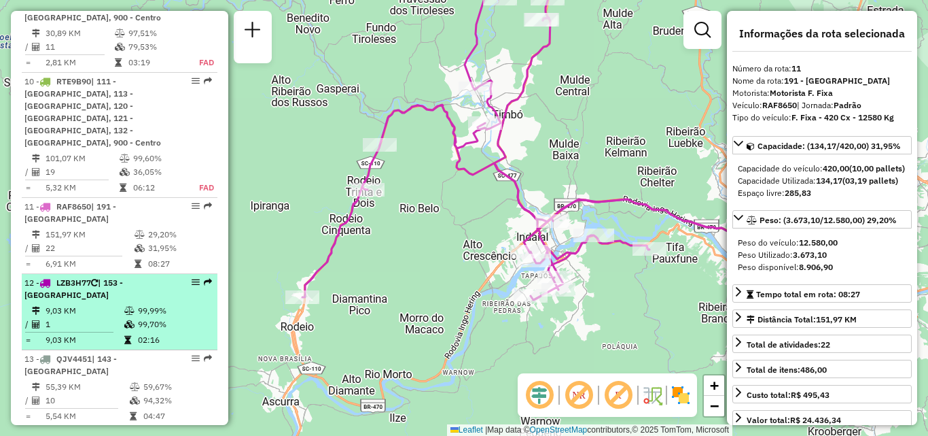
scroll to position [1469, 0]
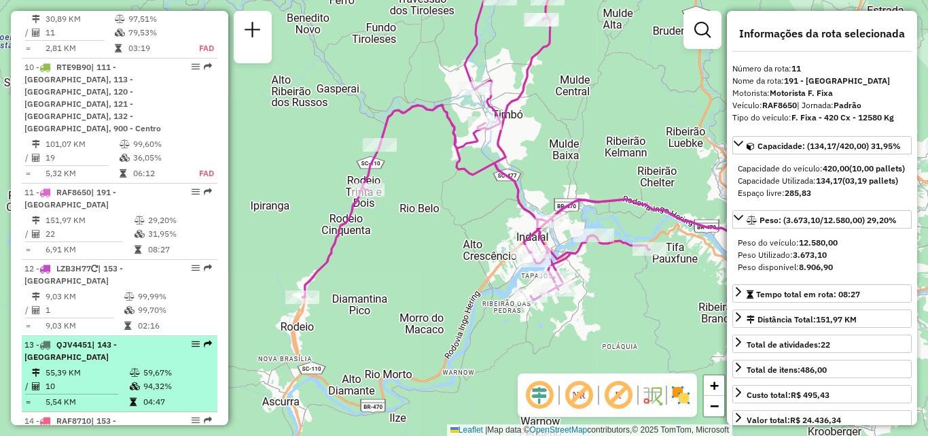
click at [84, 366] on td "55,39 KM" at bounding box center [87, 373] width 84 height 14
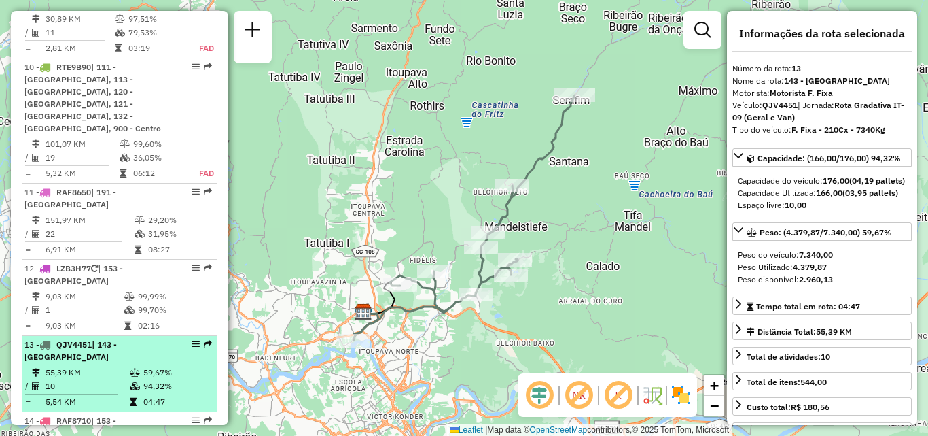
scroll to position [1537, 0]
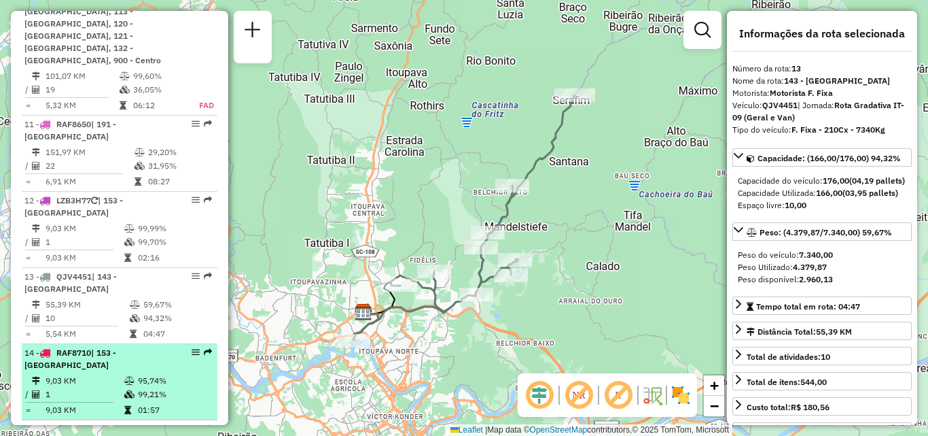
click at [84, 374] on td "9,03 KM" at bounding box center [84, 381] width 79 height 14
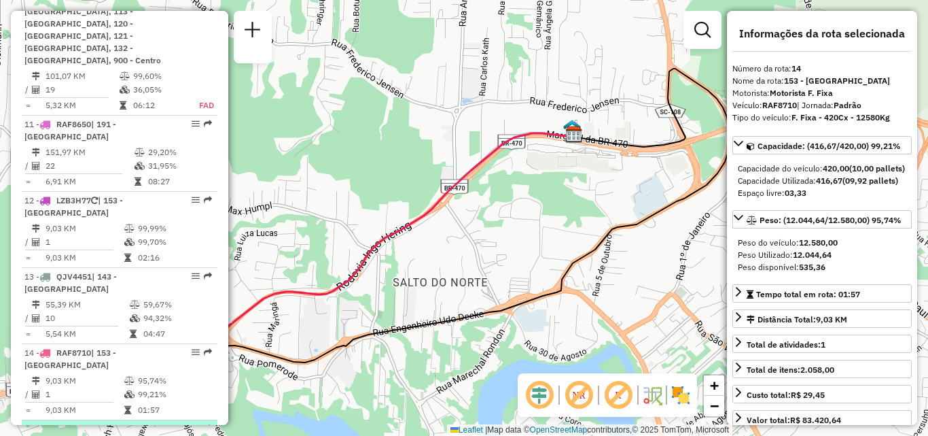
click at [89, 423] on span "LZB3H77" at bounding box center [73, 428] width 35 height 10
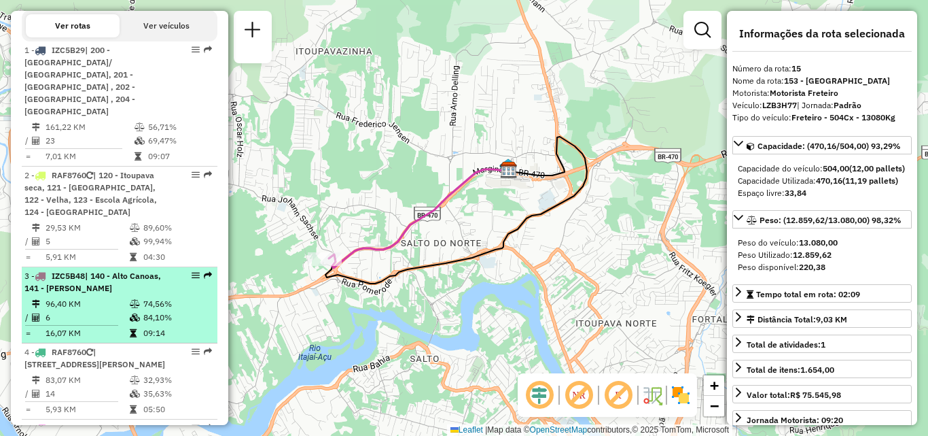
scroll to position [517, 0]
